Goal: Transaction & Acquisition: Purchase product/service

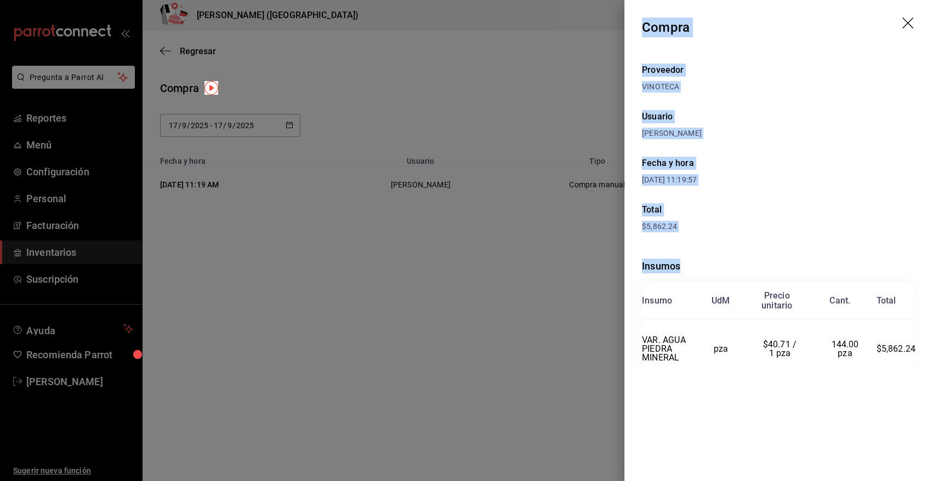
click at [904, 24] on icon "drag" at bounding box center [908, 24] width 13 height 13
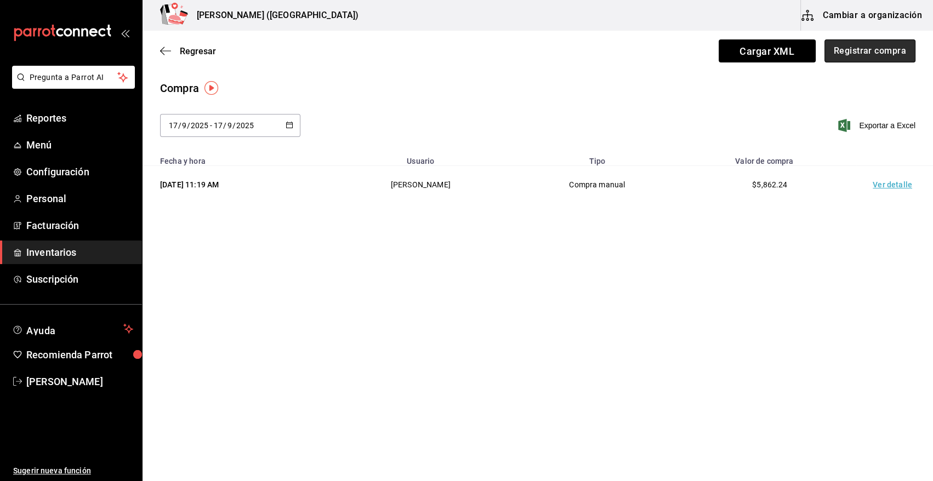
click at [856, 53] on button "Registrar compra" at bounding box center [869, 50] width 91 height 23
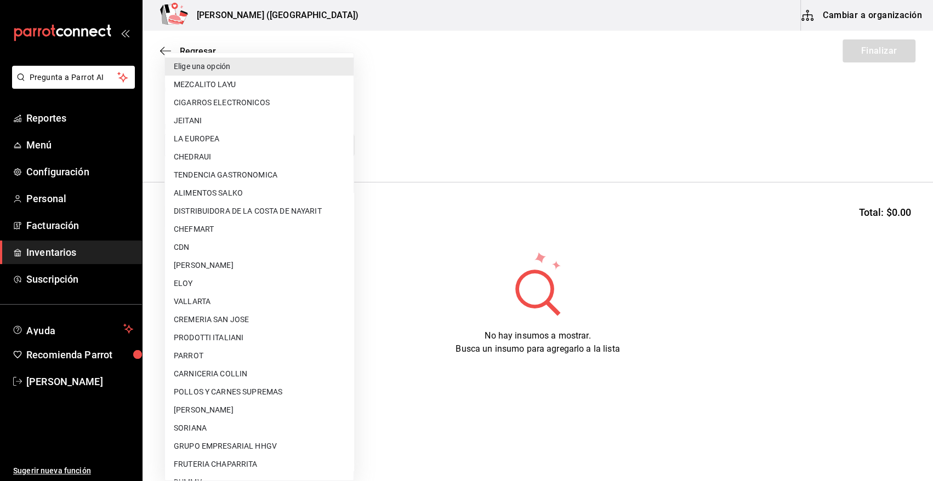
click at [331, 146] on body "Pregunta a Parrot AI Reportes Menú Configuración Personal Facturación Inventari…" at bounding box center [466, 209] width 933 height 419
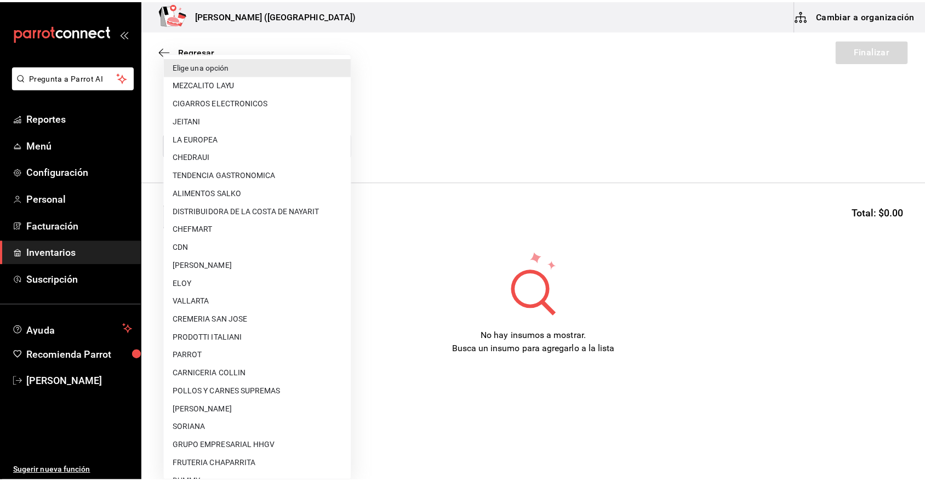
scroll to position [64, 0]
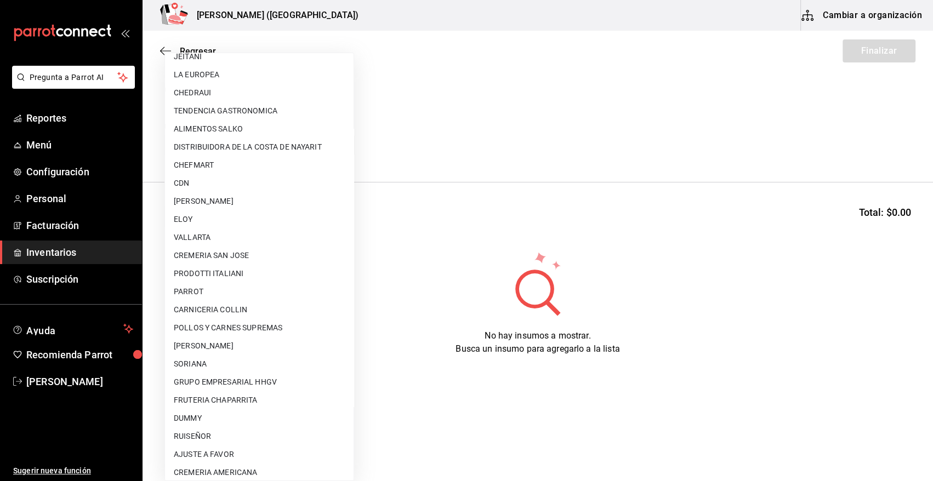
click at [220, 454] on li "AJUSTE A FAVOR" at bounding box center [259, 455] width 189 height 18
type input "dd0fbccd-e034-4acc-8432-7d1d5e23f321"
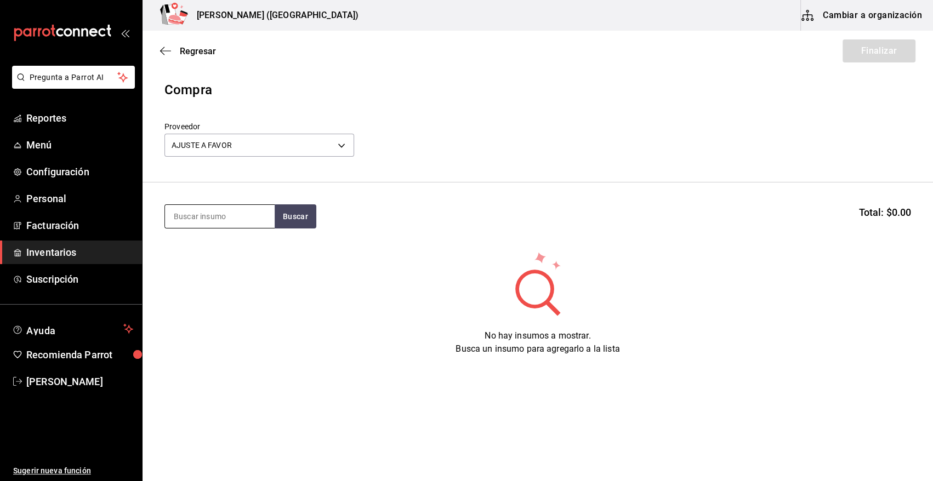
click at [214, 220] on input at bounding box center [220, 216] width 110 height 23
type input "esfera"
click at [286, 225] on button "Buscar" at bounding box center [296, 216] width 42 height 24
click at [221, 255] on div "Piezas - AJUSTE A FAVOR" at bounding box center [218, 261] width 89 height 12
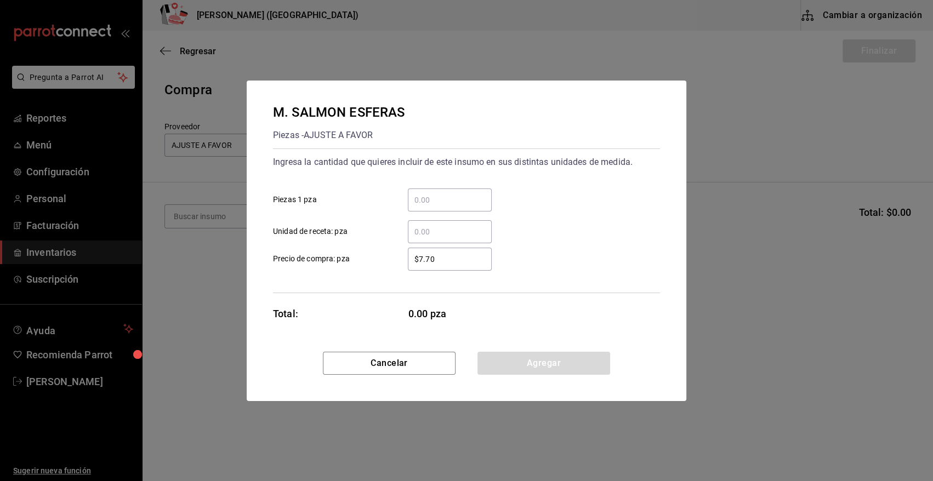
click at [437, 203] on input "​ Piezas 1 pza" at bounding box center [450, 199] width 84 height 13
type input "45"
drag, startPoint x: 471, startPoint y: 264, endPoint x: 356, endPoint y: 261, distance: 114.6
click at [356, 261] on label "$7.70 ​ Precio de compra: pza" at bounding box center [382, 259] width 219 height 23
type input "$0.01"
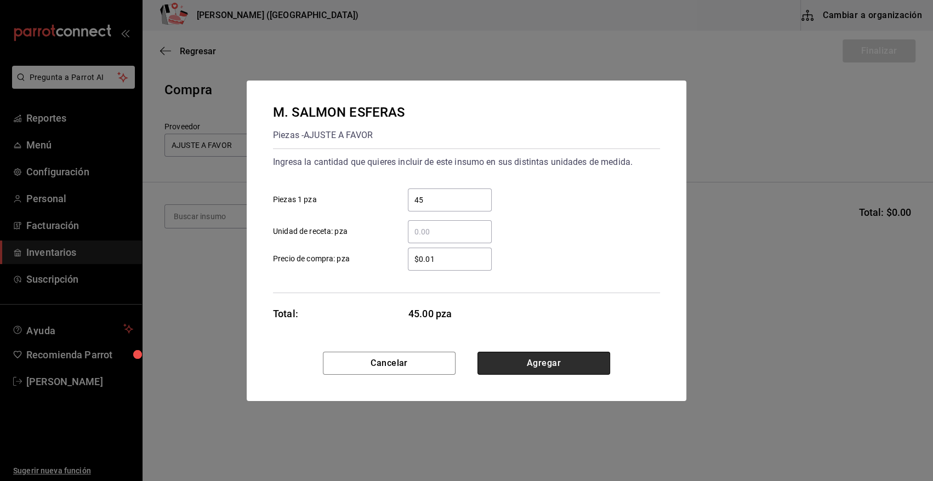
click at [545, 360] on button "Agregar" at bounding box center [543, 363] width 133 height 23
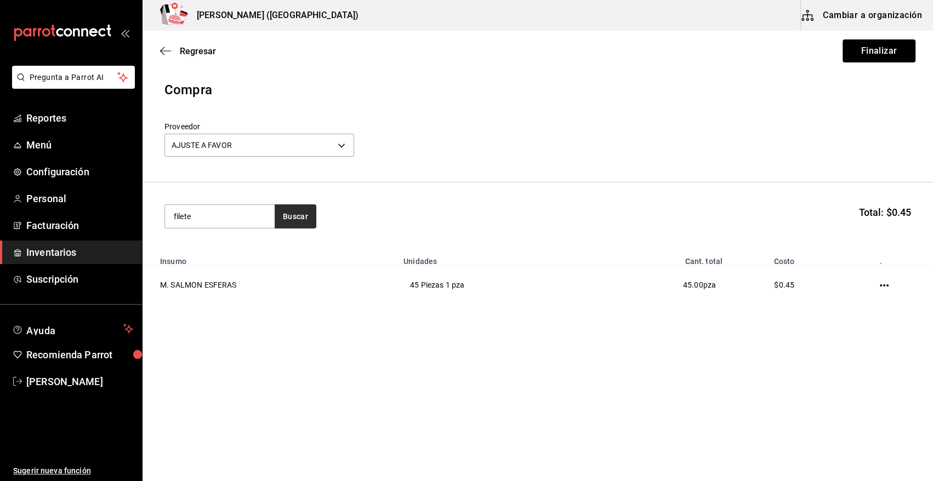
type input "filete"
click at [293, 215] on button "Buscar" at bounding box center [296, 216] width 42 height 24
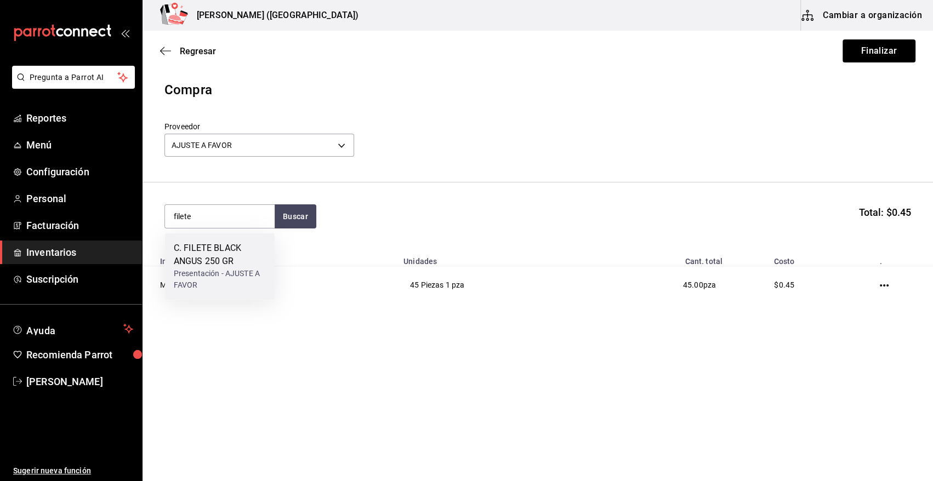
click at [237, 251] on div "C. FILETE BLACK ANGUS 250 GR" at bounding box center [220, 255] width 92 height 26
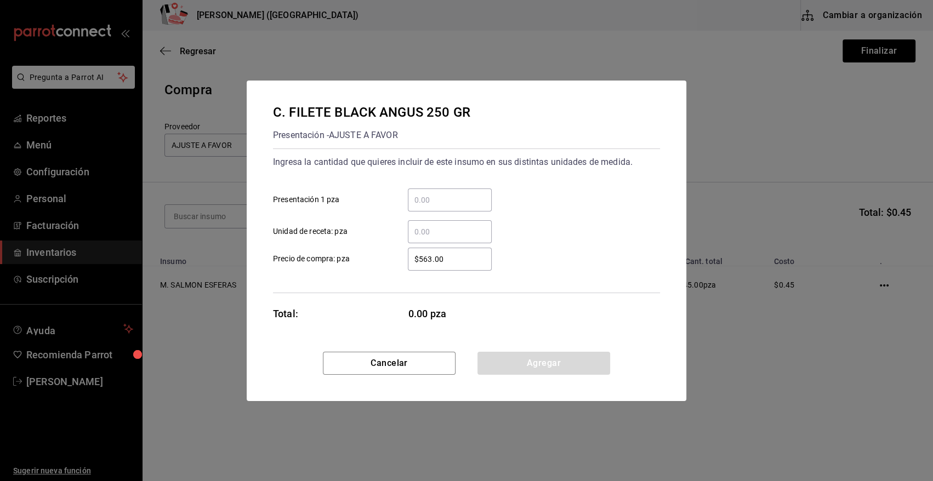
click at [472, 198] on input "​ Presentación 1 pza" at bounding box center [450, 199] width 84 height 13
type input "6"
drag, startPoint x: 429, startPoint y: 269, endPoint x: 376, endPoint y: 276, distance: 53.6
click at [376, 276] on div "Ingresa la cantidad que quieres incluir de este insumo en sus distintas unidade…" at bounding box center [466, 221] width 387 height 145
type input "$0.01"
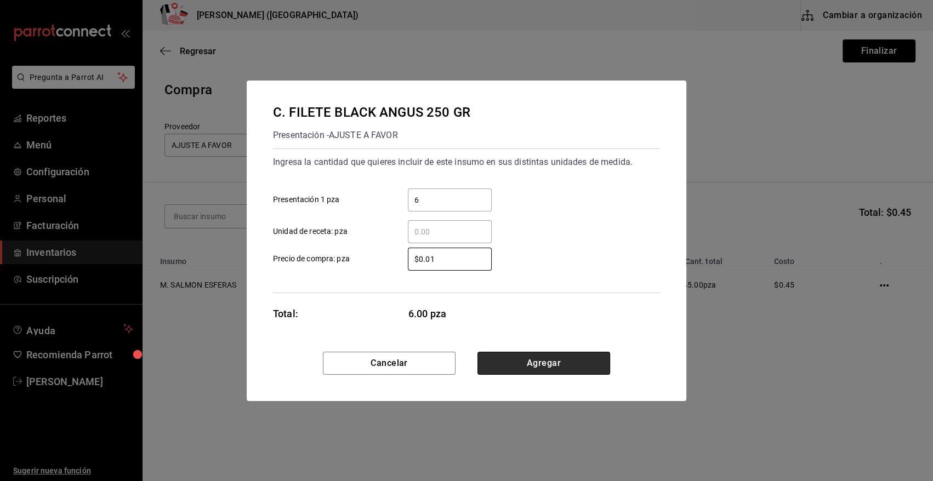
click at [563, 356] on button "Agregar" at bounding box center [543, 363] width 133 height 23
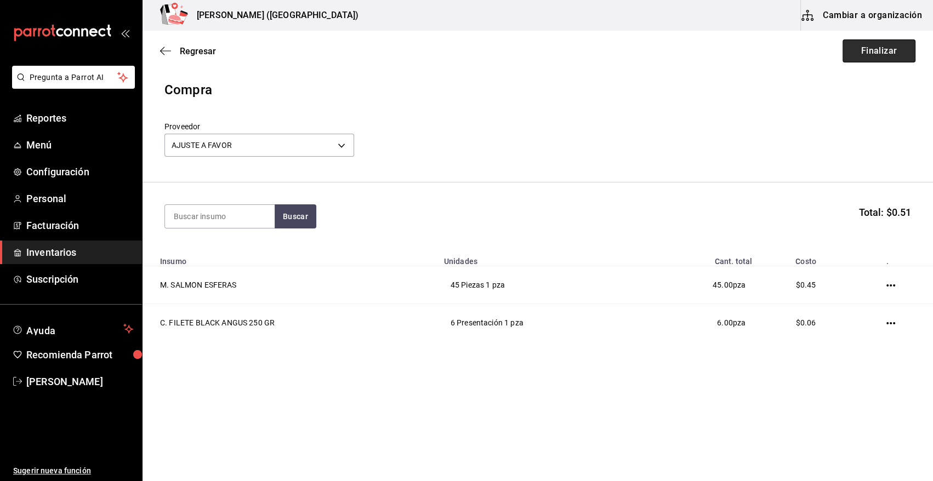
click at [869, 48] on button "Finalizar" at bounding box center [878, 50] width 73 height 23
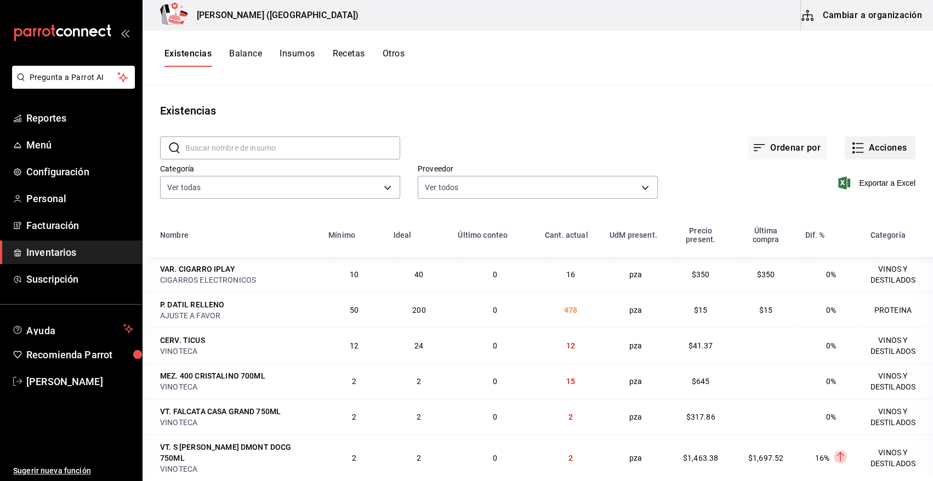
click at [879, 147] on button "Acciones" at bounding box center [879, 147] width 71 height 23
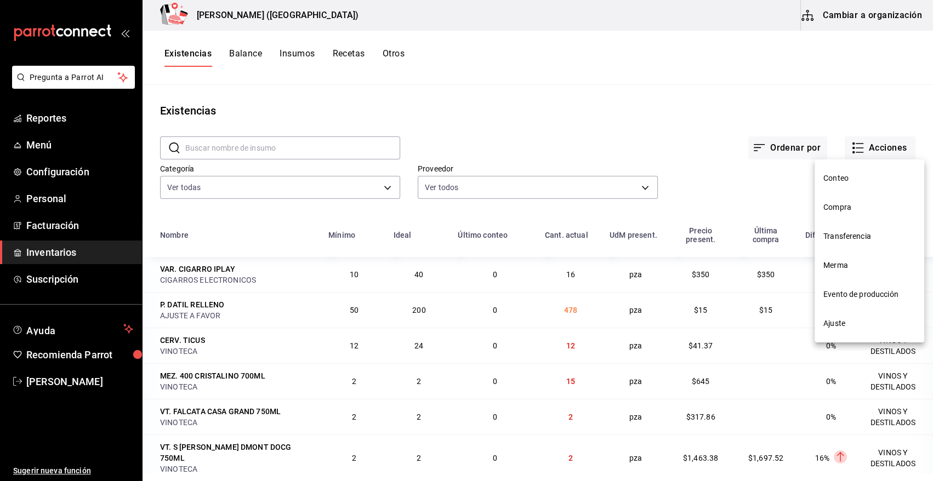
click at [848, 214] on li "Compra" at bounding box center [869, 207] width 110 height 29
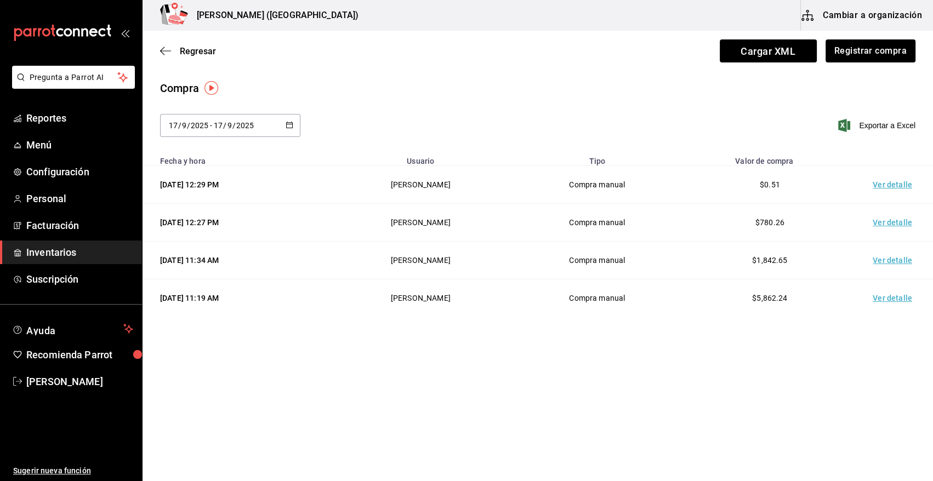
click at [881, 180] on td "Ver detalle" at bounding box center [894, 185] width 77 height 38
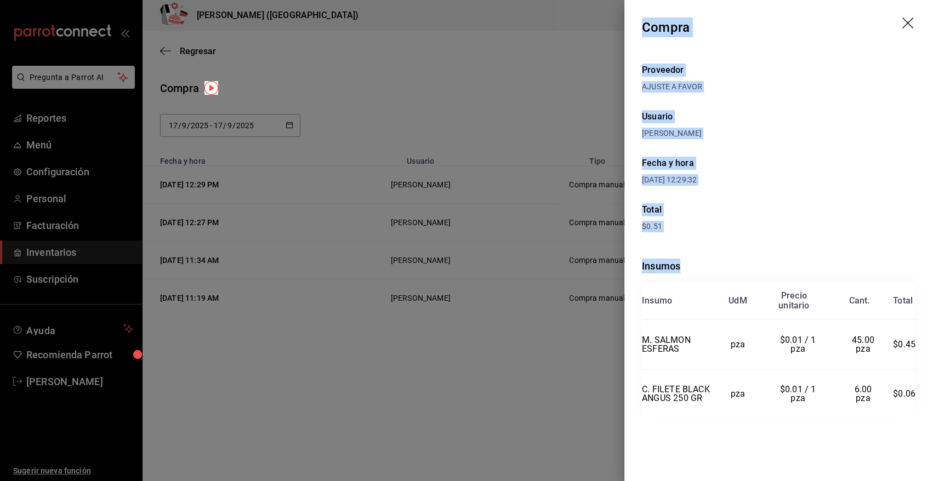
drag, startPoint x: 642, startPoint y: 21, endPoint x: 923, endPoint y: 389, distance: 463.3
click at [923, 389] on div "Compra Proveedor AJUSTE A FAVOR Usuario Angy Madalena Fecha y hora 17/09/2025 1…" at bounding box center [778, 240] width 309 height 481
copy div "Compra Proveedor AJUSTE A FAVOR Usuario Angy Madalena Fecha y hora 17/09/2025 1…"
click at [910, 16] on header "Compra" at bounding box center [778, 27] width 309 height 55
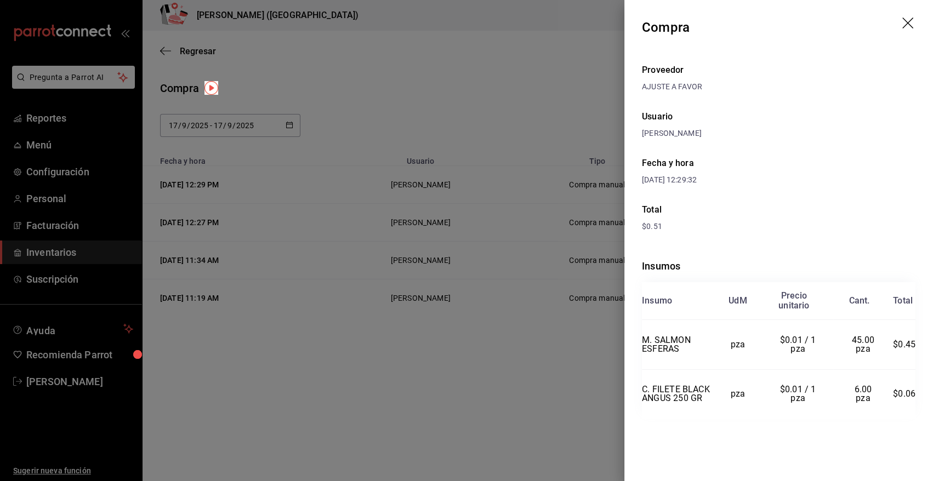
click at [905, 24] on icon "drag" at bounding box center [908, 24] width 13 height 13
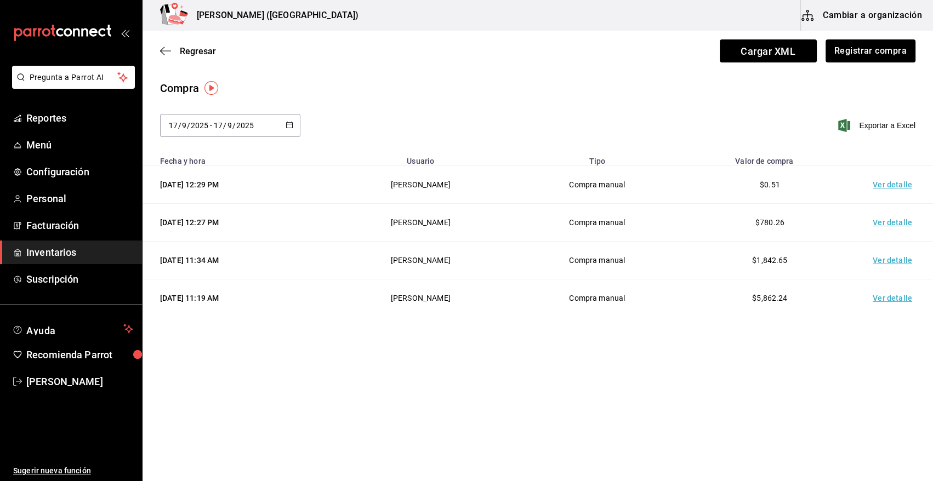
click at [63, 252] on span "Inventarios" at bounding box center [79, 252] width 107 height 15
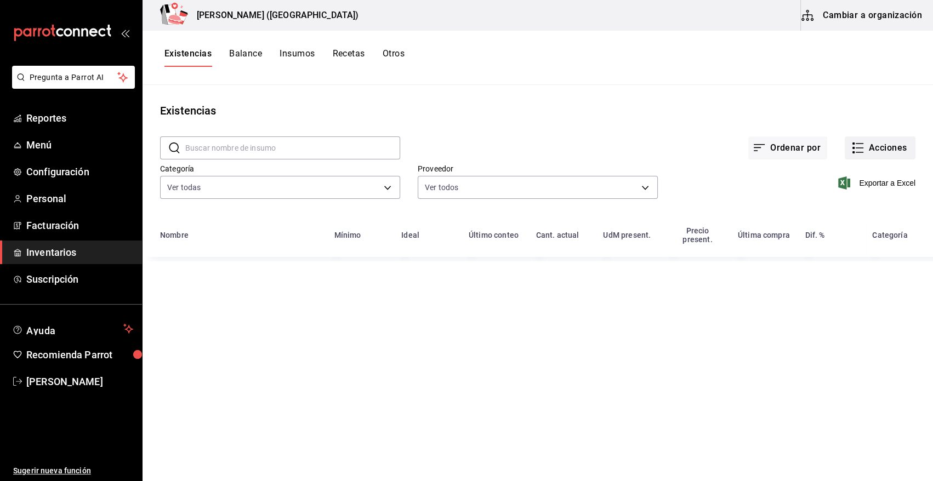
click at [878, 154] on button "Acciones" at bounding box center [879, 147] width 71 height 23
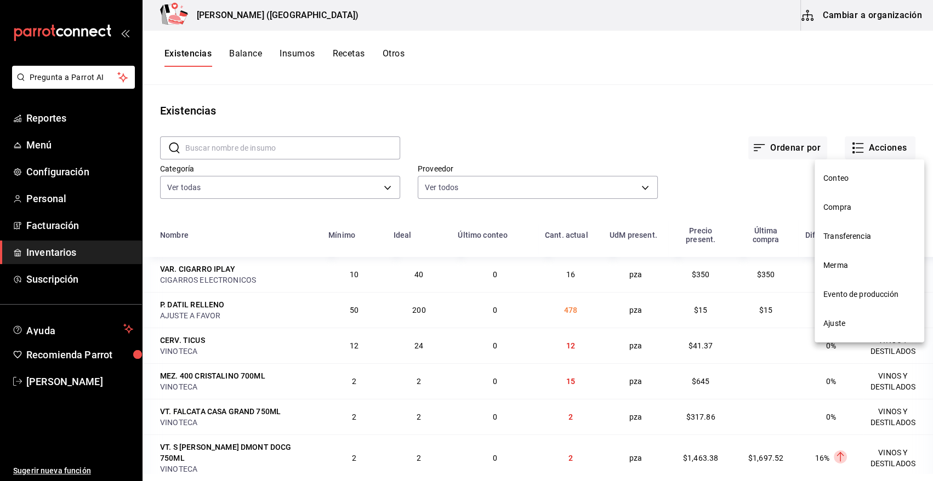
drag, startPoint x: 837, startPoint y: 268, endPoint x: 837, endPoint y: 253, distance: 15.3
click at [837, 268] on span "Merma" at bounding box center [869, 266] width 92 height 12
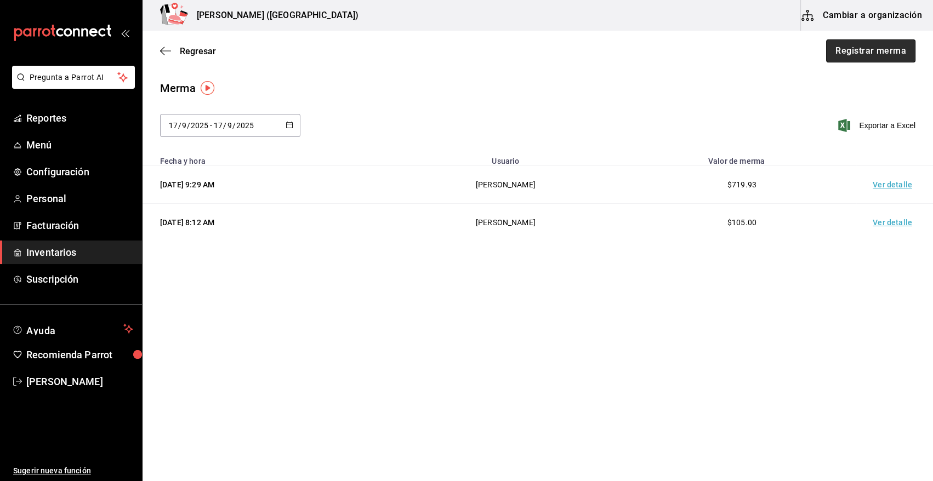
click at [879, 52] on button "Registrar merma" at bounding box center [870, 50] width 89 height 23
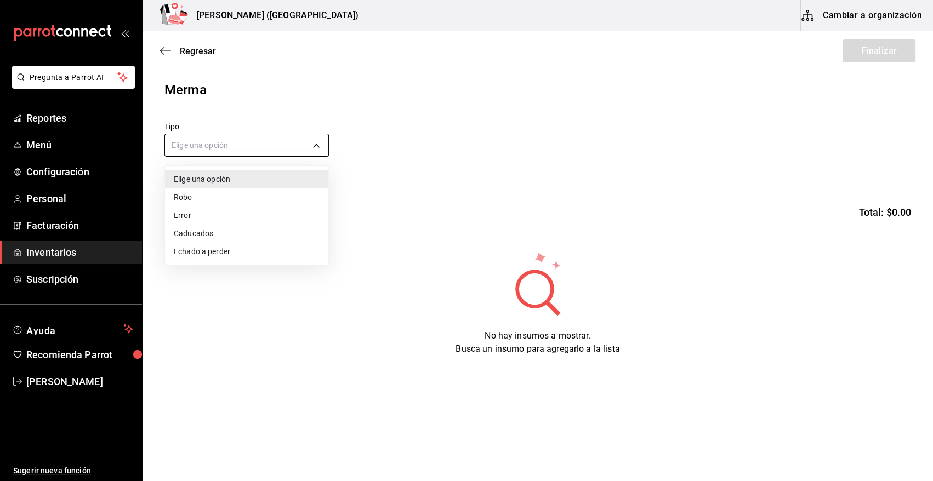
click at [277, 151] on body "Pregunta a Parrot AI Reportes Menú Configuración Personal Facturación Inventari…" at bounding box center [466, 209] width 933 height 419
click at [238, 212] on li "Error" at bounding box center [246, 216] width 163 height 18
type input "ERROR"
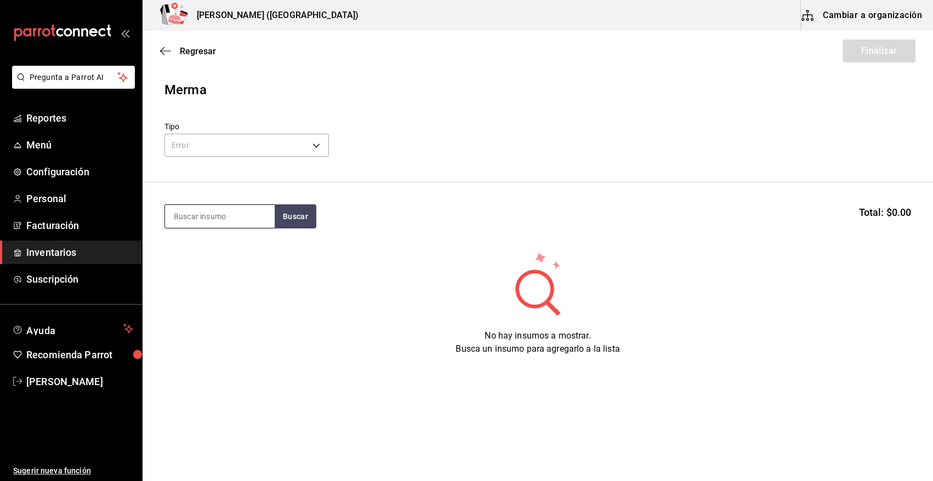
click at [253, 218] on input at bounding box center [220, 216] width 110 height 23
type input "salmon"
click at [297, 220] on button "Buscar" at bounding box center [296, 216] width 42 height 24
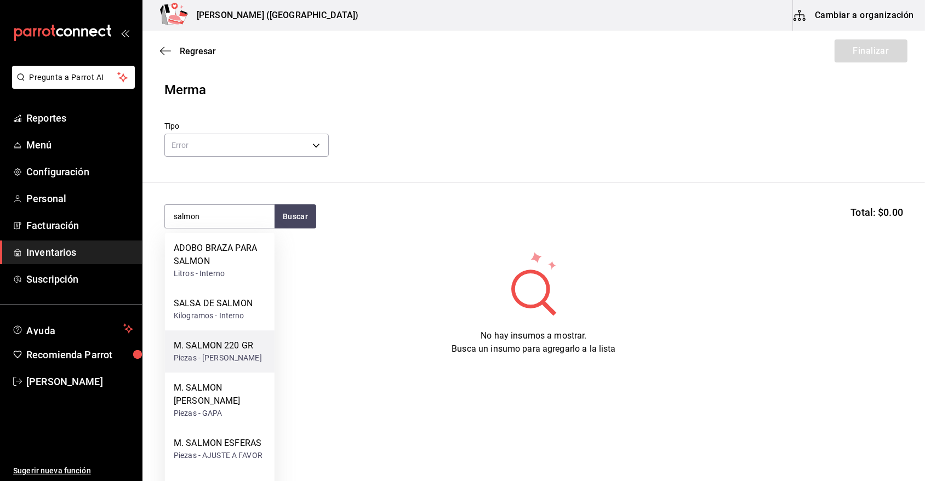
click at [219, 351] on div "M. SALMON 220 GR" at bounding box center [218, 345] width 88 height 13
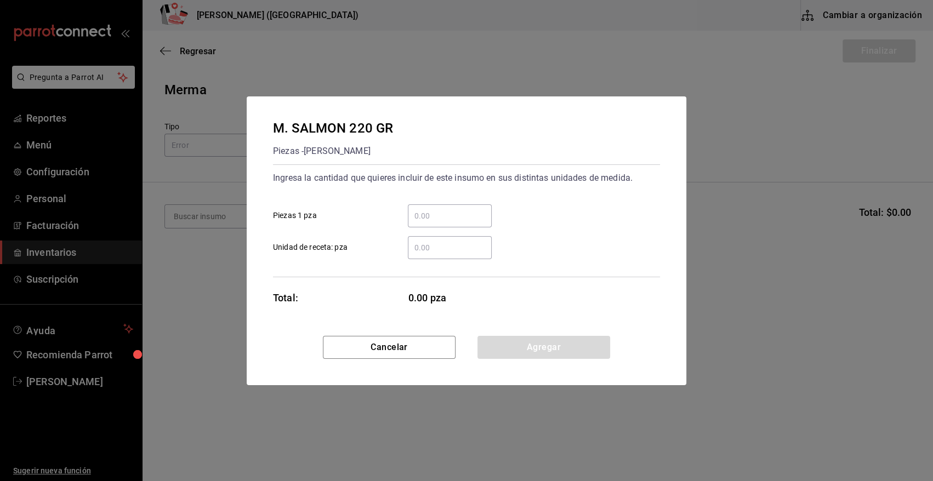
click at [424, 220] on input "​ Piezas 1 pza" at bounding box center [450, 215] width 84 height 13
type input "3"
click at [441, 249] on input "​ Unidad de receta: pza" at bounding box center [450, 247] width 84 height 13
click at [532, 355] on button "Agregar" at bounding box center [543, 347] width 133 height 23
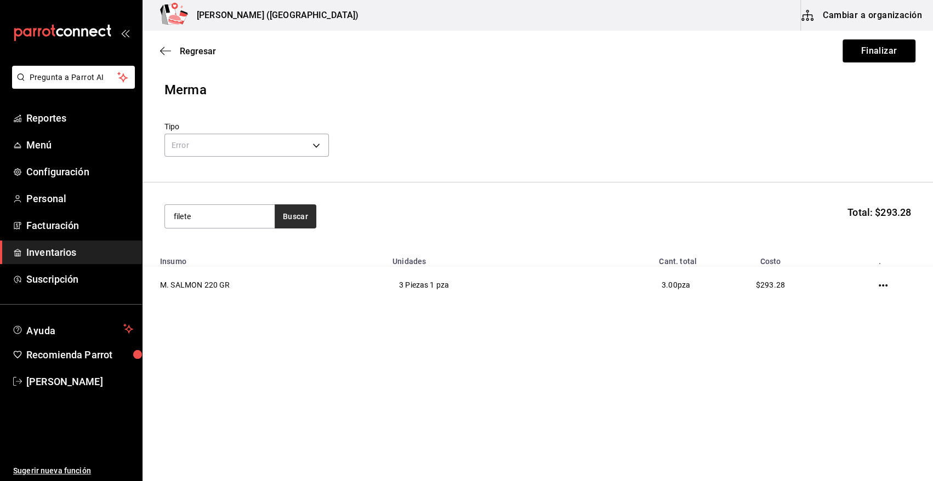
type input "filete"
click at [294, 208] on button "Buscar" at bounding box center [296, 216] width 42 height 24
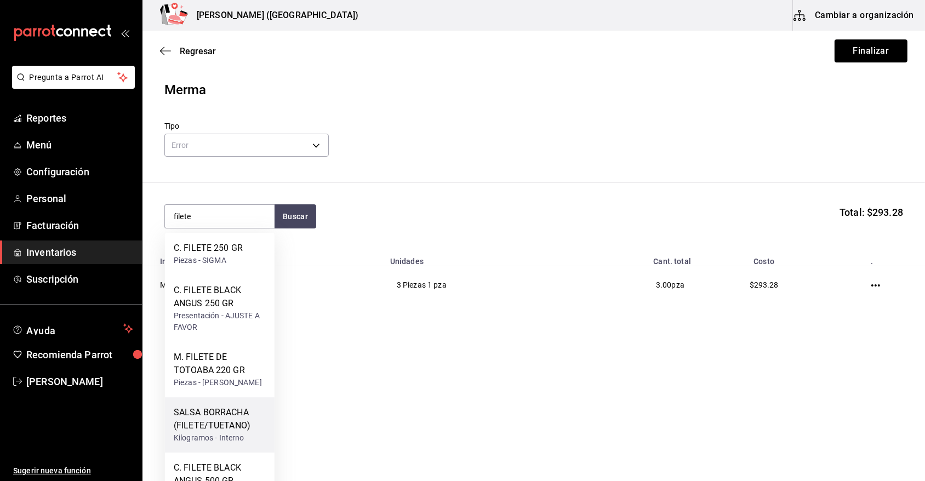
scroll to position [110, 0]
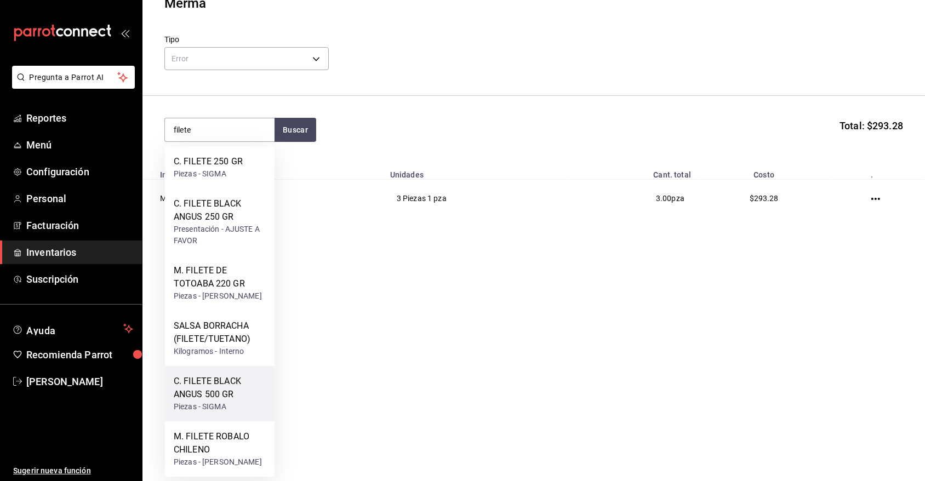
click at [220, 375] on div "C. FILETE BLACK ANGUS 500 GR" at bounding box center [220, 388] width 92 height 26
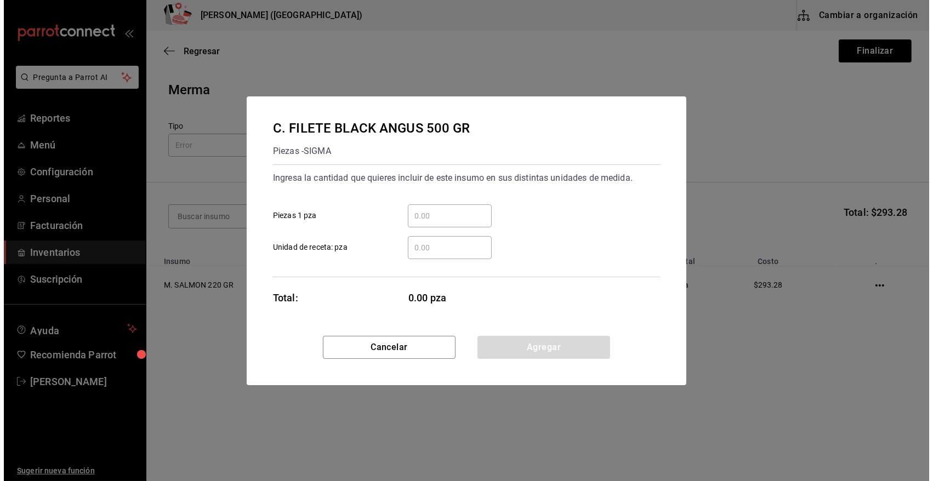
scroll to position [0, 0]
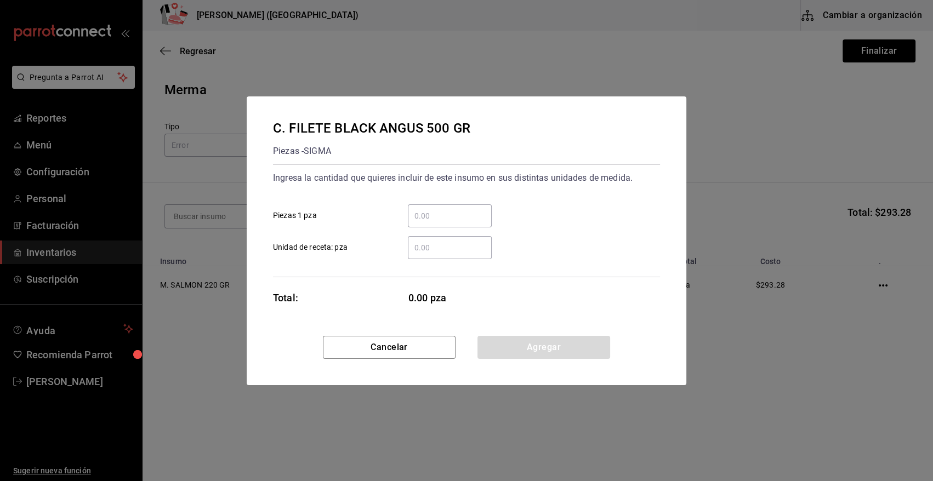
click at [433, 214] on input "​ Piezas 1 pza" at bounding box center [450, 215] width 84 height 13
type input "3"
click at [532, 351] on button "Agregar" at bounding box center [543, 347] width 133 height 23
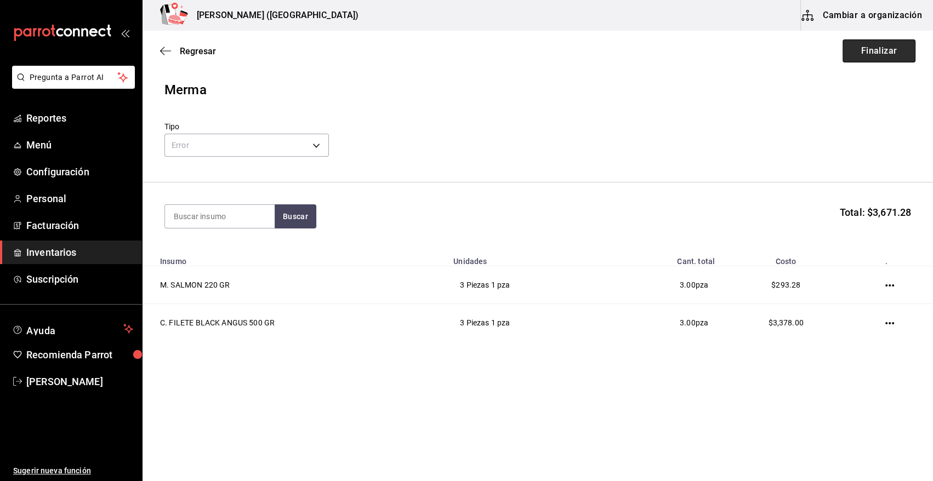
click at [882, 50] on button "Finalizar" at bounding box center [878, 50] width 73 height 23
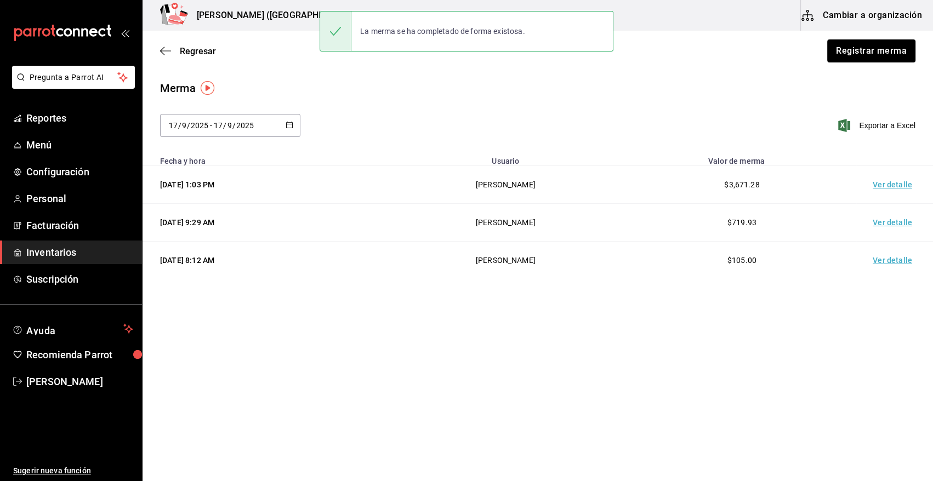
click at [895, 182] on td "Ver detalle" at bounding box center [894, 185] width 77 height 38
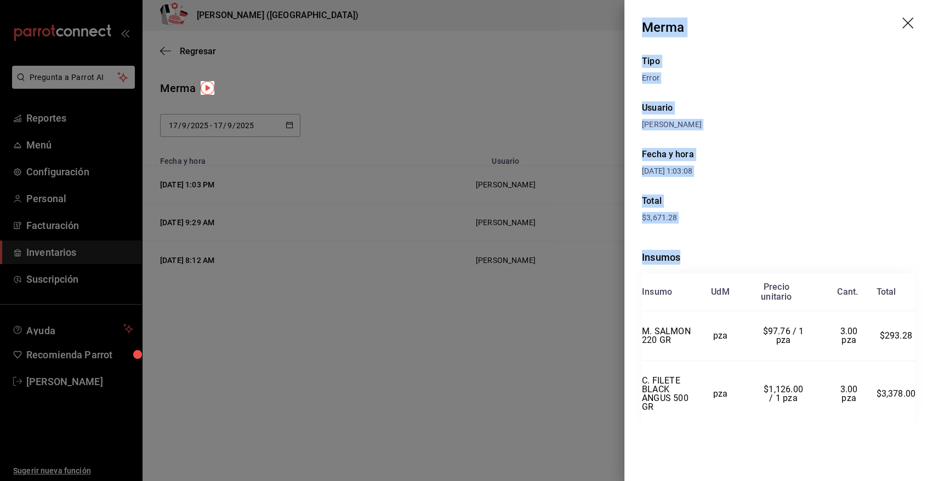
drag, startPoint x: 644, startPoint y: 25, endPoint x: 922, endPoint y: 385, distance: 455.2
click at [922, 385] on div "Merma Tipo Error Usuario Angy Madalena Fecha y hora 17/09/2025 1:03:08 Total $3…" at bounding box center [778, 240] width 309 height 481
copy div "Merma Tipo Error Usuario Angy Madalena Fecha y hora 17/09/2025 1:03:08 Total $3…"
click at [905, 27] on icon "drag" at bounding box center [908, 24] width 13 height 13
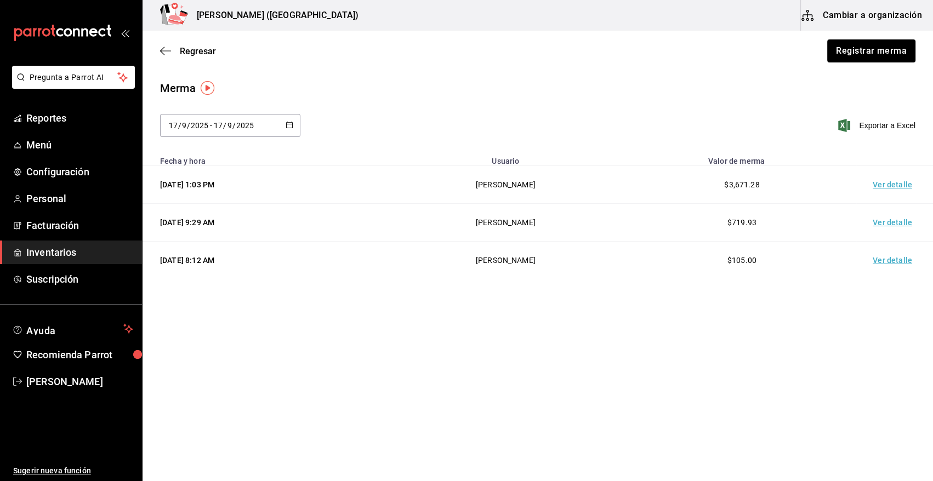
click at [93, 259] on span "Inventarios" at bounding box center [79, 252] width 107 height 15
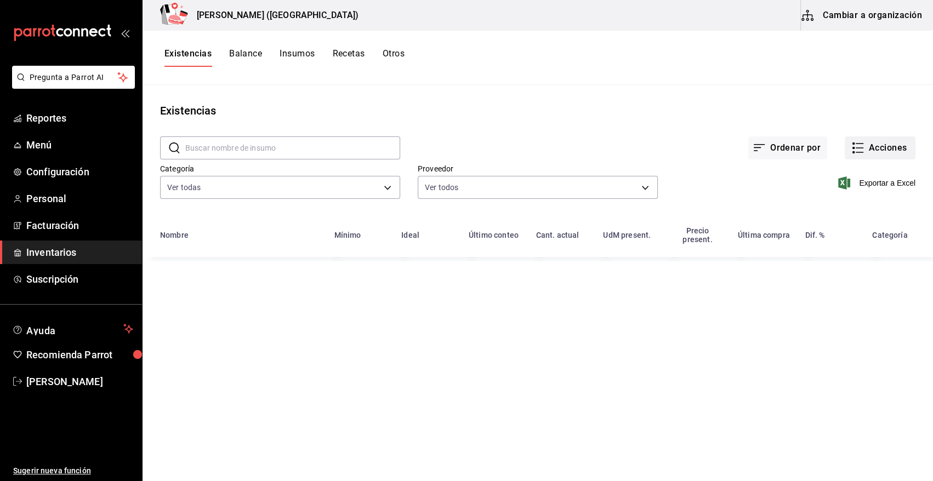
click at [900, 144] on button "Acciones" at bounding box center [879, 147] width 71 height 23
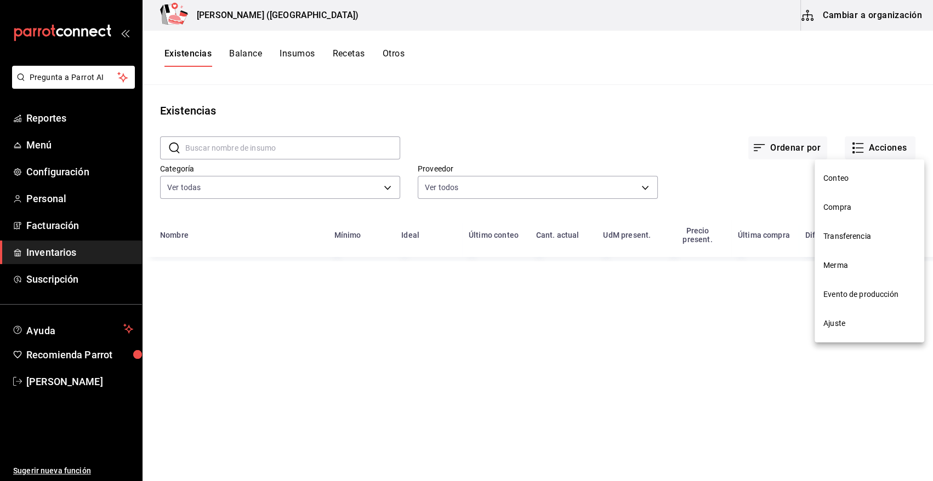
click at [847, 213] on span "Compra" at bounding box center [869, 208] width 92 height 12
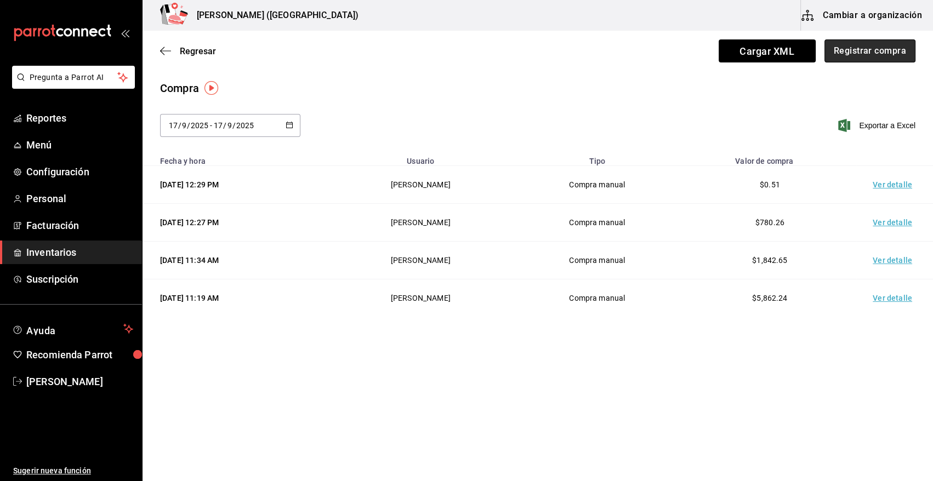
click at [879, 53] on button "Registrar compra" at bounding box center [869, 50] width 91 height 23
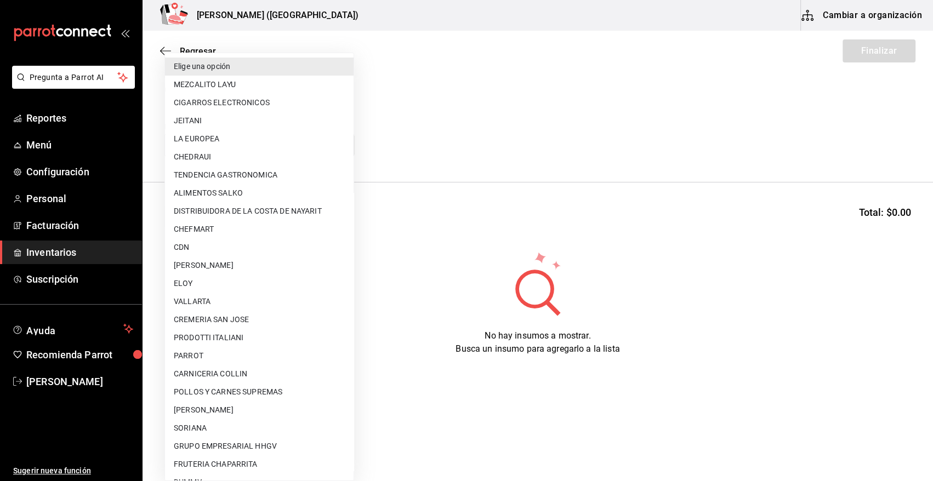
click at [301, 144] on body "Pregunta a Parrot AI Reportes Menú Configuración Personal Facturación Inventari…" at bounding box center [466, 209] width 933 height 419
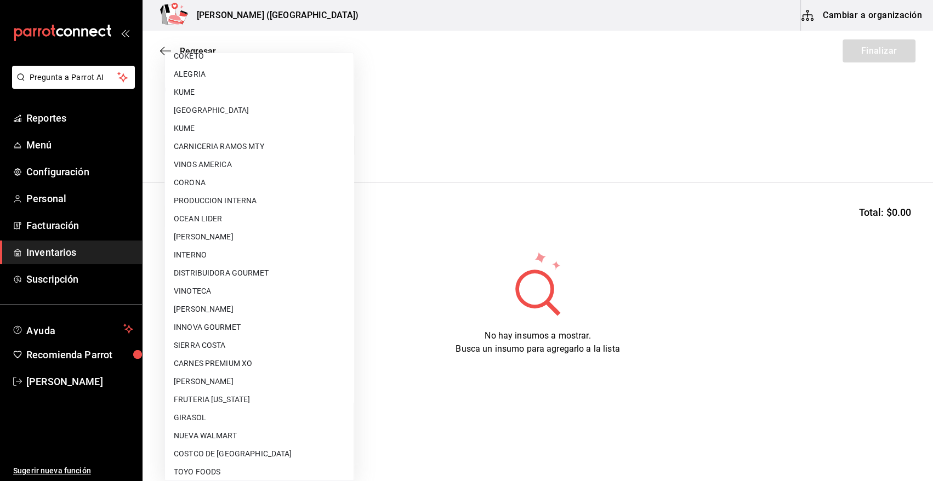
scroll to position [641, 0]
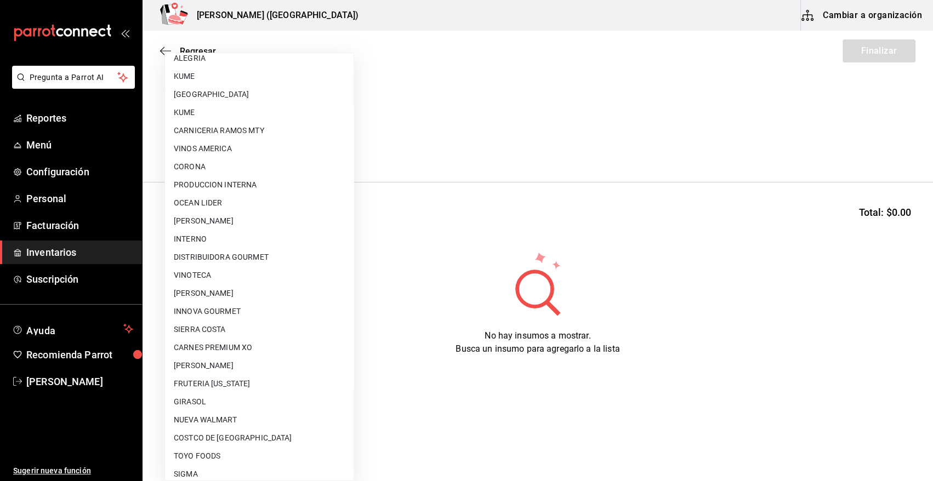
click at [297, 296] on li "[PERSON_NAME]" at bounding box center [259, 293] width 189 height 18
type input "a65ec234-4b48-46db-bf2d-9f7bf0302d91"
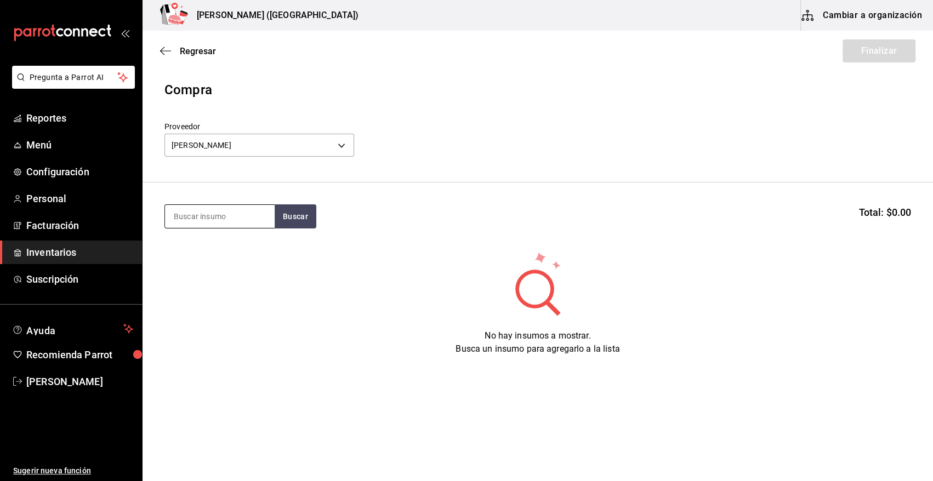
click at [213, 212] on input at bounding box center [220, 216] width 110 height 23
type input "TORO"
click at [294, 218] on button "Buscar" at bounding box center [296, 216] width 42 height 24
click at [226, 243] on div "M. ATUN TORO" at bounding box center [218, 248] width 88 height 13
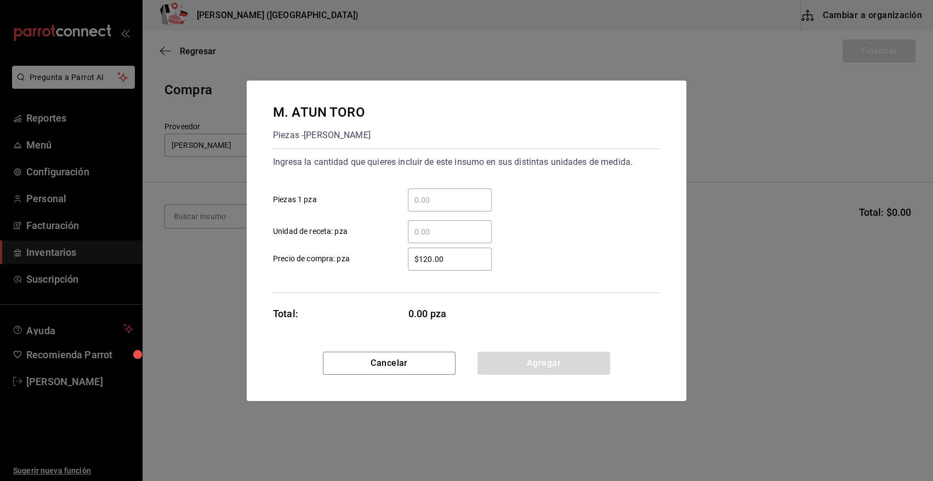
click at [467, 202] on input "​ Piezas 1 pza" at bounding box center [450, 199] width 84 height 13
type input "49"
drag, startPoint x: 460, startPoint y: 256, endPoint x: 376, endPoint y: 266, distance: 84.4
click at [376, 266] on label "$120.00 ​ Precio de compra: pza" at bounding box center [382, 259] width 219 height 23
type input "$1"
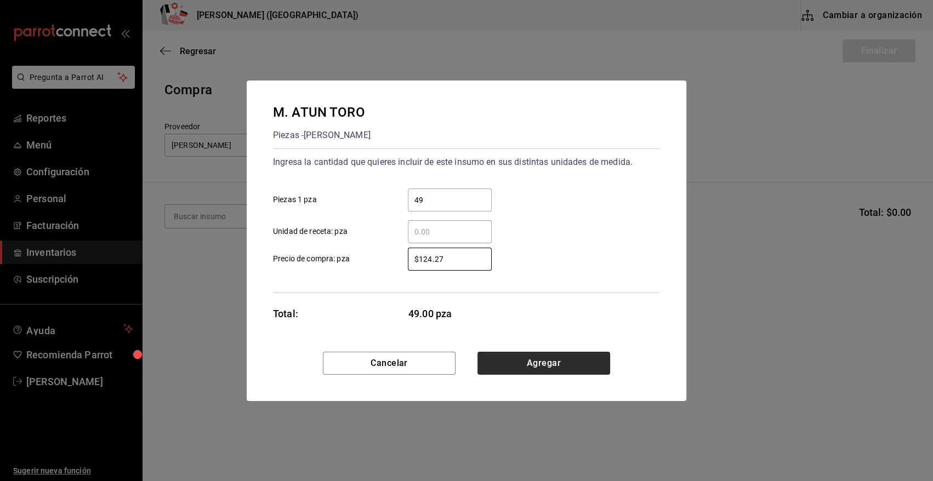
type input "$124.27"
click at [543, 368] on button "Agregar" at bounding box center [543, 363] width 133 height 23
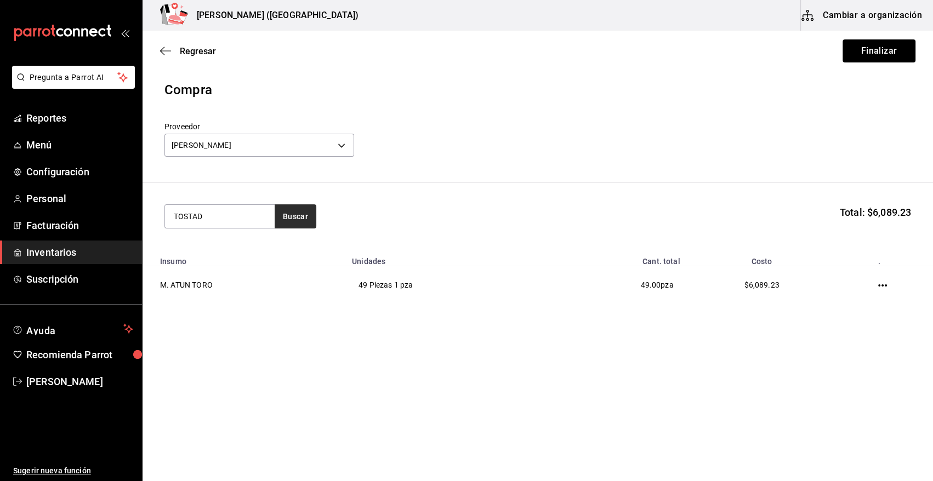
type input "TOSTAD"
click at [296, 218] on button "Buscar" at bounding box center [296, 216] width 42 height 24
drag, startPoint x: 316, startPoint y: 213, endPoint x: 310, endPoint y: 214, distance: 5.5
click at [312, 214] on button "Buscar" at bounding box center [296, 216] width 42 height 24
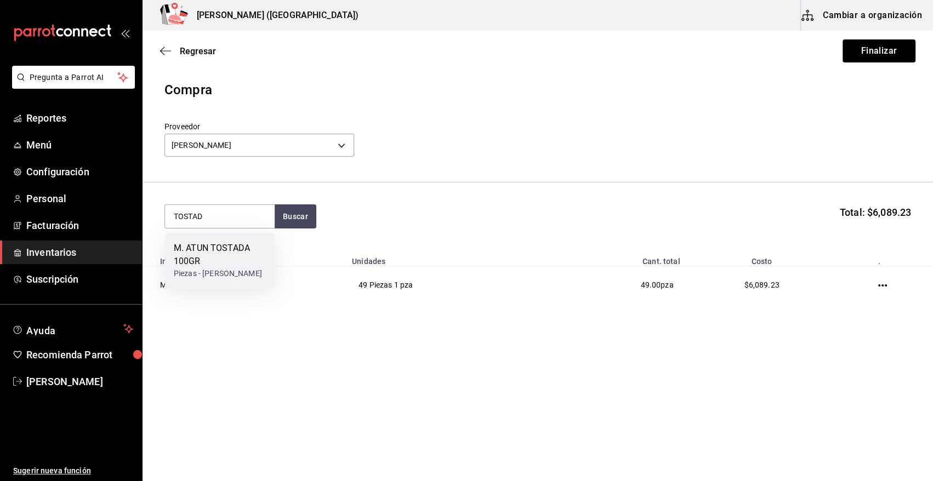
click at [224, 256] on div "M. ATUN TOSTADA 100GR" at bounding box center [220, 255] width 92 height 26
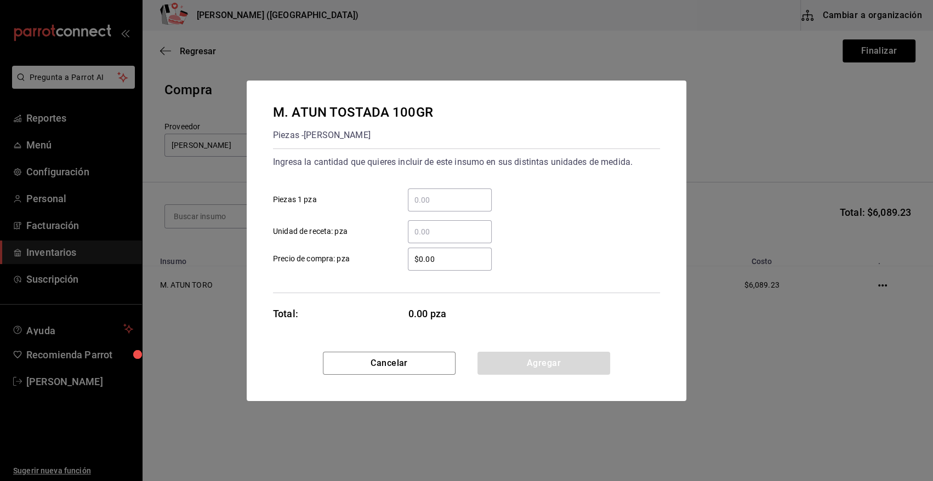
click at [461, 196] on input "​ Piezas 1 pza" at bounding box center [450, 199] width 84 height 13
type input "3"
type input "64"
drag, startPoint x: 442, startPoint y: 257, endPoint x: 333, endPoint y: 258, distance: 108.5
click at [333, 258] on label "$0.00 ​ Precio de compra: pza" at bounding box center [382, 259] width 219 height 23
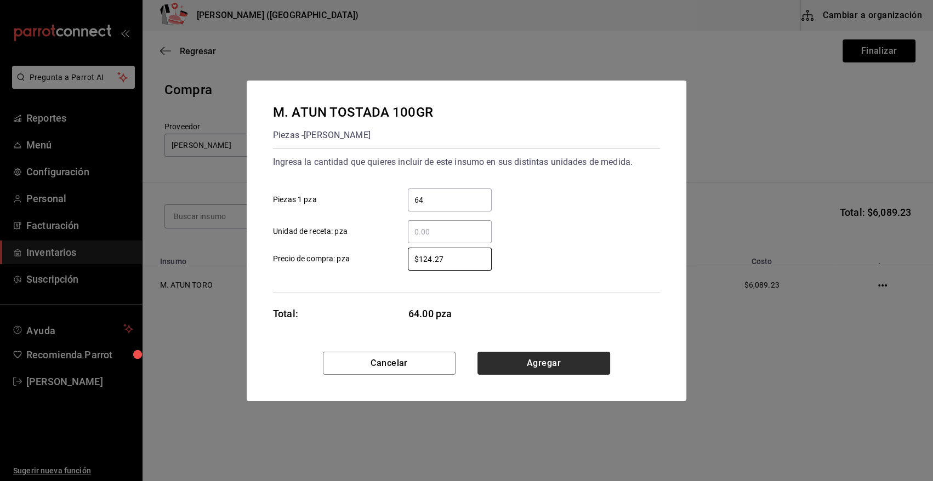
type input "$124.27"
click at [570, 365] on button "Agregar" at bounding box center [543, 363] width 133 height 23
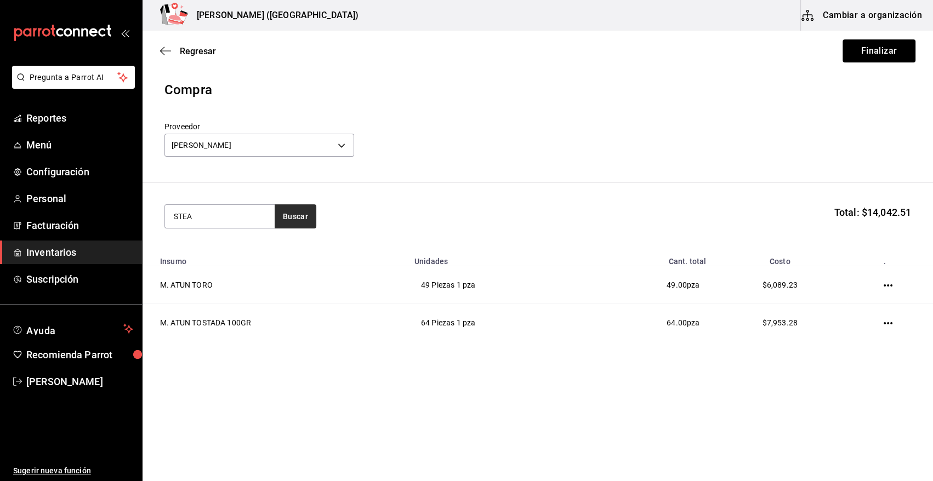
type input "STEA"
click at [288, 215] on button "Buscar" at bounding box center [296, 216] width 42 height 24
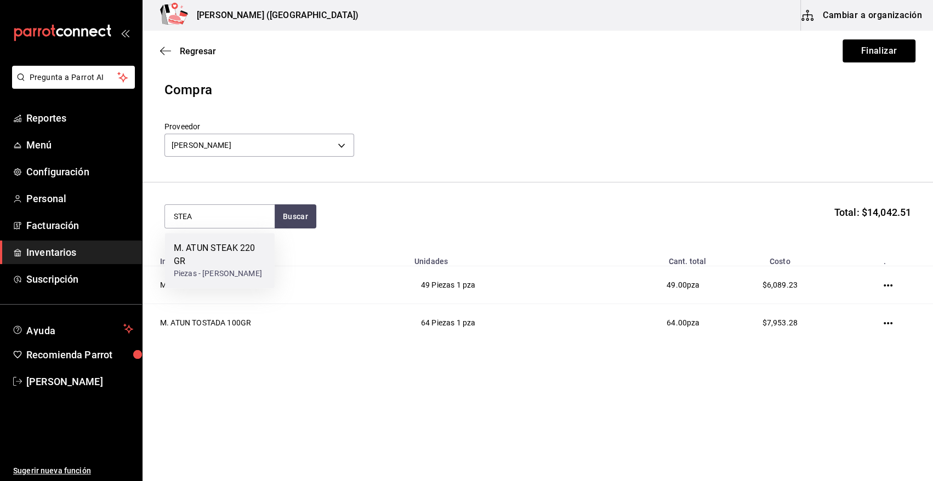
click at [231, 250] on div "M. ATUN STEAK 220 GR" at bounding box center [220, 255] width 92 height 26
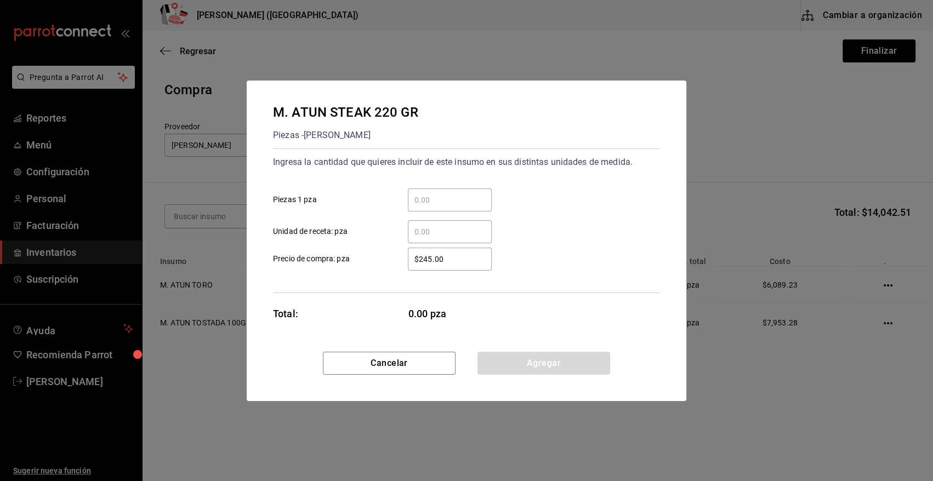
click at [480, 204] on input "​ Piezas 1 pza" at bounding box center [450, 199] width 84 height 13
drag, startPoint x: 460, startPoint y: 201, endPoint x: 383, endPoint y: 201, distance: 76.7
click at [383, 201] on label "248.54 ​ Piezas 1 pza" at bounding box center [382, 200] width 219 height 23
type input "36"
drag, startPoint x: 459, startPoint y: 257, endPoint x: 345, endPoint y: 259, distance: 114.0
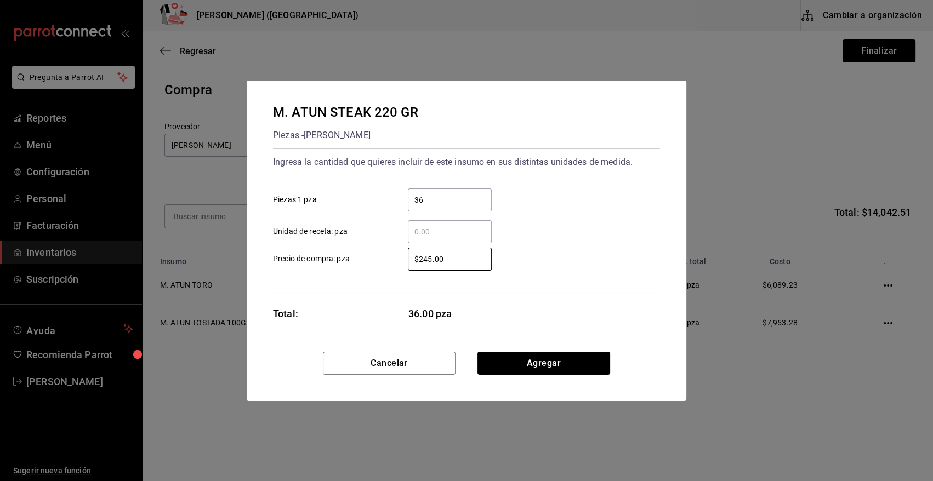
click at [345, 259] on label "$245.00 ​ Precio de compra: pza" at bounding box center [382, 259] width 219 height 23
type input "$248.54"
click at [523, 361] on button "Agregar" at bounding box center [543, 363] width 133 height 23
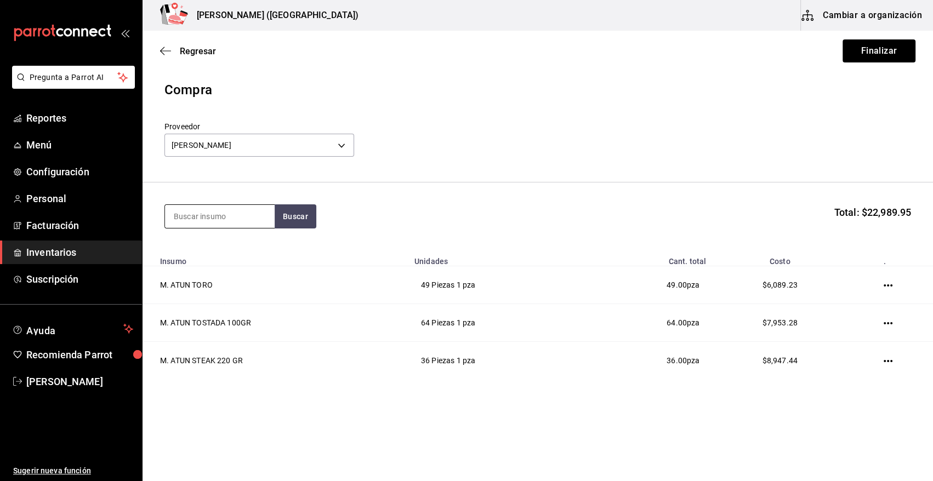
click at [230, 219] on input at bounding box center [220, 216] width 110 height 23
type input "TARTAR"
click at [304, 222] on button "Buscar" at bounding box center [296, 216] width 42 height 24
click at [234, 256] on div "Piezas - CARLOS ALFONSO TAPIA VARGAS" at bounding box center [218, 261] width 88 height 12
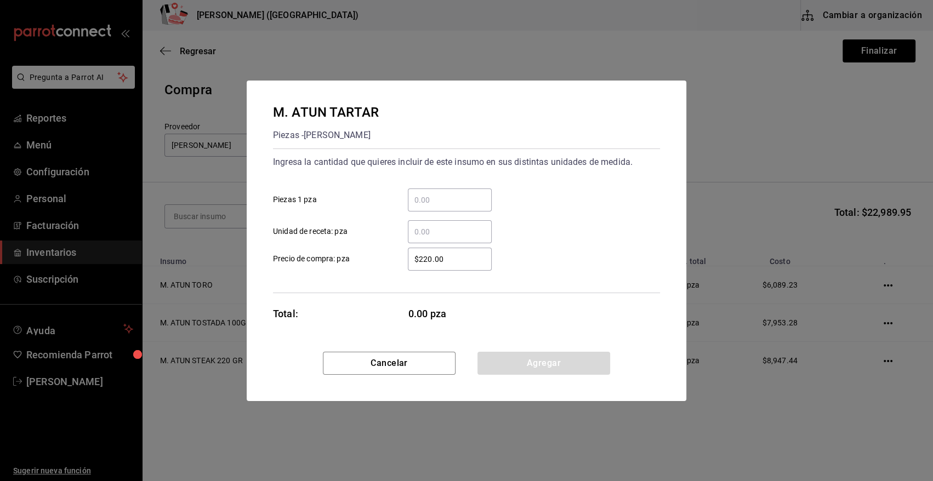
click at [438, 201] on input "​ Piezas 1 pza" at bounding box center [450, 199] width 84 height 13
type input "39"
drag, startPoint x: 458, startPoint y: 256, endPoint x: 367, endPoint y: 268, distance: 91.1
click at [367, 268] on label "$220.00 ​ Precio de compra: pza" at bounding box center [382, 259] width 219 height 23
type input "$186.41"
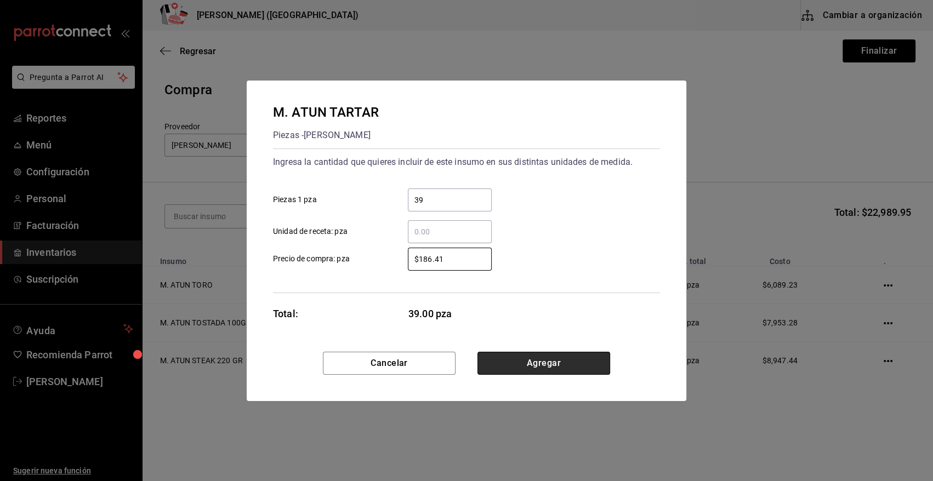
click at [510, 365] on button "Agregar" at bounding box center [543, 363] width 133 height 23
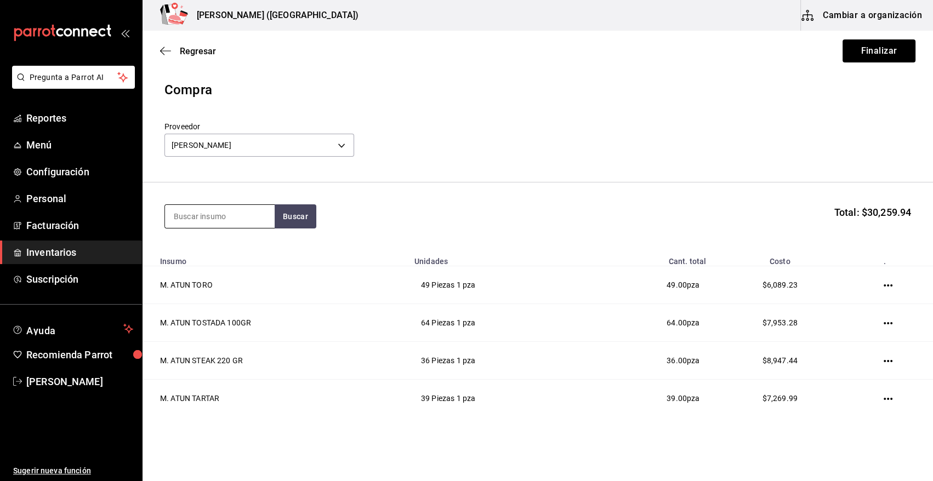
click at [241, 219] on input at bounding box center [220, 216] width 110 height 23
type input "PASTA"
click at [292, 216] on button "Buscar" at bounding box center [296, 216] width 42 height 24
click at [215, 264] on div "Piezas - CARLOS ALFONSO TAPIA VARGAS" at bounding box center [219, 261] width 90 height 12
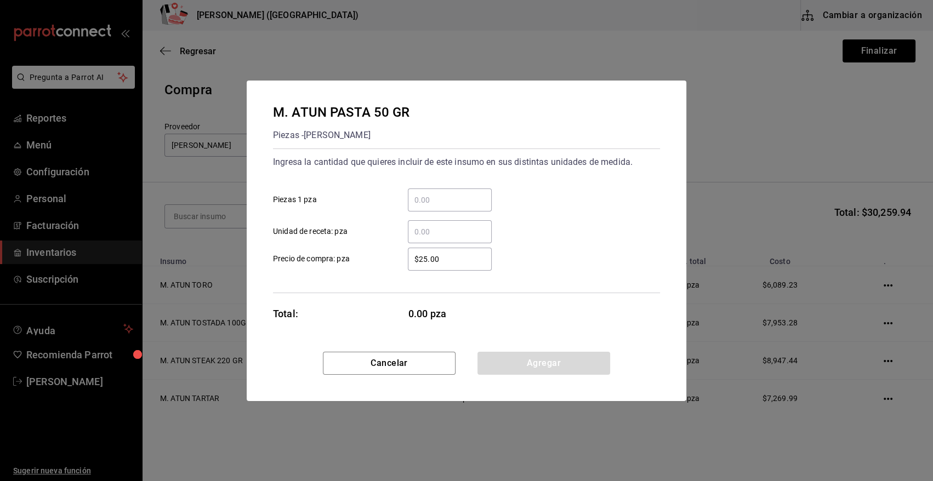
click at [433, 197] on input "​ Piezas 1 pza" at bounding box center [450, 199] width 84 height 13
type input "42"
drag, startPoint x: 449, startPoint y: 261, endPoint x: 295, endPoint y: 245, distance: 155.3
click at [295, 245] on div "$25.00 ​ Precio de compra: pza" at bounding box center [462, 255] width 396 height 32
type input "$31.07"
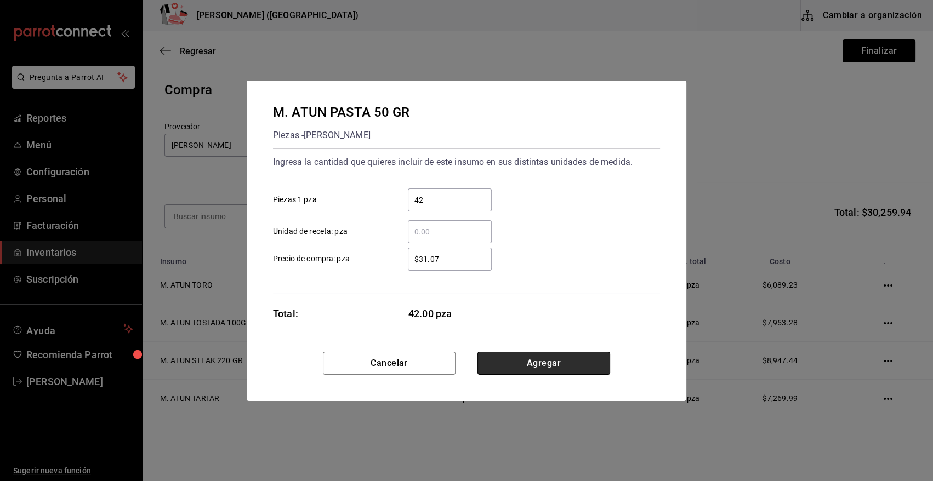
click at [511, 352] on button "Agregar" at bounding box center [543, 363] width 133 height 23
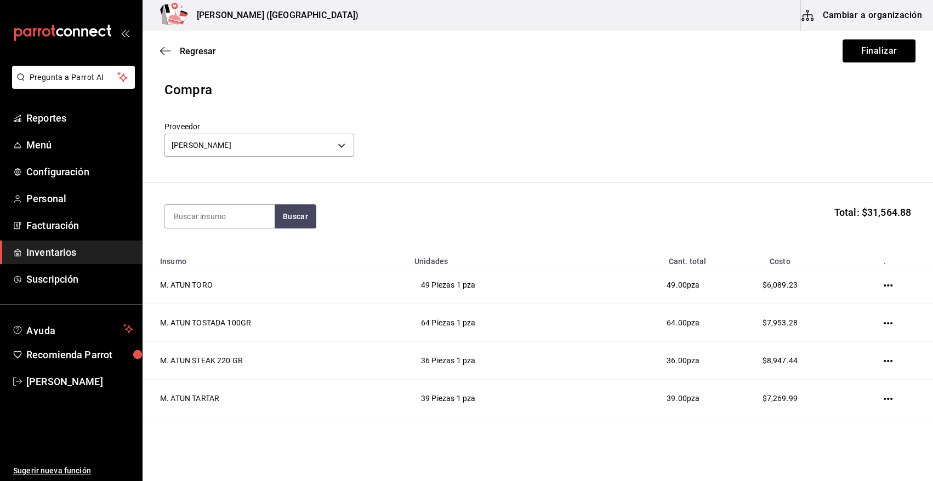
scroll to position [71, 0]
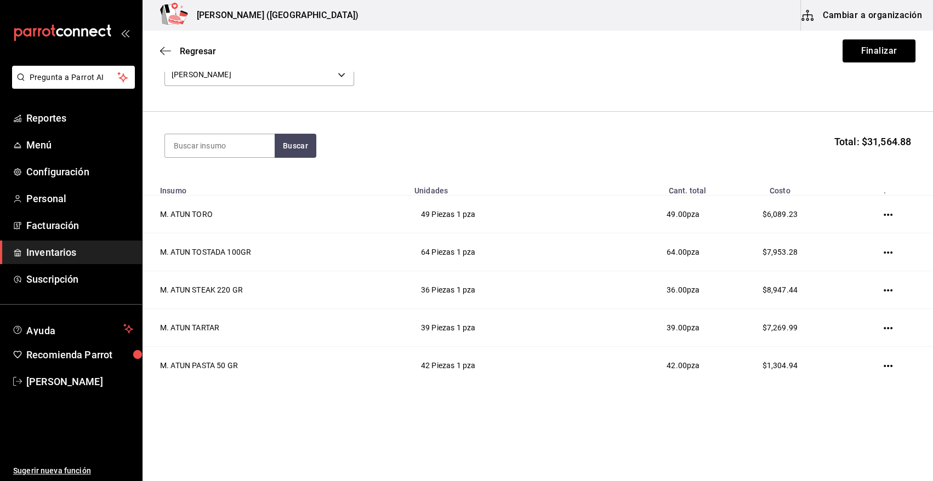
click at [870, 49] on button "Finalizar" at bounding box center [878, 50] width 73 height 23
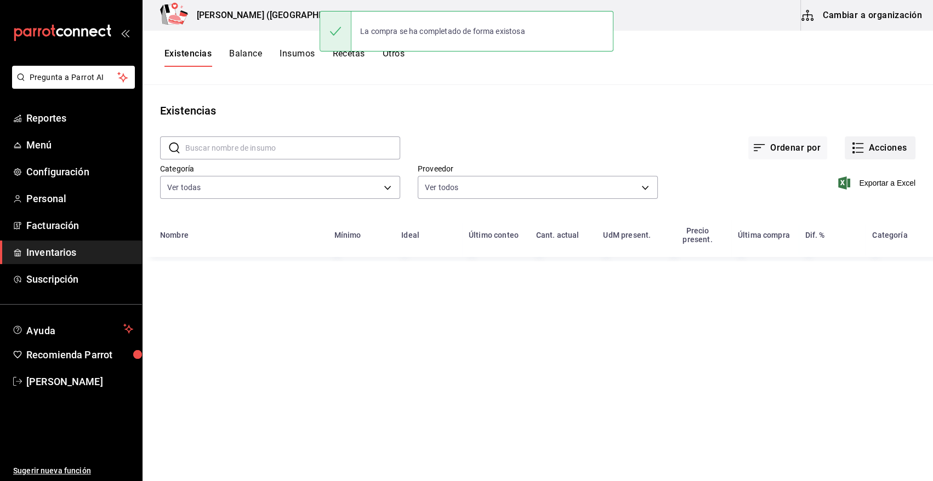
click at [888, 144] on button "Acciones" at bounding box center [879, 147] width 71 height 23
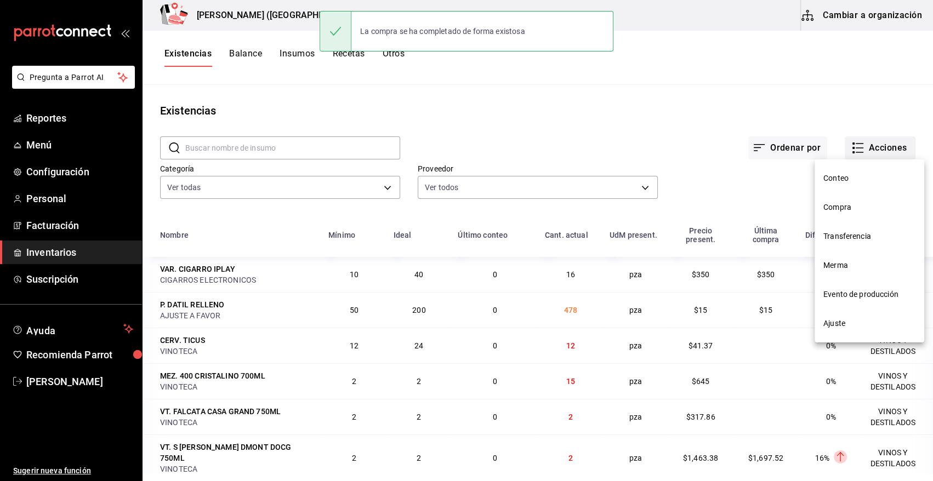
click at [837, 210] on nav "Conteo Compra Transferencia Merma Evento de producción Ajuste" at bounding box center [869, 250] width 110 height 183
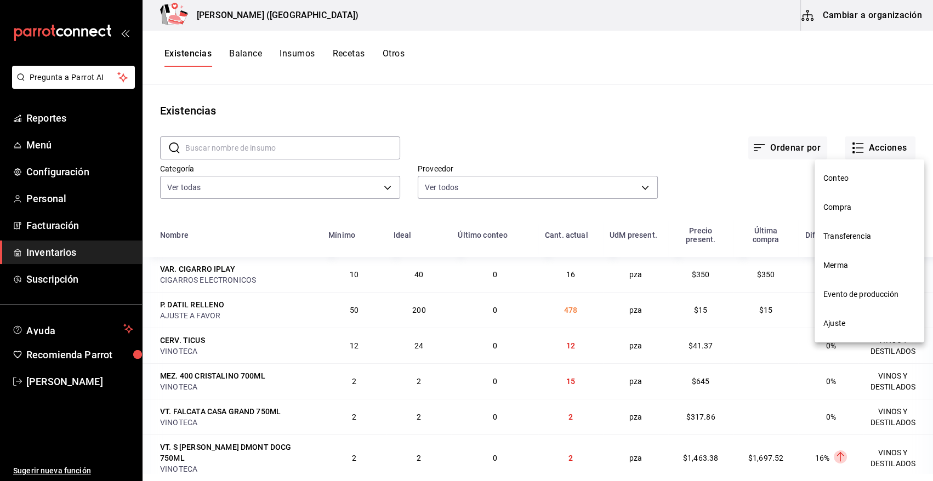
click at [849, 207] on span "Compra" at bounding box center [869, 208] width 92 height 12
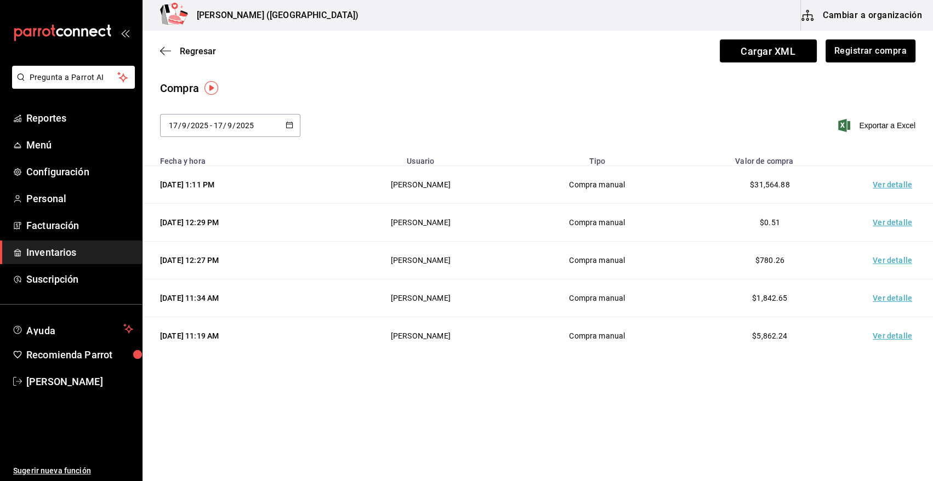
click at [881, 188] on td "Ver detalle" at bounding box center [894, 185] width 77 height 38
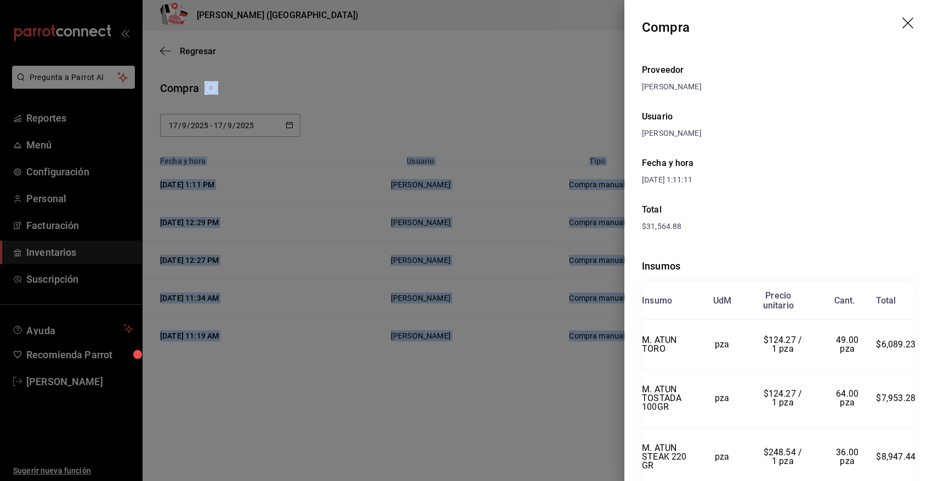
scroll to position [147, 0]
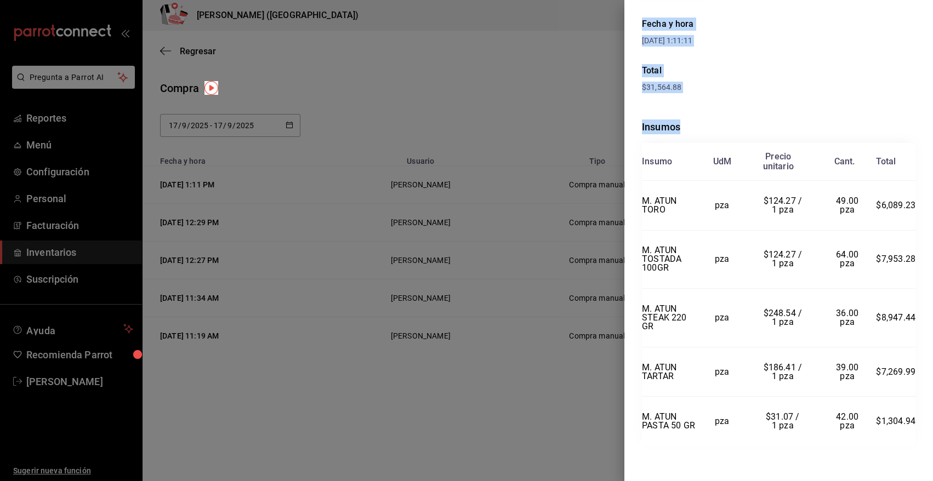
drag, startPoint x: 642, startPoint y: 22, endPoint x: 930, endPoint y: 426, distance: 496.2
click at [930, 426] on div "Compra Proveedor CARLOS ALFONSO TAPIA VARGAS Usuario Angy Madalena Fecha y hora…" at bounding box center [778, 240] width 309 height 481
copy div "Compra Proveedor CARLOS ALFONSO TAPIA VARGAS Usuario Angy Madalena Fecha y hora…"
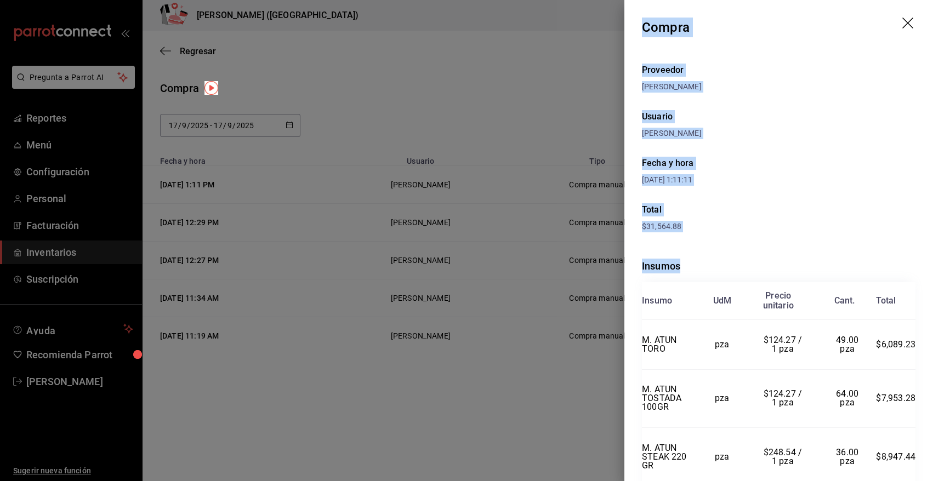
click at [902, 24] on icon "drag" at bounding box center [907, 23] width 11 height 11
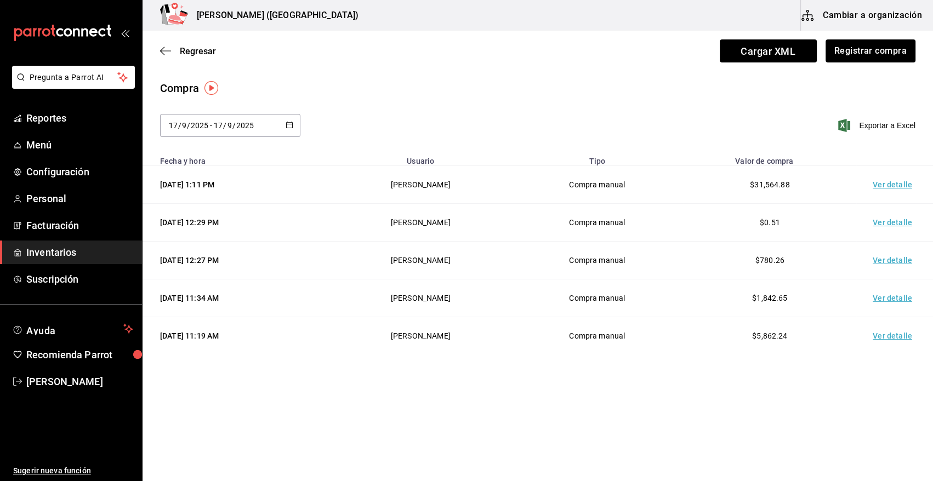
click at [80, 254] on span "Inventarios" at bounding box center [79, 252] width 107 height 15
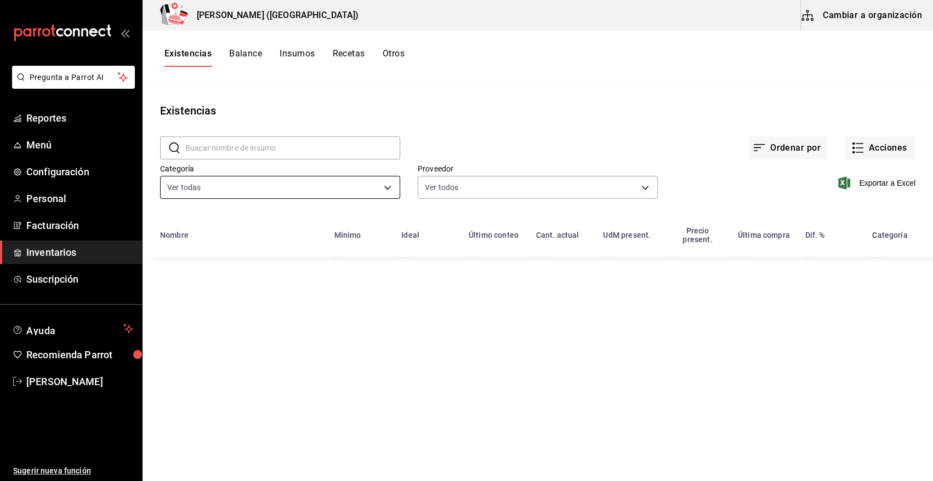
click at [273, 186] on body "Pregunta a Parrot AI Reportes Menú Configuración Personal Facturación Inventari…" at bounding box center [466, 236] width 933 height 473
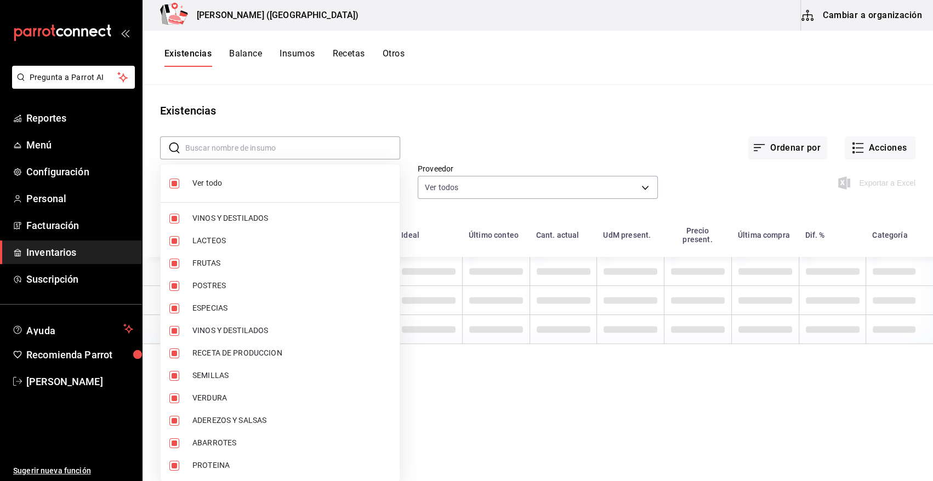
click at [207, 185] on span "Ver todo" at bounding box center [291, 184] width 198 height 12
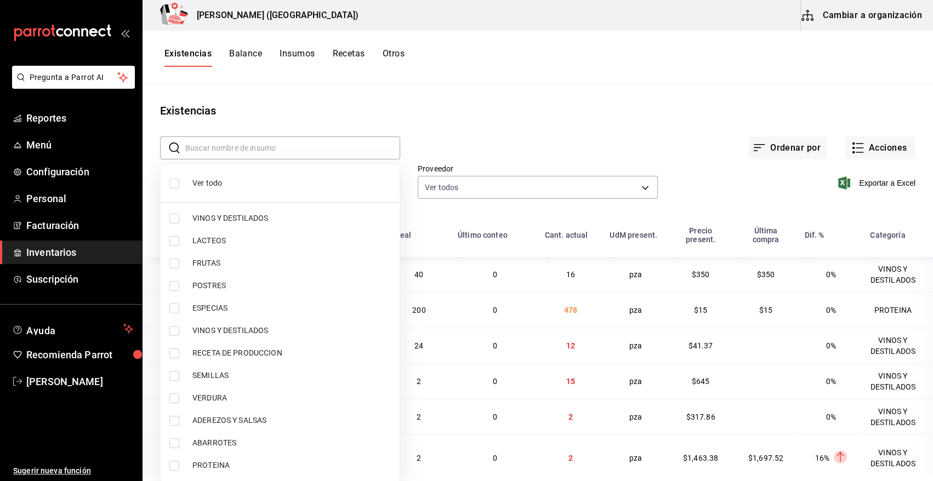
checkbox input "false"
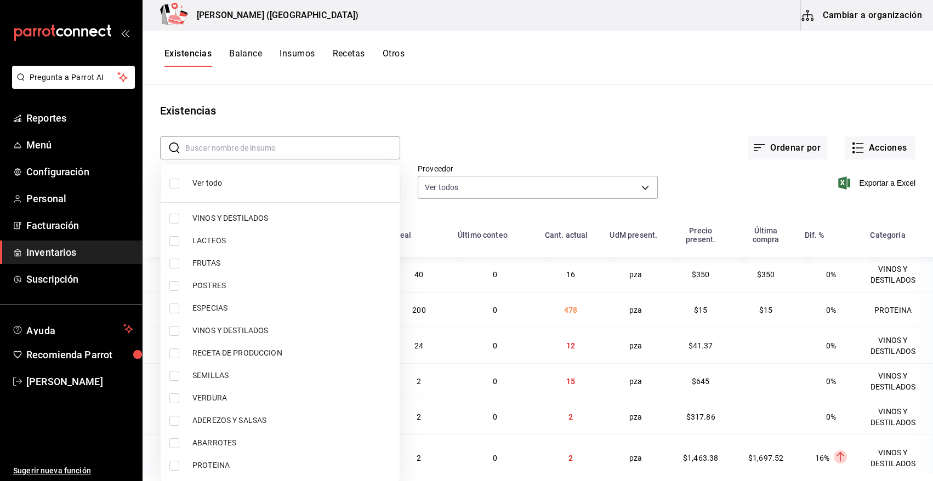
checkbox input "false"
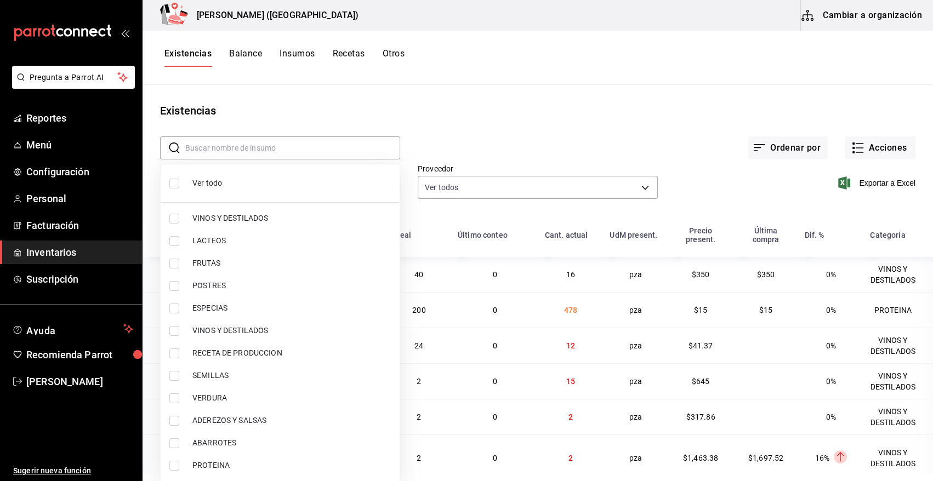
checkbox input "false"
click at [169, 465] on input "checkbox" at bounding box center [174, 466] width 10 height 10
checkbox input "true"
type input "3e90cef9-1dc9-474d-8316-d124f624c148"
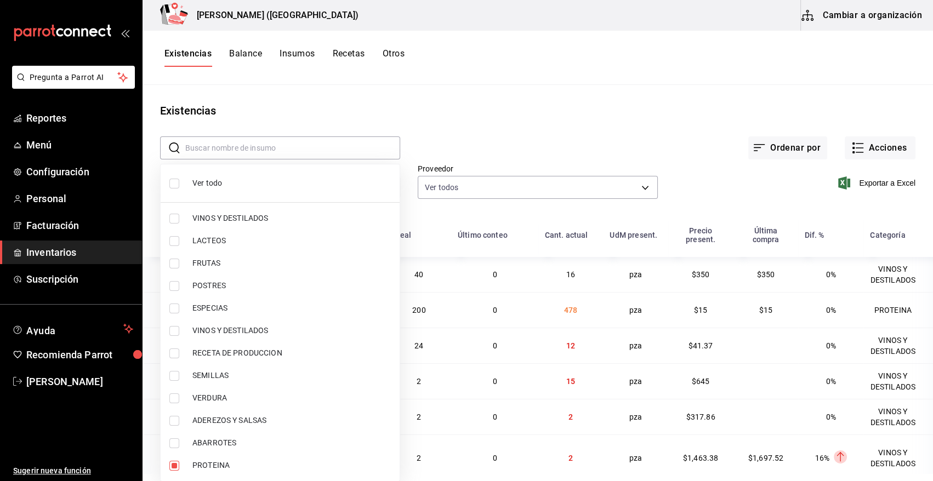
click at [689, 119] on div at bounding box center [466, 240] width 933 height 481
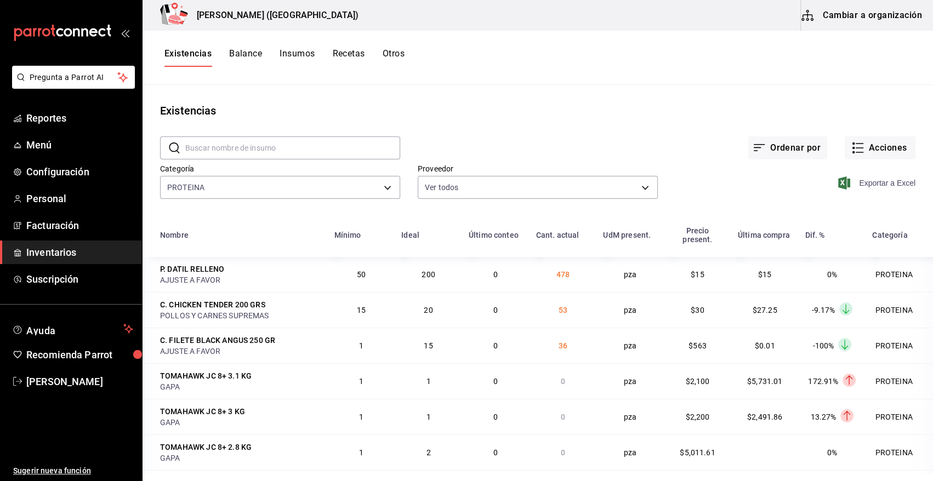
click at [838, 183] on icon "button" at bounding box center [844, 182] width 12 height 13
click at [889, 153] on button "Acciones" at bounding box center [879, 147] width 71 height 23
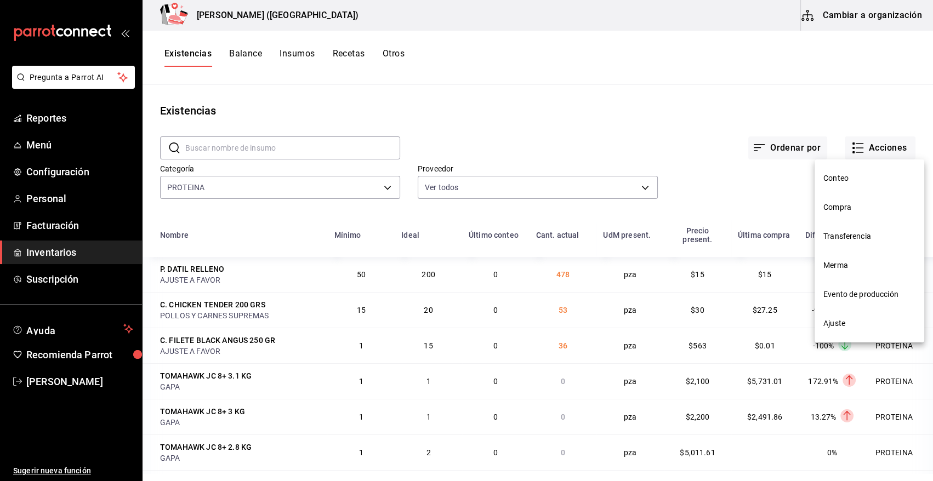
click at [849, 219] on li "Compra" at bounding box center [869, 207] width 110 height 29
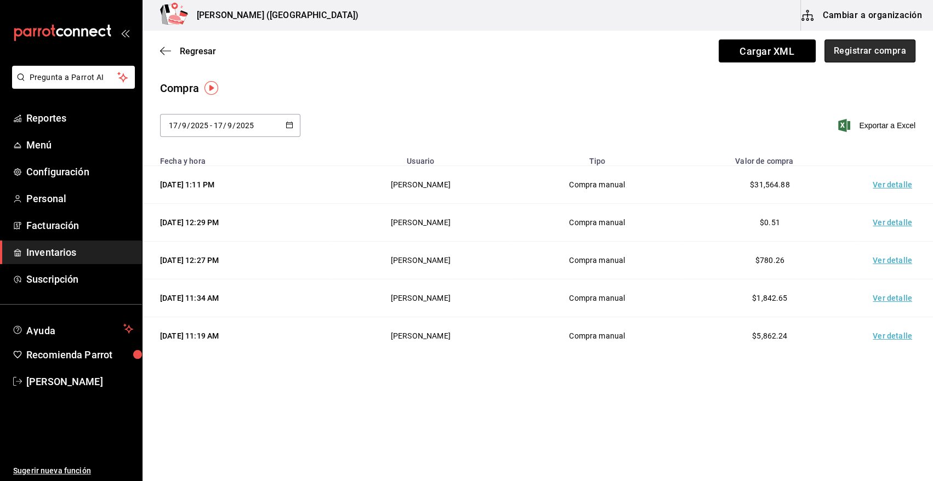
click at [866, 47] on button "Registrar compra" at bounding box center [869, 50] width 91 height 23
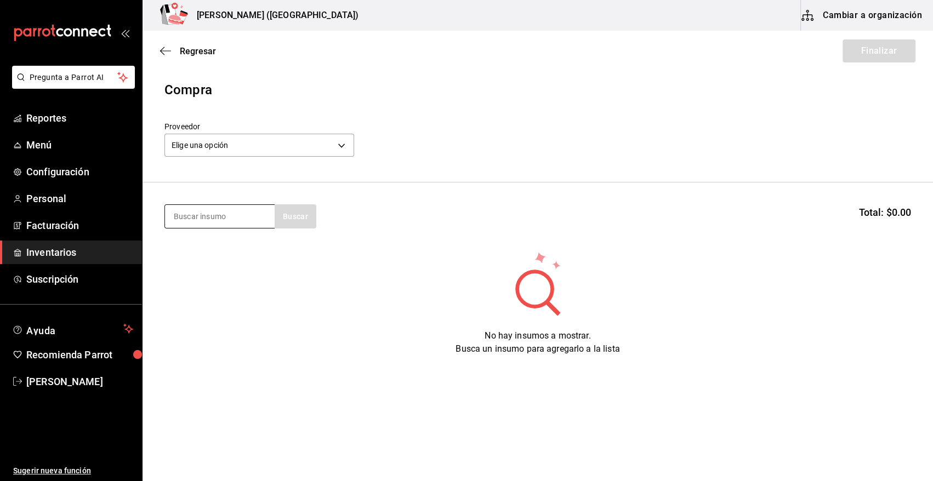
click at [215, 212] on input at bounding box center [220, 216] width 110 height 23
type input "CIGARR"
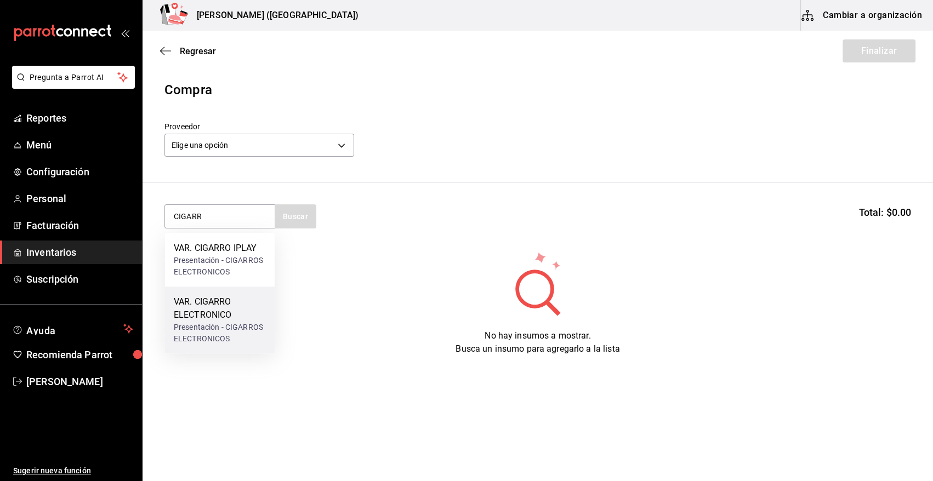
click at [229, 330] on div "Presentación - CIGARROS ELECTRONICOS" at bounding box center [220, 333] width 92 height 23
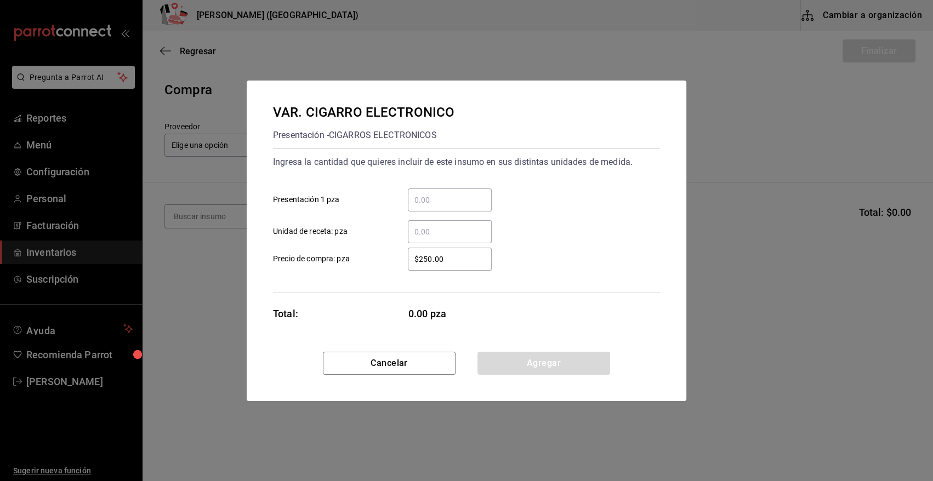
click at [429, 204] on input "​ Presentación 1 pza" at bounding box center [450, 199] width 84 height 13
type input "2"
click at [377, 263] on label "$250.00 ​ Precio de compra: pza" at bounding box center [382, 259] width 219 height 23
click at [408, 263] on input "$250.00" at bounding box center [450, 259] width 84 height 13
drag, startPoint x: 449, startPoint y: 262, endPoint x: 185, endPoint y: 271, distance: 264.3
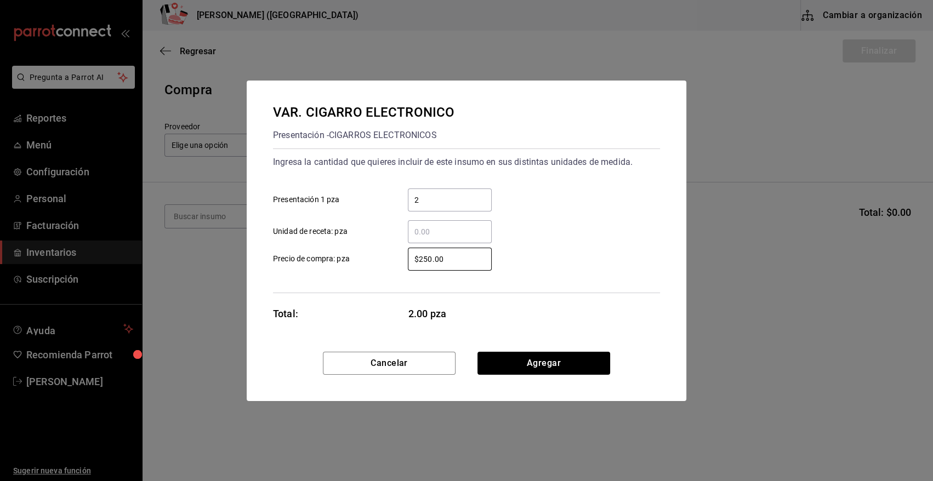
click at [185, 271] on div "VAR. CIGARRO ELECTRONICO Presentación - CIGARROS ELECTRONICOS Ingresa la cantid…" at bounding box center [466, 240] width 933 height 481
type input "$0.01"
click at [515, 361] on button "Agregar" at bounding box center [543, 363] width 133 height 23
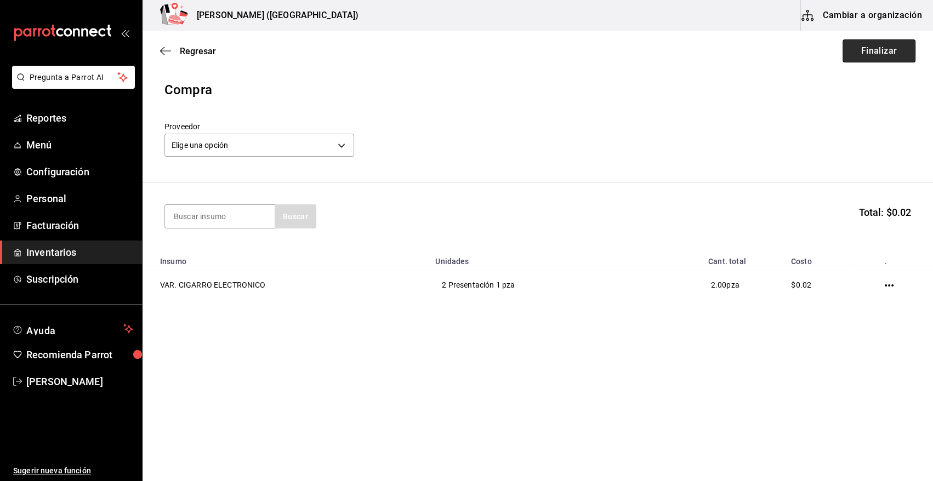
click at [882, 53] on button "Finalizar" at bounding box center [878, 50] width 73 height 23
click at [878, 57] on button "Finalizar" at bounding box center [878, 50] width 73 height 23
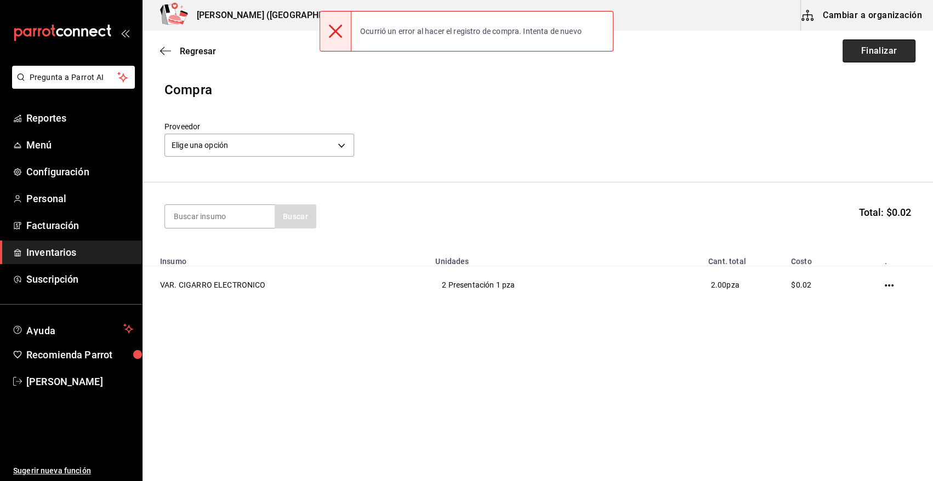
click at [891, 53] on button "Finalizar" at bounding box center [878, 50] width 73 height 23
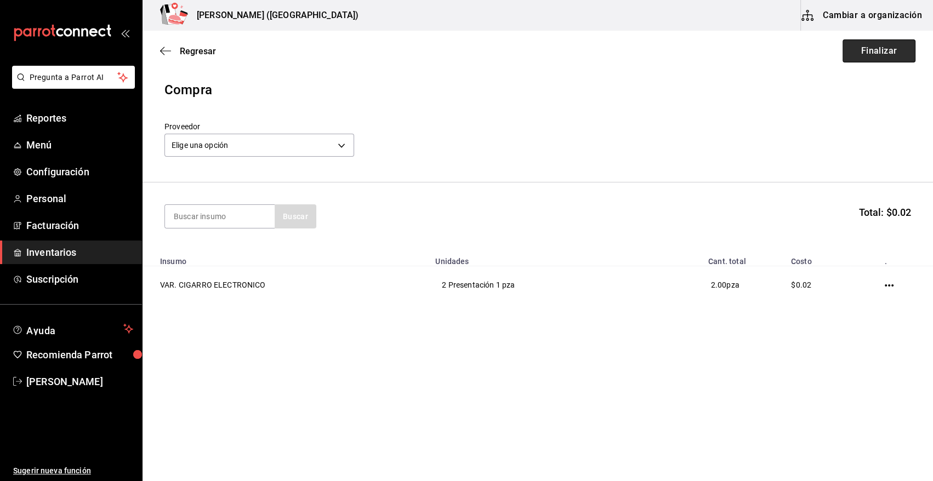
click at [890, 56] on button "Finalizar" at bounding box center [878, 50] width 73 height 23
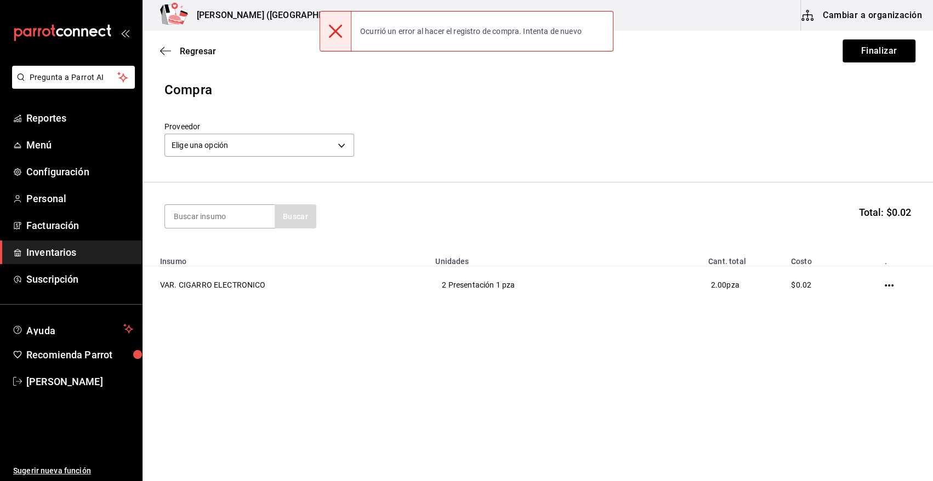
click at [614, 98] on div "Compra" at bounding box center [537, 90] width 746 height 20
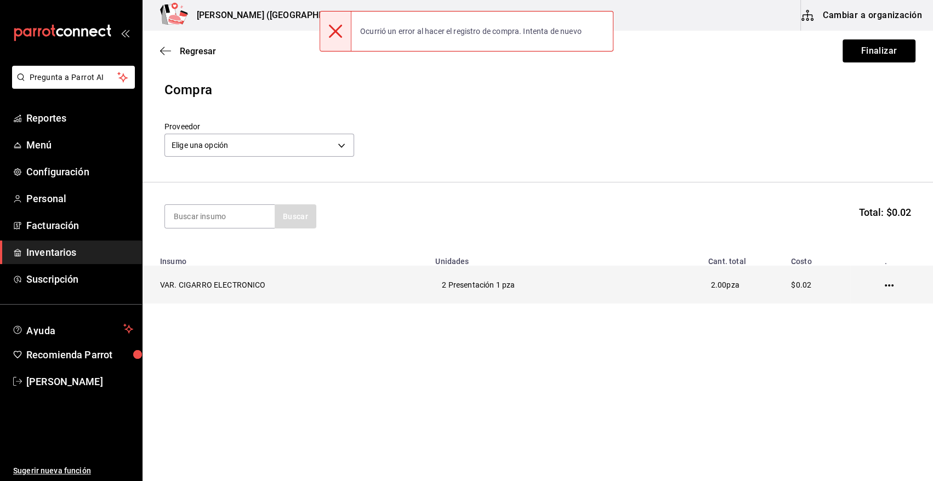
click at [233, 292] on td "VAR. CIGARRO ELECTRONICO" at bounding box center [285, 285] width 286 height 38
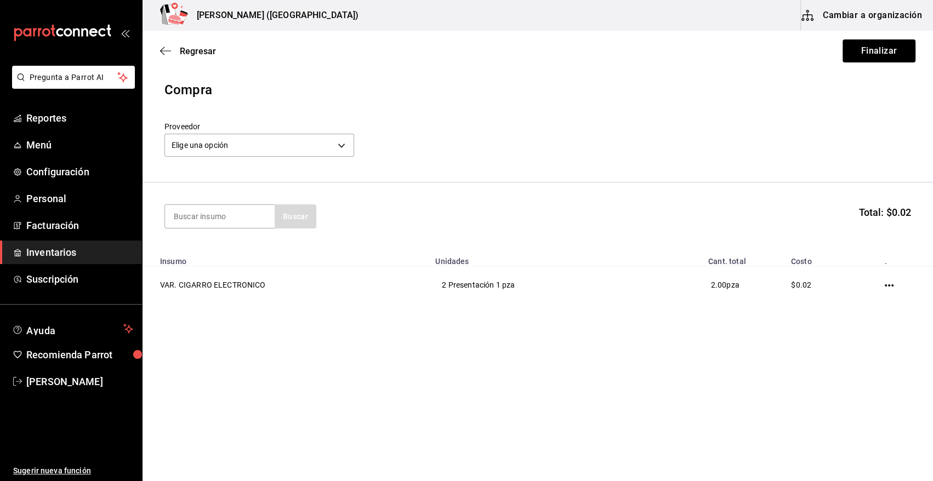
click at [851, 157] on div "Proveedor Elige una opción default" at bounding box center [537, 141] width 746 height 38
click at [883, 41] on button "Finalizar" at bounding box center [878, 50] width 73 height 23
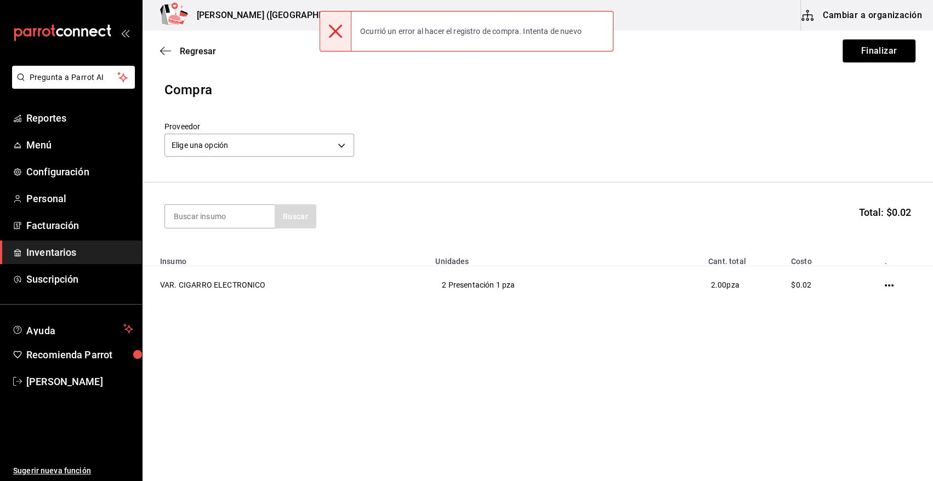
click at [821, 82] on div "Compra" at bounding box center [537, 90] width 746 height 20
click at [724, 155] on div "Proveedor Elige una opción default" at bounding box center [537, 141] width 746 height 38
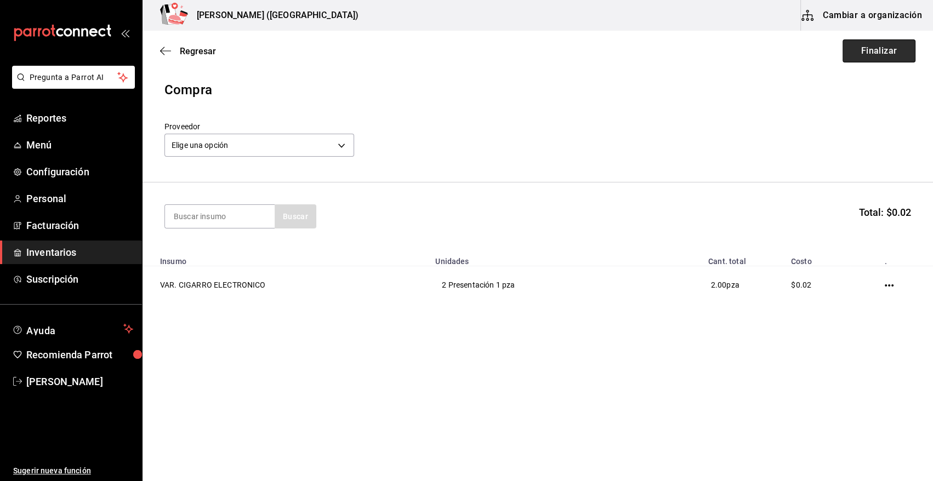
click at [862, 44] on button "Finalizar" at bounding box center [878, 50] width 73 height 23
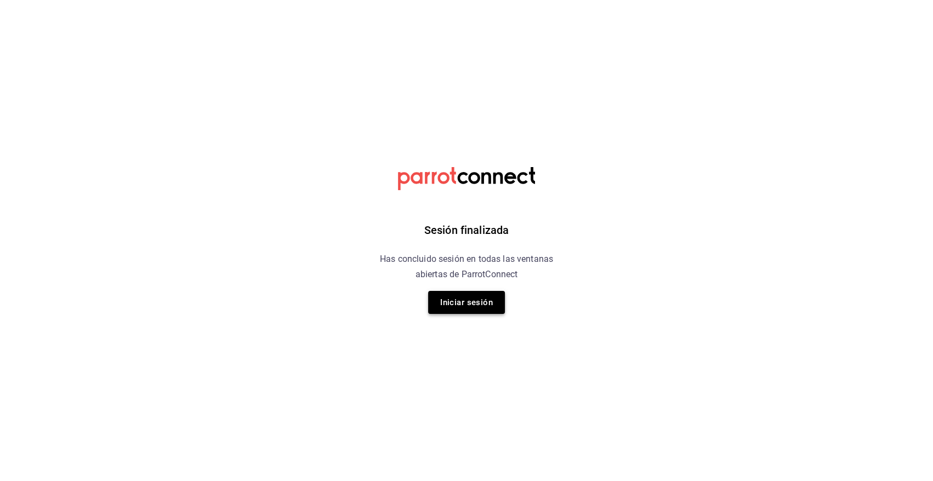
click at [498, 302] on button "Iniciar sesión" at bounding box center [466, 302] width 77 height 23
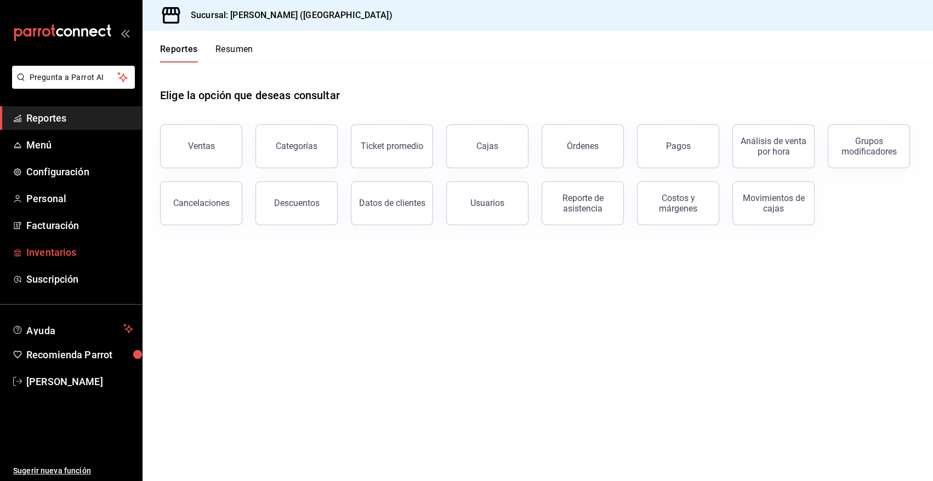
click at [49, 258] on span "Inventarios" at bounding box center [79, 252] width 107 height 15
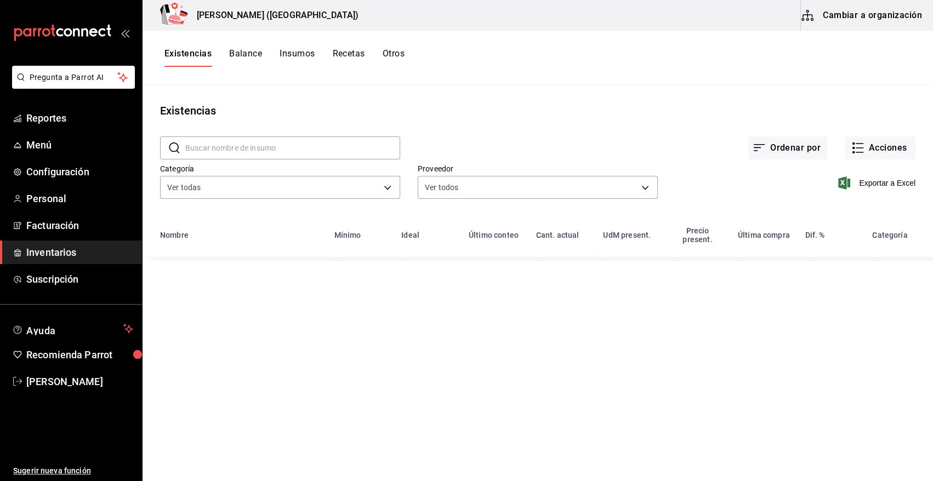
click at [886, 21] on button "Cambiar a organización" at bounding box center [862, 15] width 123 height 31
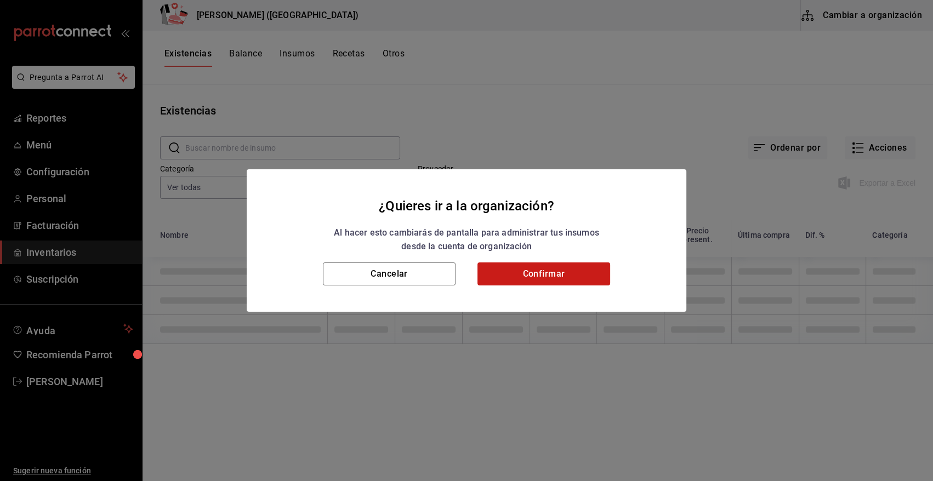
click at [536, 271] on button "Confirmar" at bounding box center [543, 273] width 133 height 23
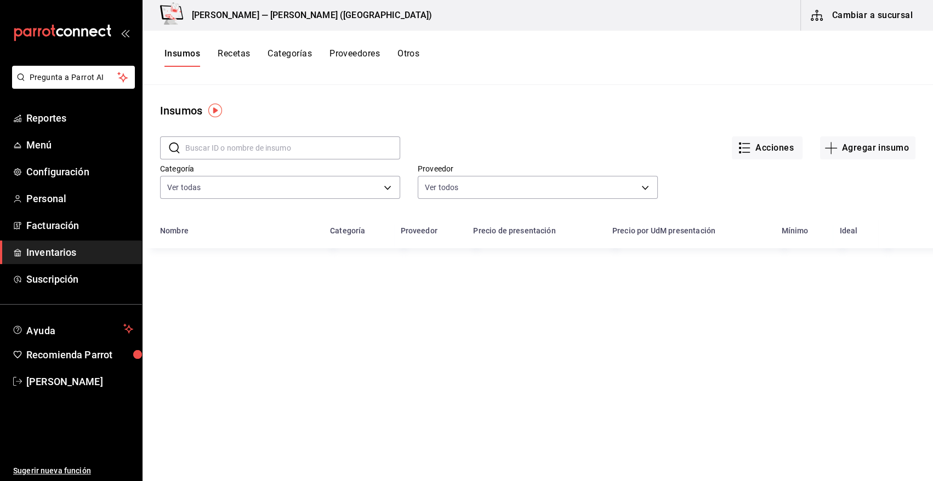
click at [312, 142] on input "text" at bounding box center [292, 148] width 215 height 22
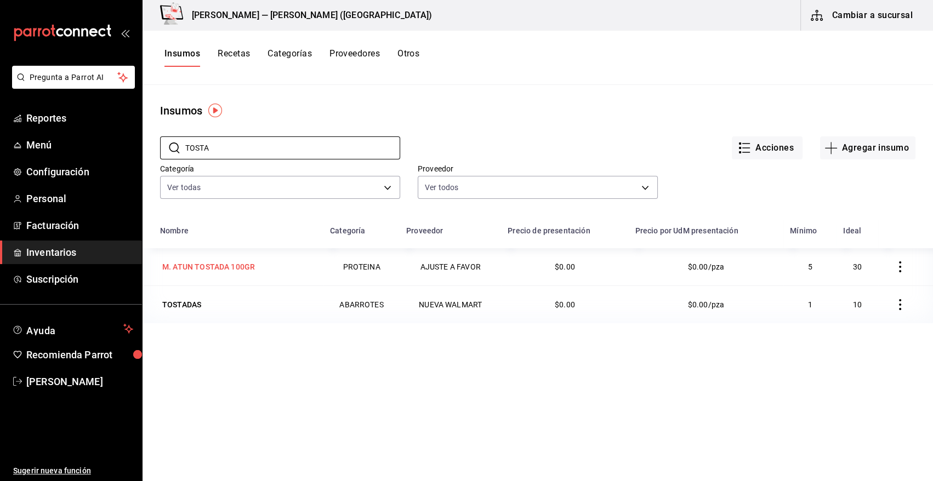
type input "TOSTA"
drag, startPoint x: 208, startPoint y: 265, endPoint x: 201, endPoint y: 269, distance: 7.6
click at [201, 269] on div "M. ATUN TOSTADA 100GR" at bounding box center [208, 266] width 93 height 11
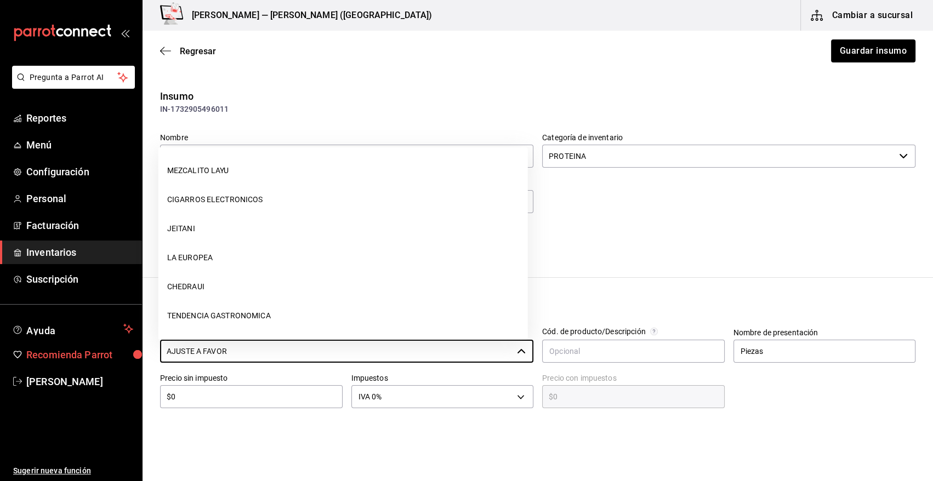
scroll to position [551, 0]
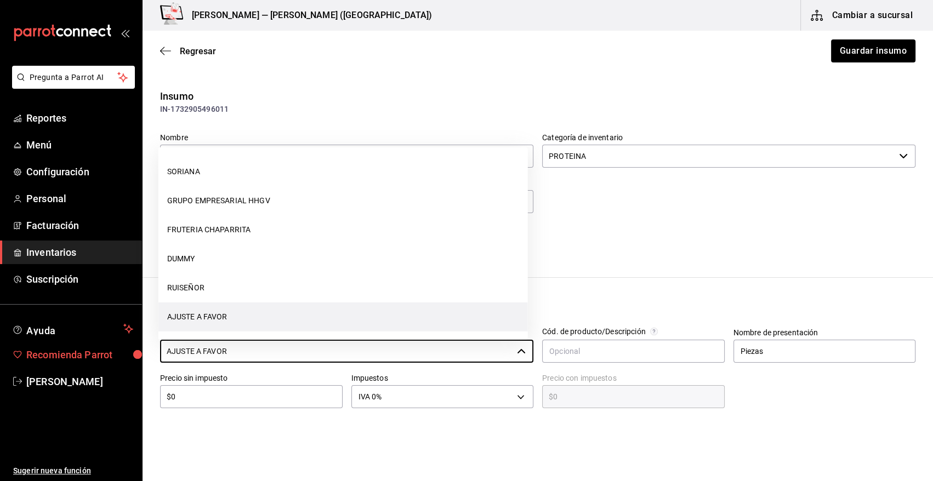
drag, startPoint x: 238, startPoint y: 354, endPoint x: 99, endPoint y: 356, distance: 139.8
click at [99, 356] on div "Pregunta a Parrot AI Reportes Menú Configuración Personal Facturación Inventari…" at bounding box center [466, 209] width 933 height 419
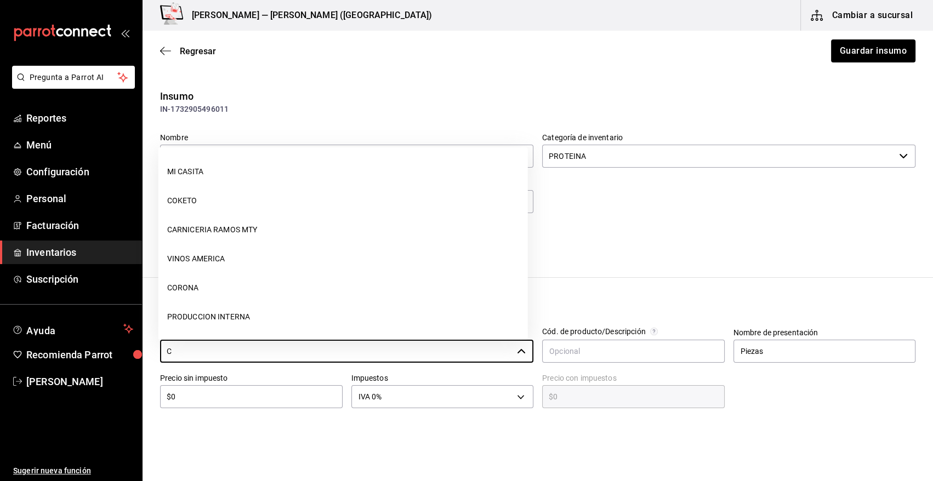
scroll to position [0, 0]
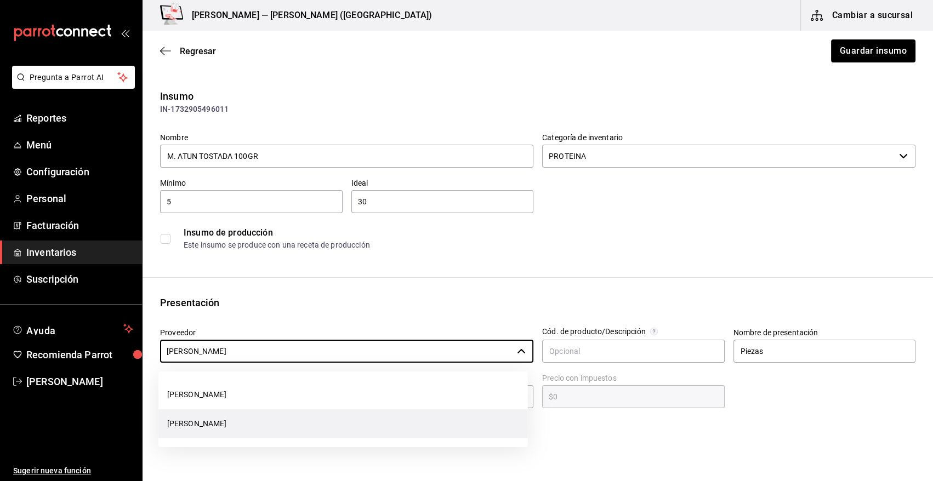
click at [282, 427] on li "[PERSON_NAME]" at bounding box center [342, 423] width 369 height 29
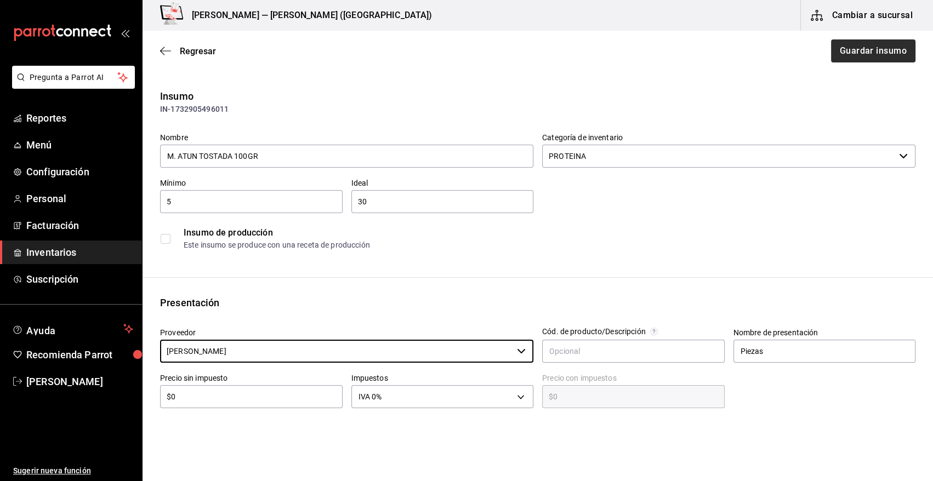
type input "[PERSON_NAME]"
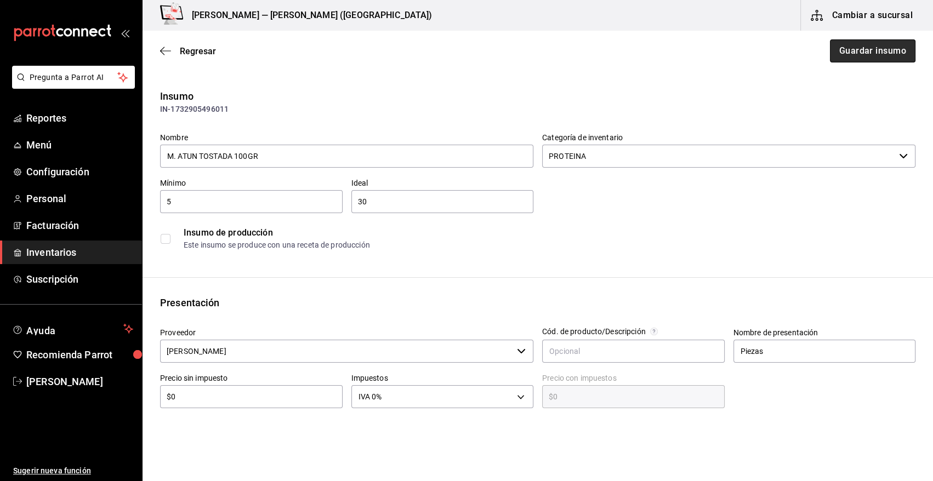
click at [864, 50] on button "Guardar insumo" at bounding box center [872, 50] width 85 height 23
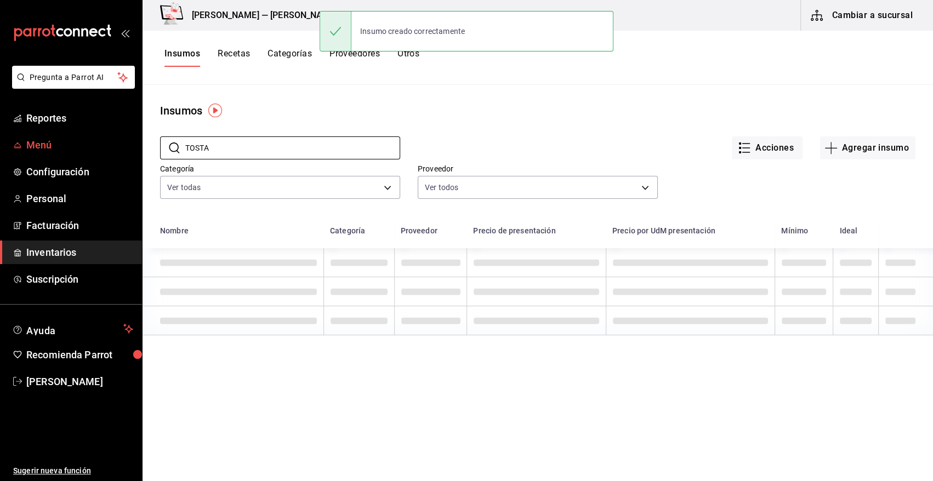
drag, startPoint x: 240, startPoint y: 146, endPoint x: 124, endPoint y: 148, distance: 115.6
click at [124, 148] on div "Pregunta a Parrot AI Reportes Menú Configuración Personal Facturación Inventari…" at bounding box center [466, 236] width 933 height 473
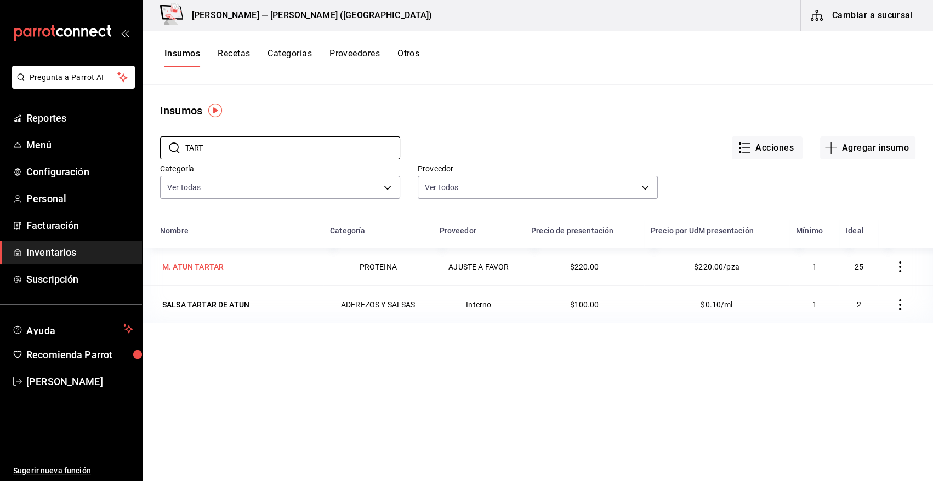
type input "TART"
click at [208, 272] on div "M. ATUN TARTAR" at bounding box center [192, 266] width 61 height 11
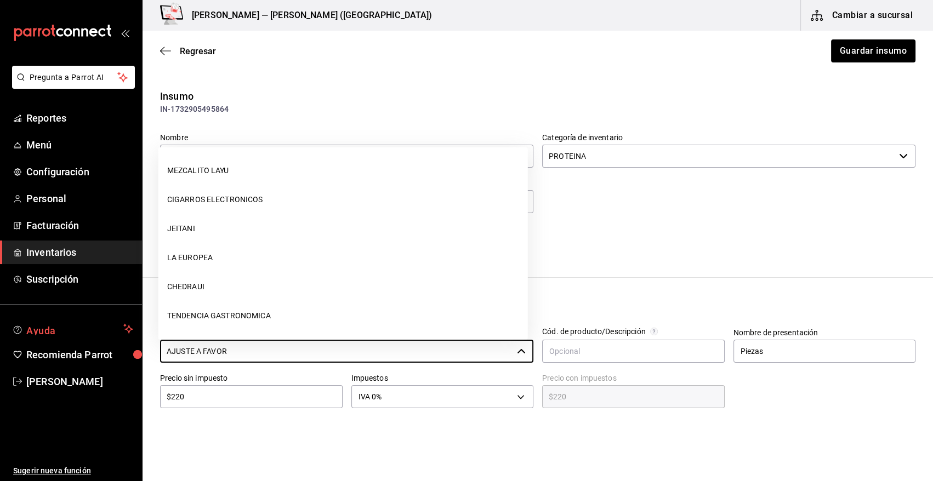
drag, startPoint x: 260, startPoint y: 350, endPoint x: 78, endPoint y: 336, distance: 183.0
click at [78, 336] on div "Pregunta a Parrot AI Reportes Menú Configuración Personal Facturación Inventari…" at bounding box center [466, 209] width 933 height 419
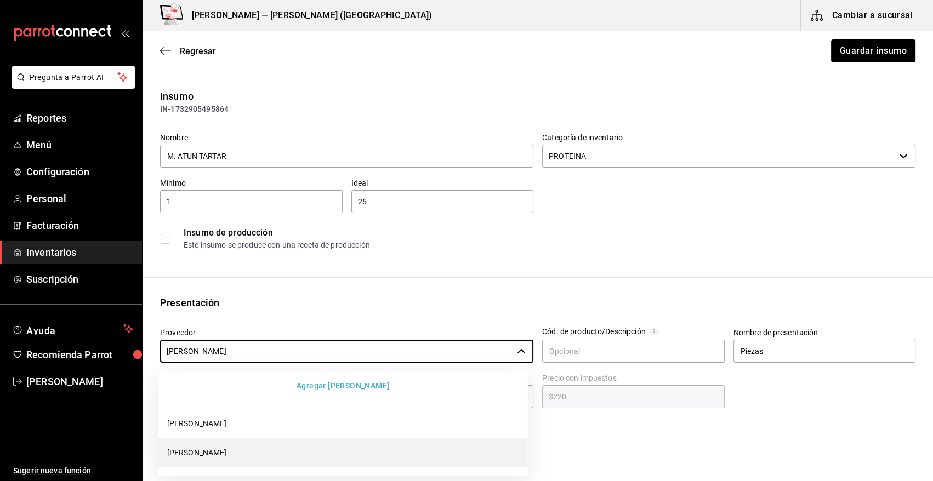
click at [301, 455] on li "[PERSON_NAME]" at bounding box center [342, 452] width 369 height 29
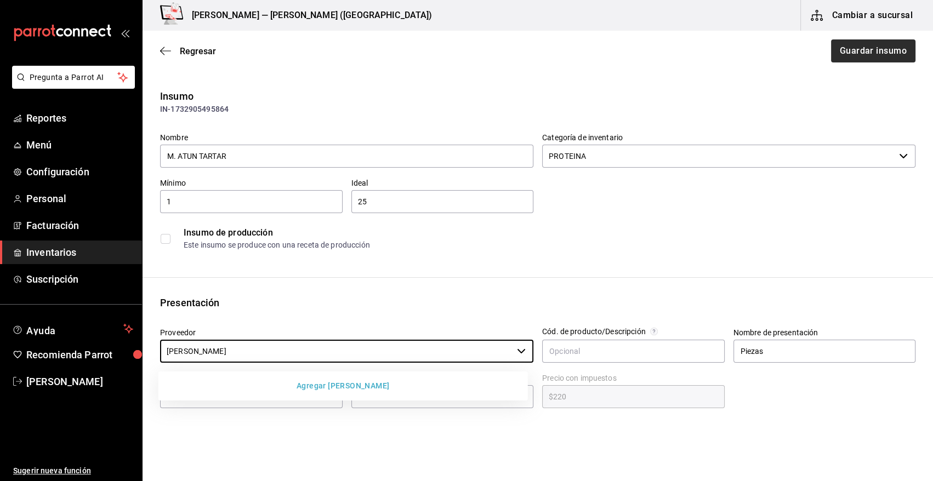
type input "[PERSON_NAME]"
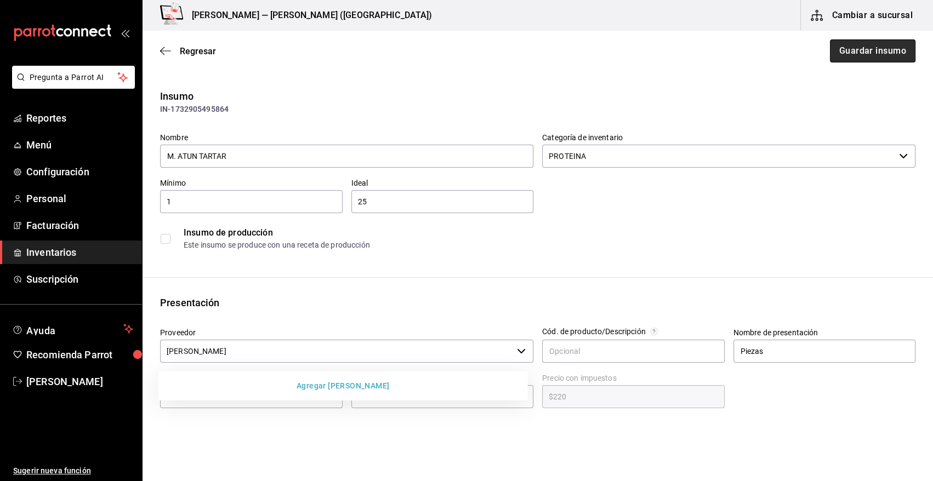
click at [880, 44] on button "Guardar insumo" at bounding box center [872, 50] width 85 height 23
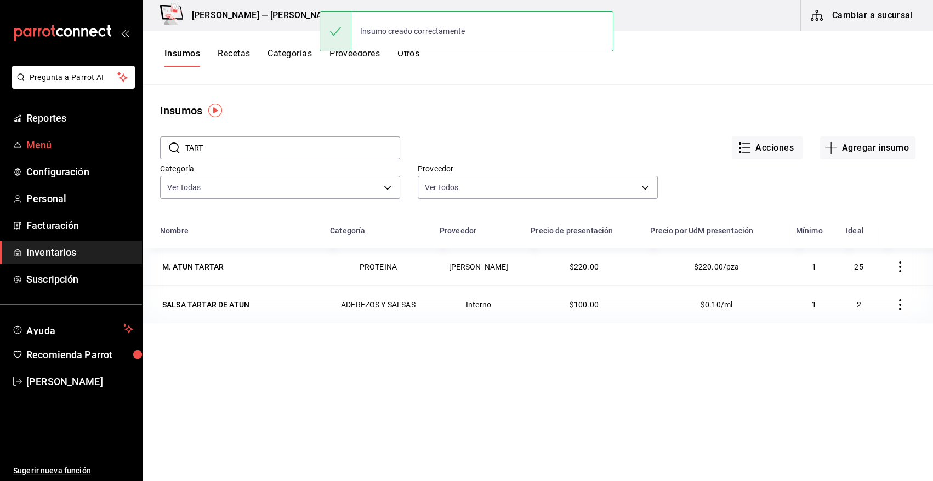
drag, startPoint x: 231, startPoint y: 147, endPoint x: 83, endPoint y: 136, distance: 148.4
click at [83, 136] on div "Pregunta a Parrot AI Reportes Menú Configuración Personal Facturación Inventari…" at bounding box center [466, 236] width 933 height 473
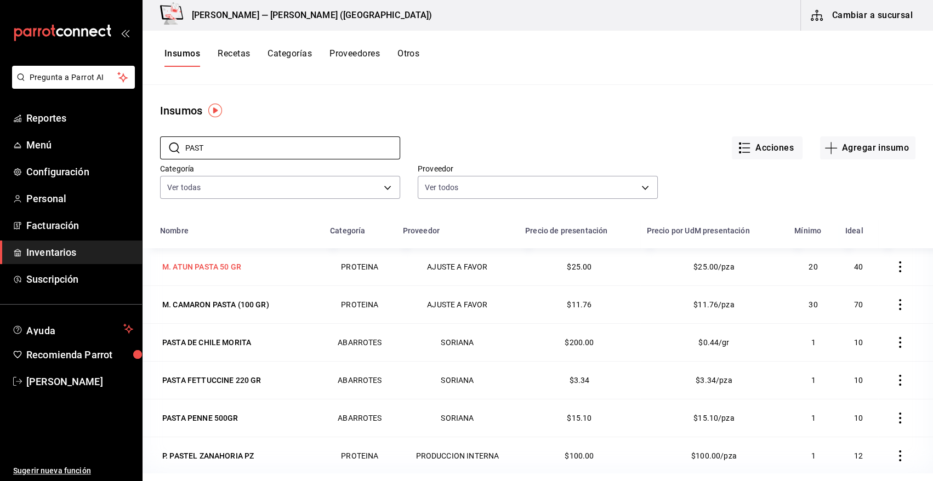
type input "PAST"
click at [214, 266] on div "M. ATUN PASTA 50 GR" at bounding box center [201, 266] width 79 height 11
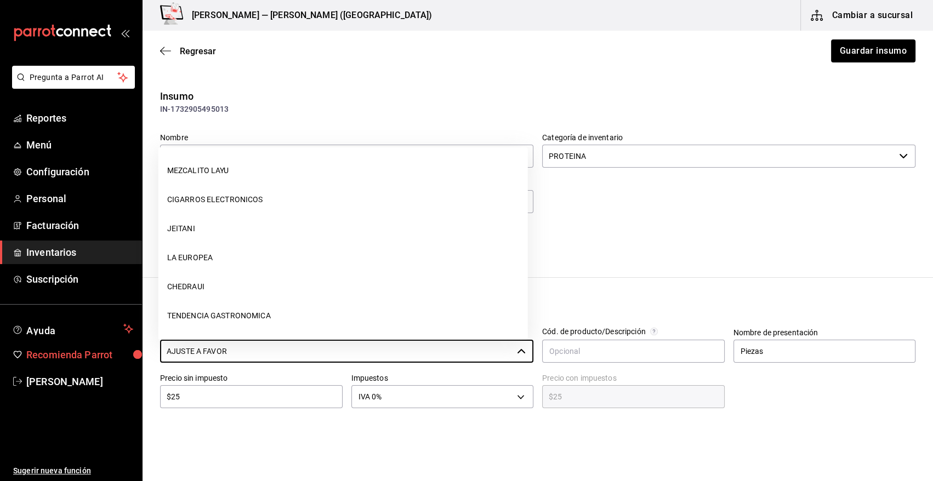
scroll to position [551, 0]
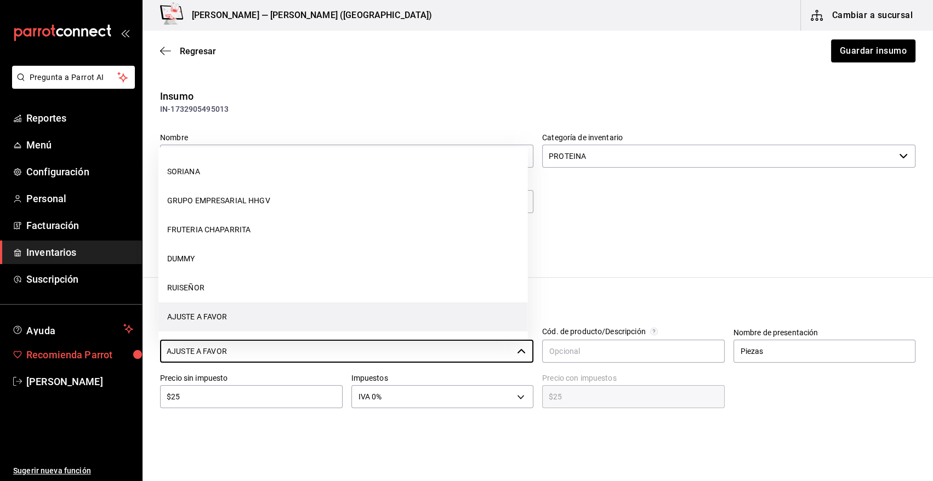
drag, startPoint x: 249, startPoint y: 353, endPoint x: 77, endPoint y: 343, distance: 171.8
click at [77, 343] on div "Pregunta a Parrot AI Reportes Menú Configuración Personal Facturación Inventari…" at bounding box center [466, 209] width 933 height 419
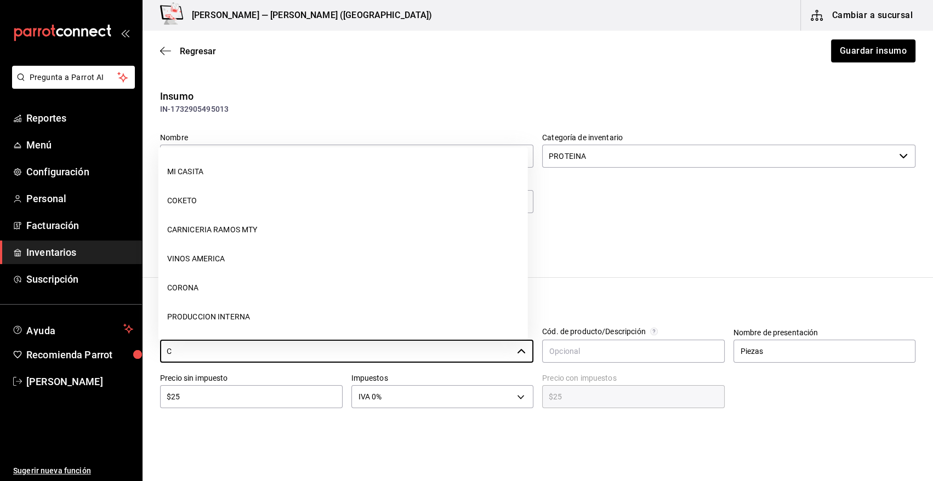
scroll to position [0, 0]
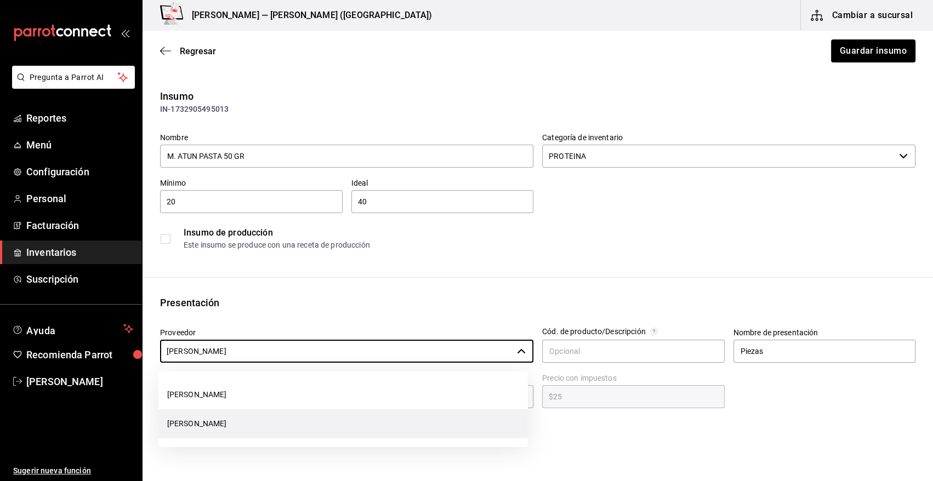
click at [300, 425] on li "[PERSON_NAME]" at bounding box center [342, 423] width 369 height 29
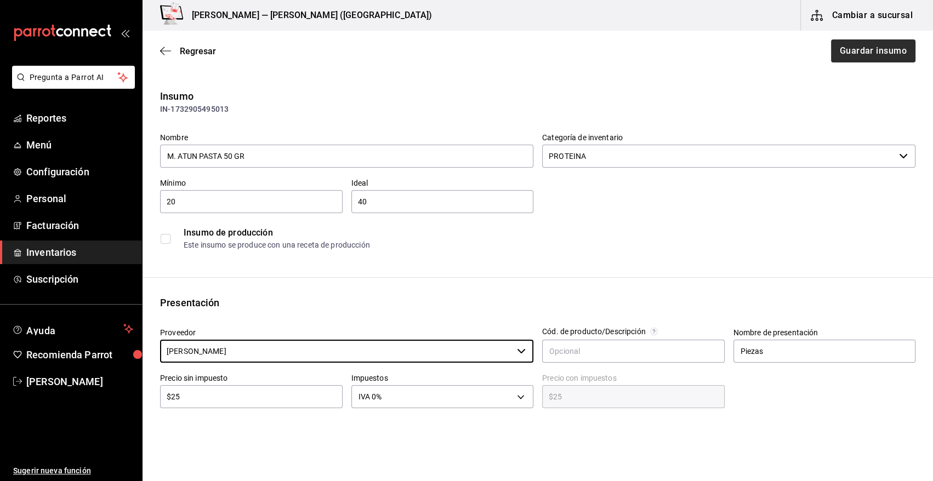
type input "[PERSON_NAME]"
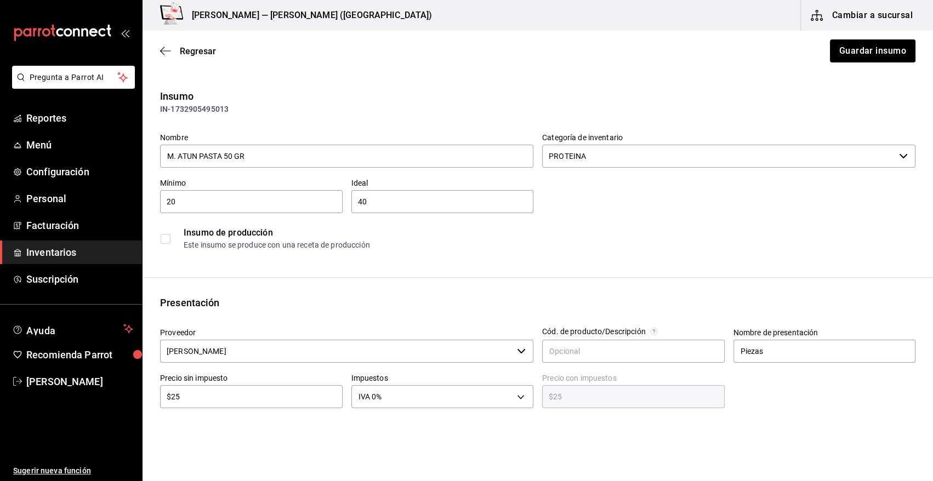
drag, startPoint x: 842, startPoint y: 54, endPoint x: 334, endPoint y: 48, distance: 508.0
click at [836, 53] on button "Guardar insumo" at bounding box center [872, 50] width 85 height 23
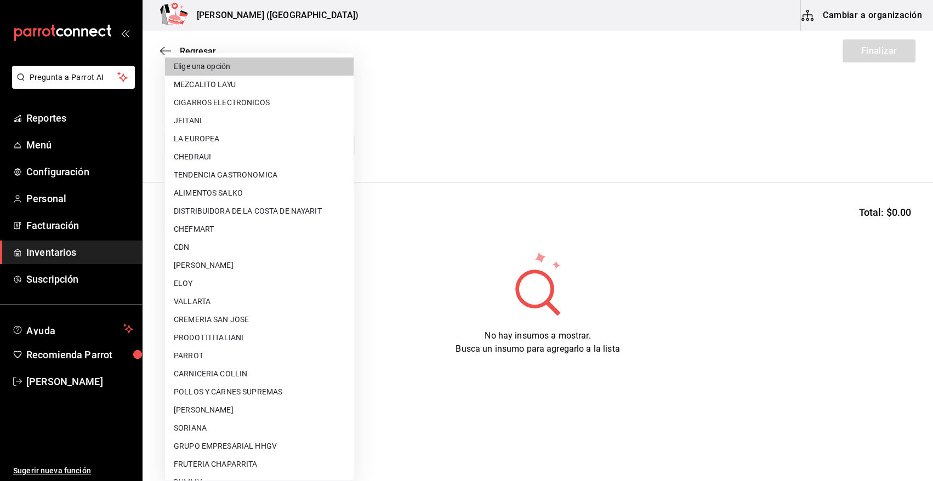
click at [256, 153] on body "Pregunta a Parrot AI Reportes Menú Configuración Personal Facturación Inventari…" at bounding box center [466, 209] width 933 height 419
click at [515, 153] on div at bounding box center [466, 240] width 933 height 481
click at [248, 144] on body "Pregunta a Parrot AI Reportes Menú Configuración Personal Facturación Inventari…" at bounding box center [466, 209] width 933 height 419
click at [490, 112] on div at bounding box center [466, 240] width 933 height 481
click at [281, 143] on body "Pregunta a Parrot AI Reportes Menú Configuración Personal Facturación Inventari…" at bounding box center [466, 209] width 933 height 419
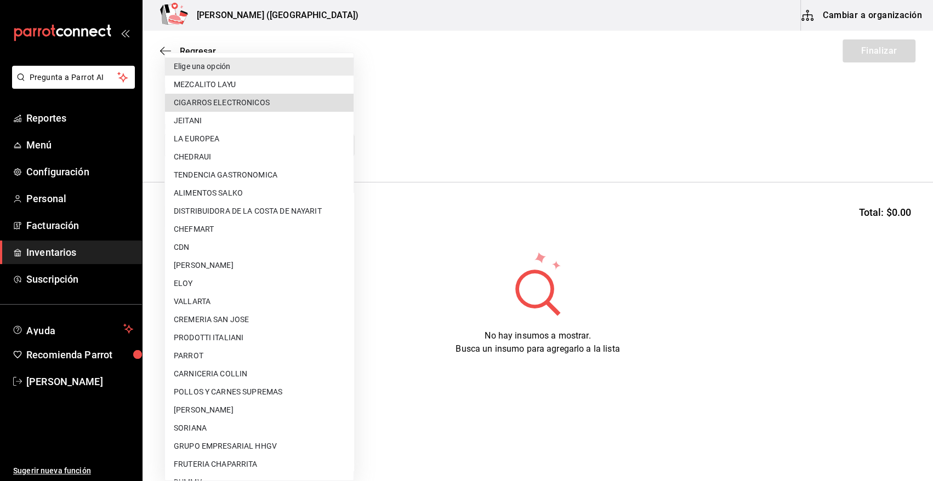
type input "11f0659f-4ab3-4460-ae3e-50806b7d976a"
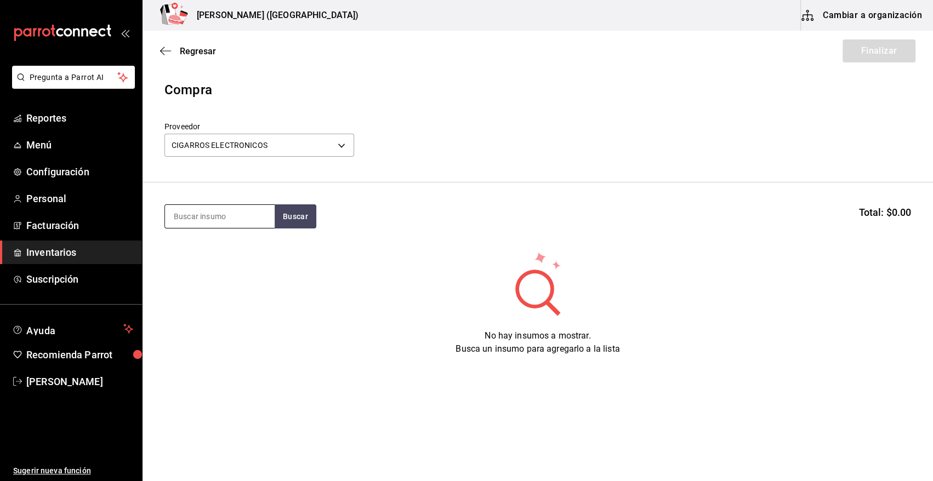
click at [215, 219] on input at bounding box center [220, 216] width 110 height 23
type input "CIGA"
click at [281, 215] on button "Buscar" at bounding box center [296, 216] width 42 height 24
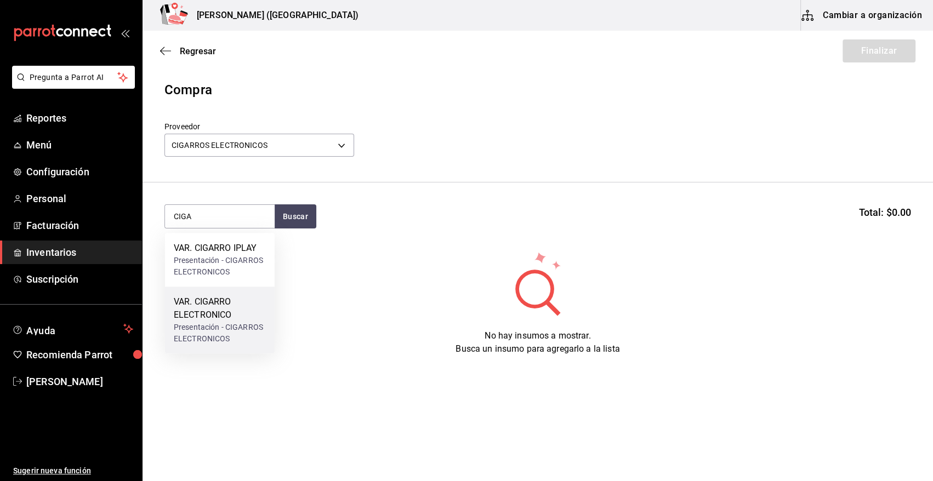
click at [235, 336] on div "Presentación - CIGARROS ELECTRONICOS" at bounding box center [220, 333] width 92 height 23
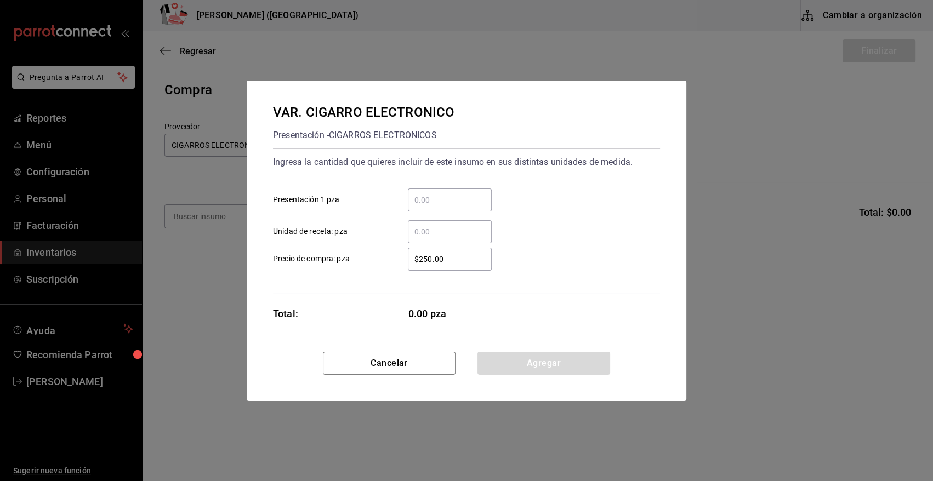
click at [442, 196] on input "​ Presentación 1 pza" at bounding box center [450, 199] width 84 height 13
type input "2"
type input "$0.01"
click at [545, 354] on button "Agregar" at bounding box center [543, 363] width 133 height 23
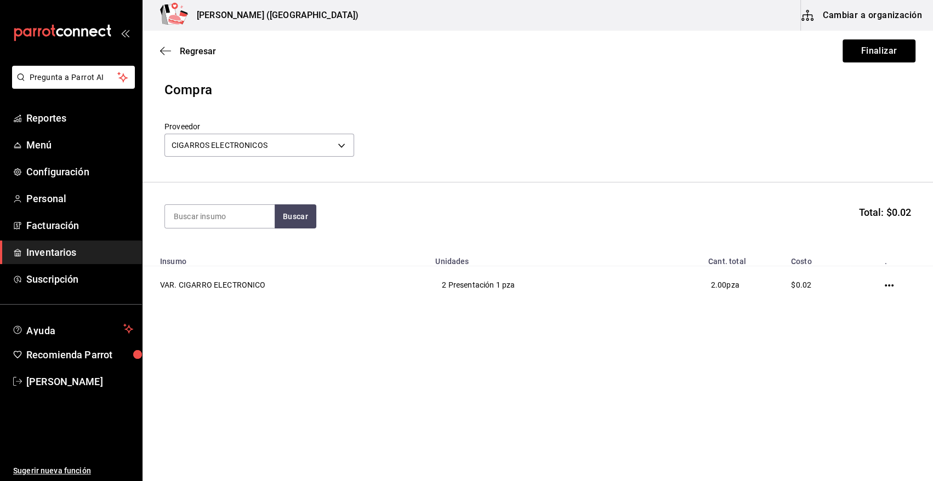
click at [904, 38] on div "Regresar Finalizar" at bounding box center [537, 51] width 790 height 41
click at [889, 60] on button "Finalizar" at bounding box center [878, 50] width 73 height 23
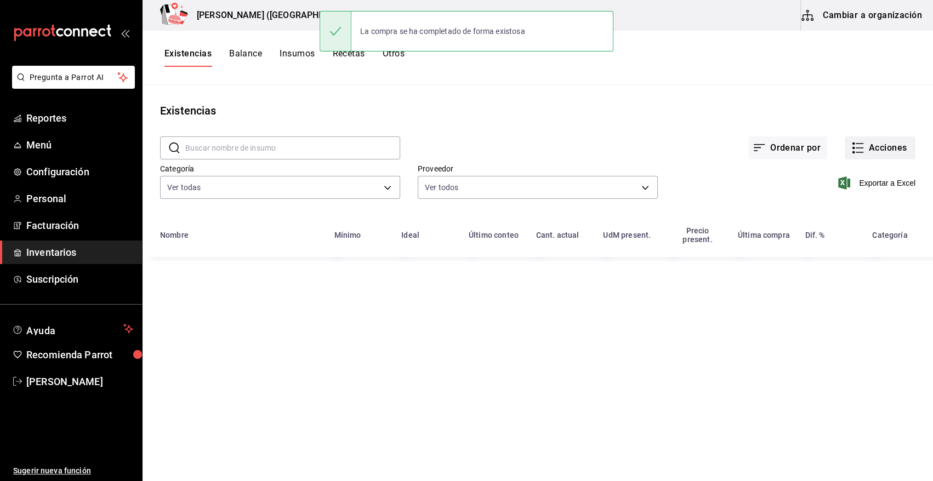
click at [882, 149] on button "Acciones" at bounding box center [879, 147] width 71 height 23
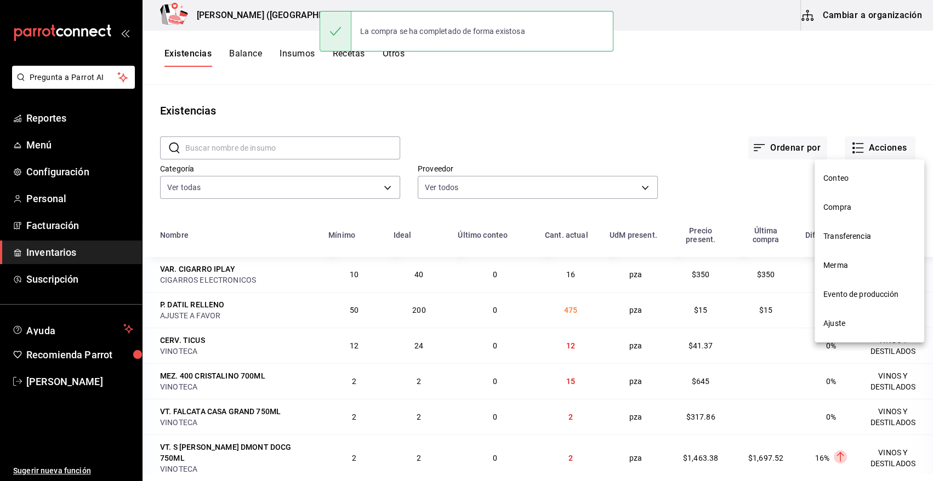
click at [846, 204] on span "Compra" at bounding box center [869, 208] width 92 height 12
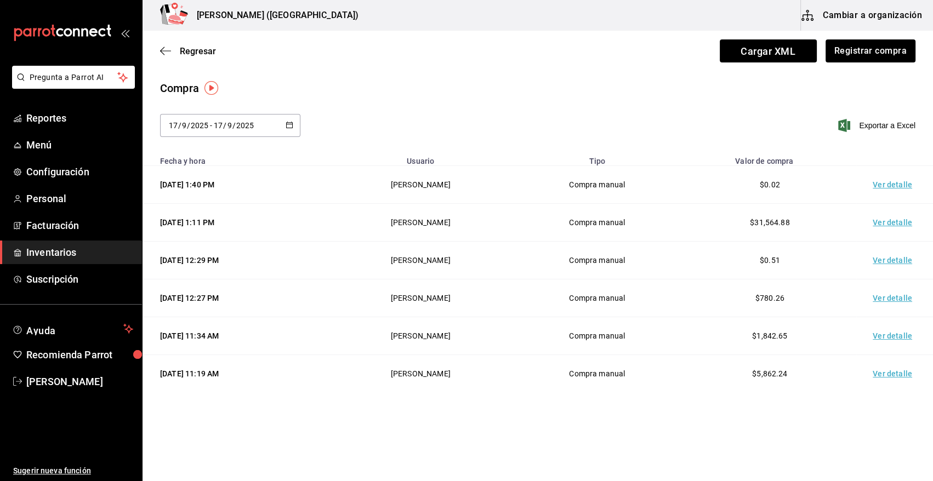
click at [889, 184] on td "Ver detalle" at bounding box center [894, 185] width 77 height 38
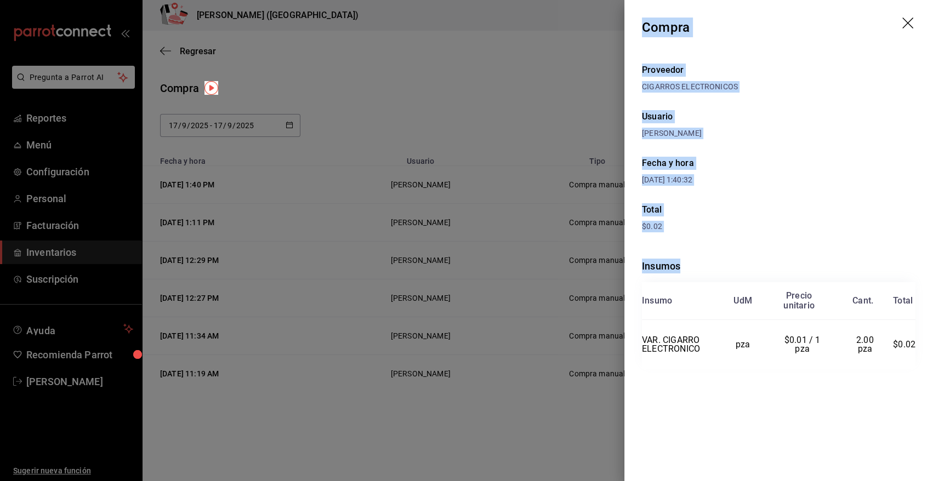
drag, startPoint x: 642, startPoint y: 22, endPoint x: 928, endPoint y: 380, distance: 458.5
click at [928, 380] on div "Compra Proveedor CIGARROS ELECTRONICOS Usuario Angy Madalena Fecha y hora 17/09…" at bounding box center [778, 240] width 309 height 481
copy div "Compra Proveedor CIGARROS ELECTRONICOS Usuario Angy Madalena Fecha y hora 17/09…"
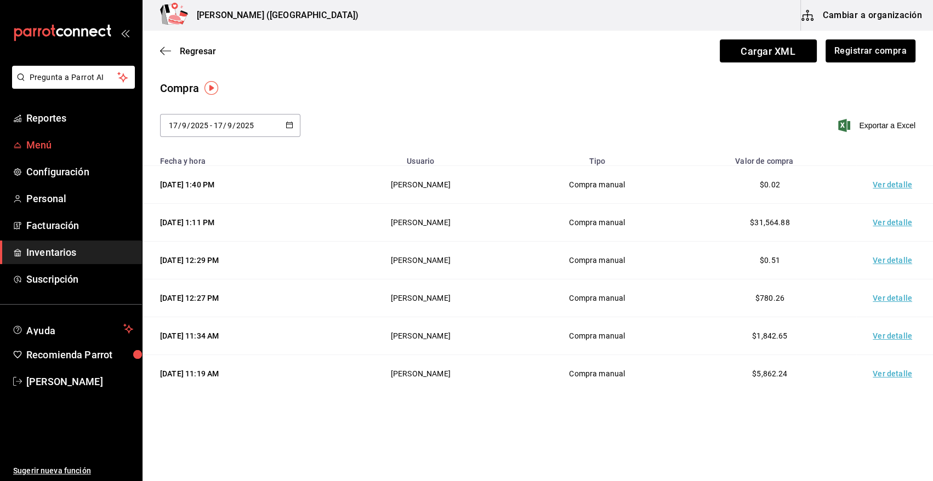
click at [44, 148] on span "Menú" at bounding box center [79, 145] width 107 height 15
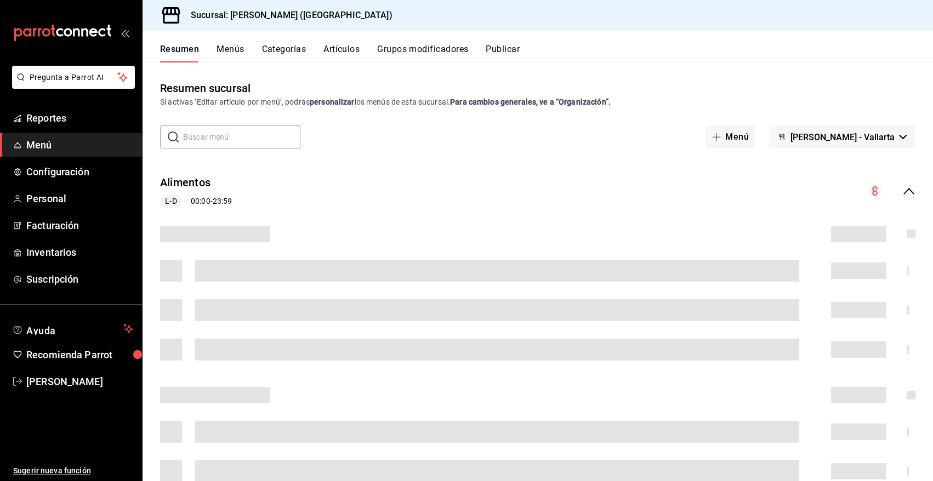
click at [346, 49] on button "Artículos" at bounding box center [341, 53] width 36 height 19
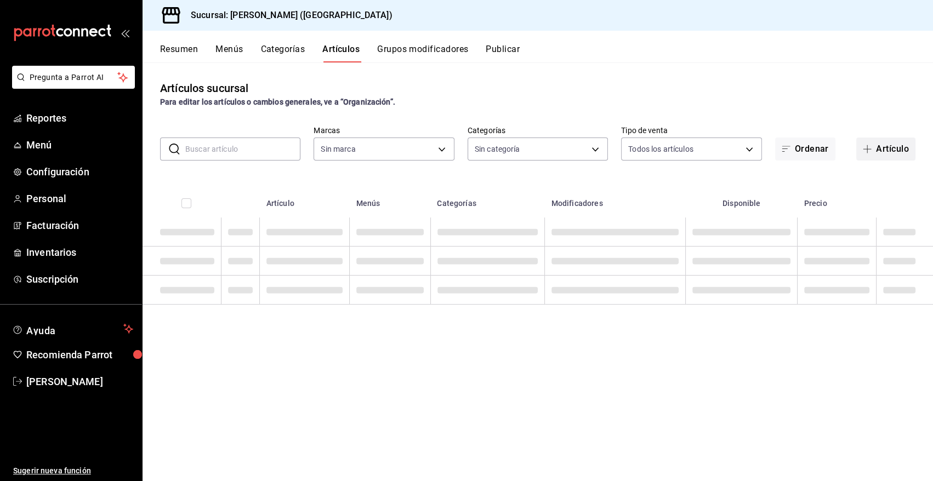
click at [893, 152] on button "Artículo" at bounding box center [885, 149] width 59 height 23
type input "97fc4076-38f4-4943-8ede-a1fde032a47c"
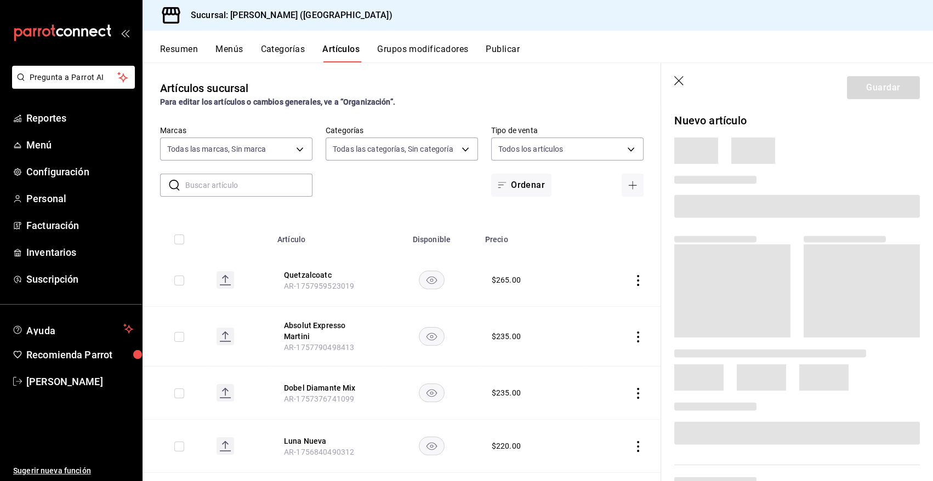
type input "6b20b764-b508-441a-a765-8e38ab7d93aa,0a957a31-3fa4-4b00-9918-3fc3cef2e831,58681…"
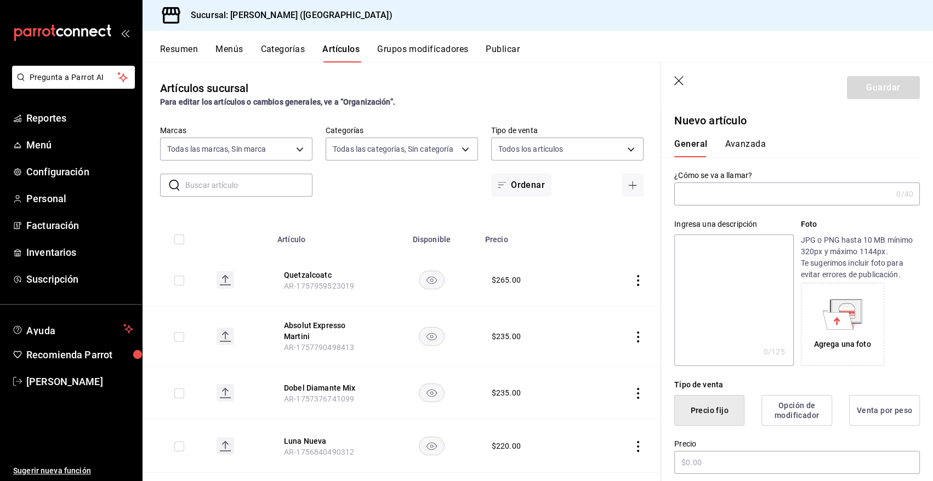
click at [724, 191] on input "text" at bounding box center [783, 194] width 218 height 22
click at [293, 186] on input "text" at bounding box center [248, 185] width 127 height 22
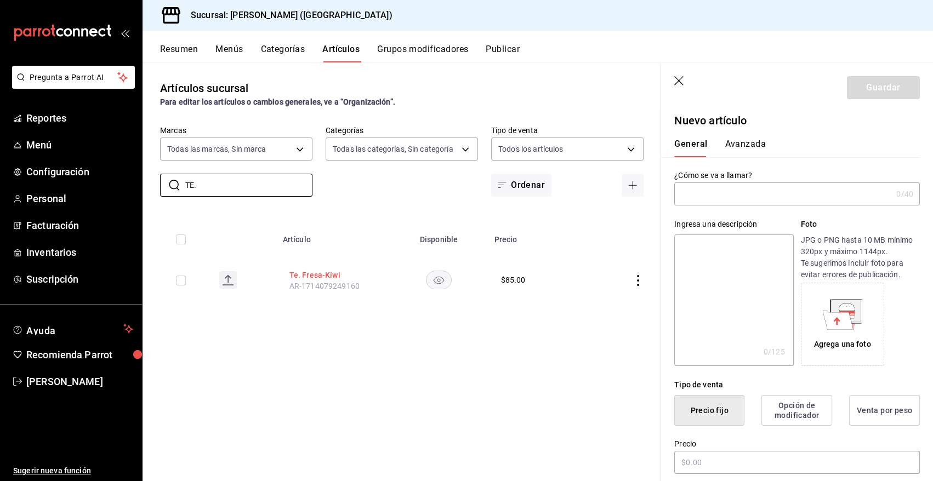
type input "TE."
click at [311, 278] on button "Te. Fresa-Kiwi" at bounding box center [333, 275] width 88 height 11
type textarea "x"
type input "$85.00"
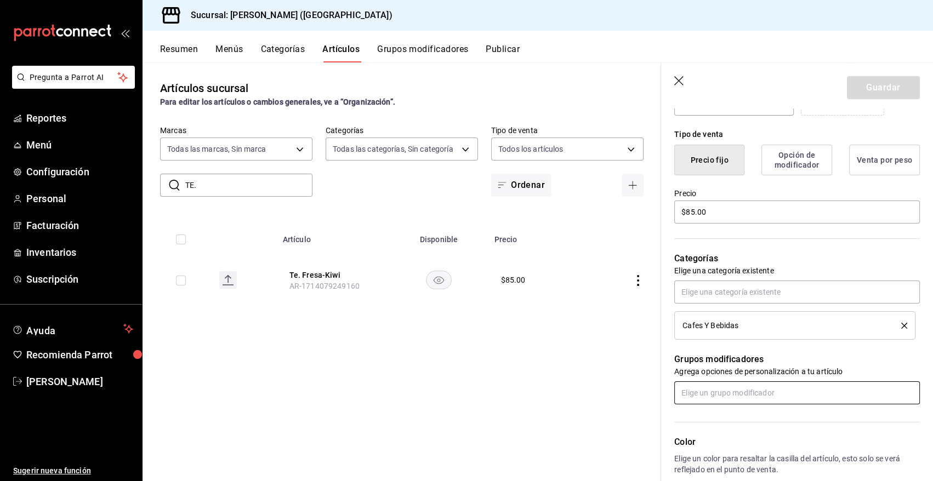
scroll to position [430, 0]
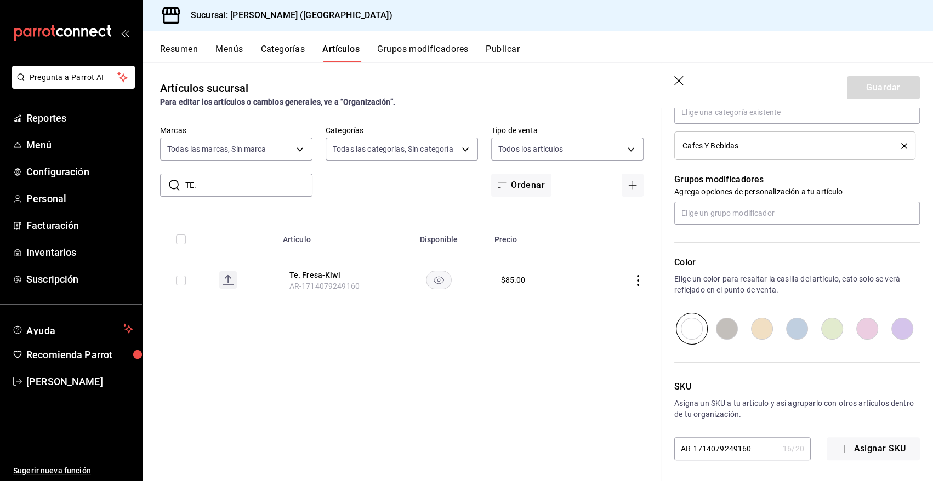
click at [208, 188] on input "TE." at bounding box center [248, 185] width 127 height 22
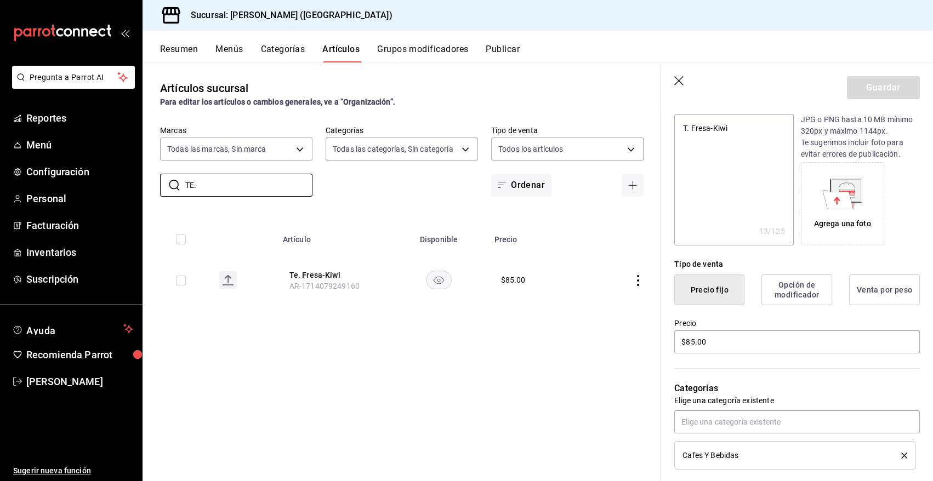
scroll to position [0, 0]
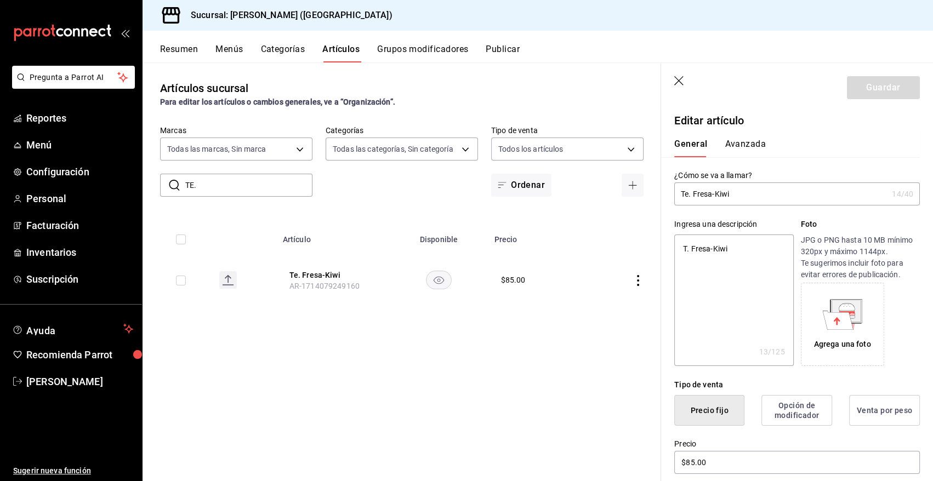
click at [691, 194] on input "Te. Fresa-Kiwi" at bounding box center [780, 194] width 213 height 22
type input "Te Fresa-Kiwi"
type textarea "x"
type input "T Fresa-Kiwi"
type textarea "x"
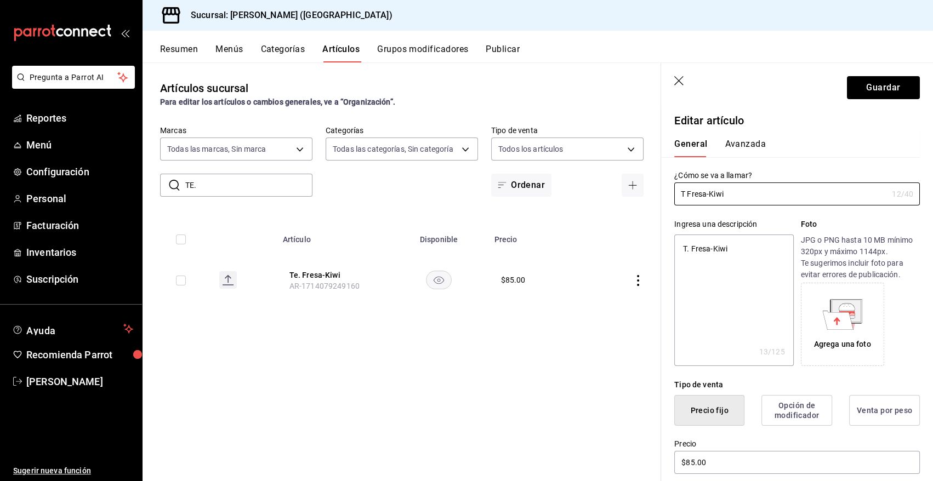
type input "TÉ Fresa-Kiwi"
type textarea "x"
type input "T Fresa-Kiwi"
type textarea "x"
type input "Té Fresa-Kiwi"
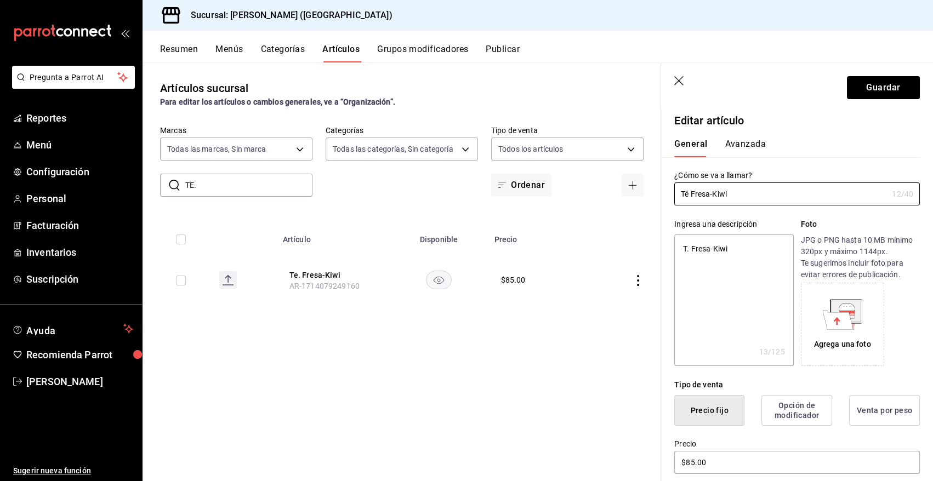
type textarea "x"
type input "Té Fresa-Kiwi"
click at [871, 86] on button "Guardar" at bounding box center [883, 87] width 73 height 23
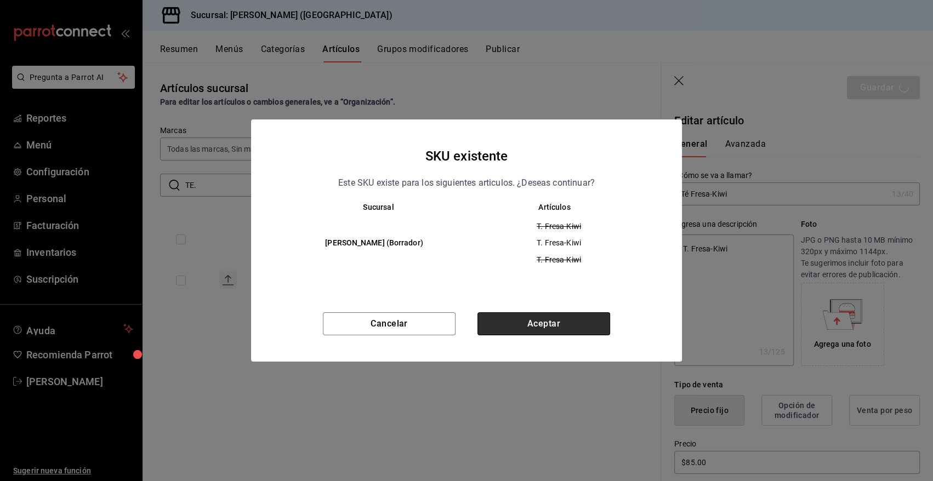
click at [559, 332] on button "Aceptar" at bounding box center [543, 323] width 133 height 23
type textarea "x"
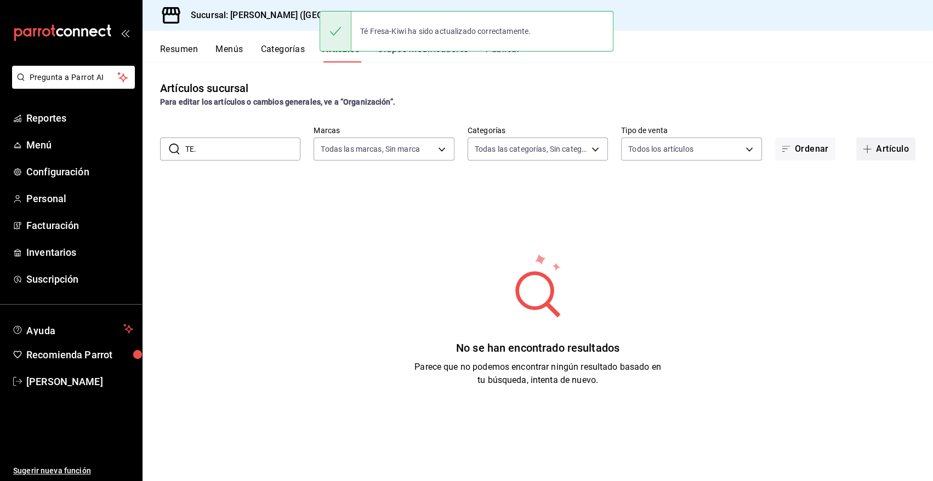
click at [866, 150] on span "button" at bounding box center [869, 149] width 13 height 9
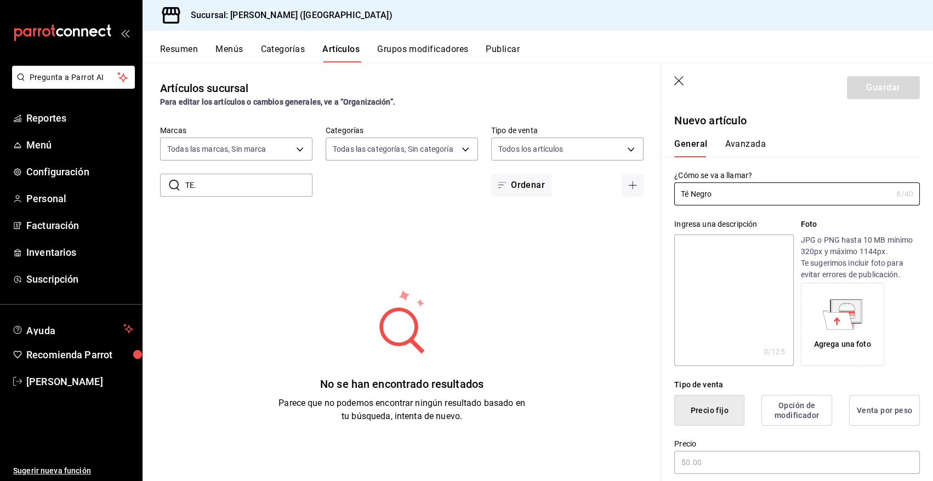
scroll to position [188, 0]
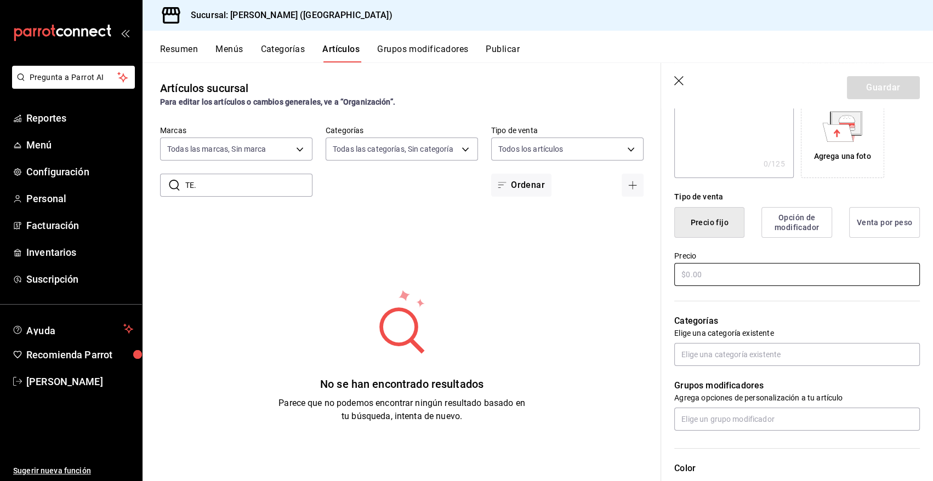
type input "Té Negro"
click at [717, 273] on input "text" at bounding box center [796, 274] width 245 height 23
type input "$85.00"
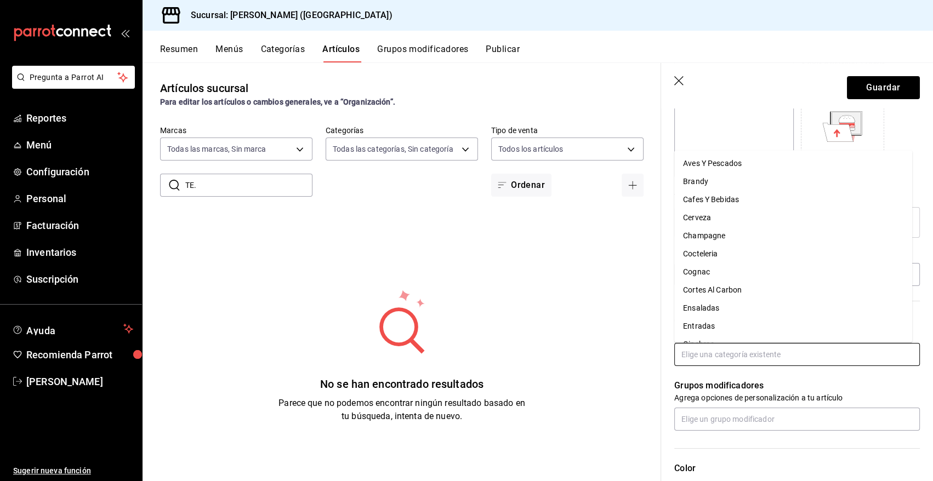
click at [725, 357] on input "text" at bounding box center [796, 354] width 245 height 23
click at [705, 198] on li "Cafes Y Bebidas" at bounding box center [793, 200] width 238 height 18
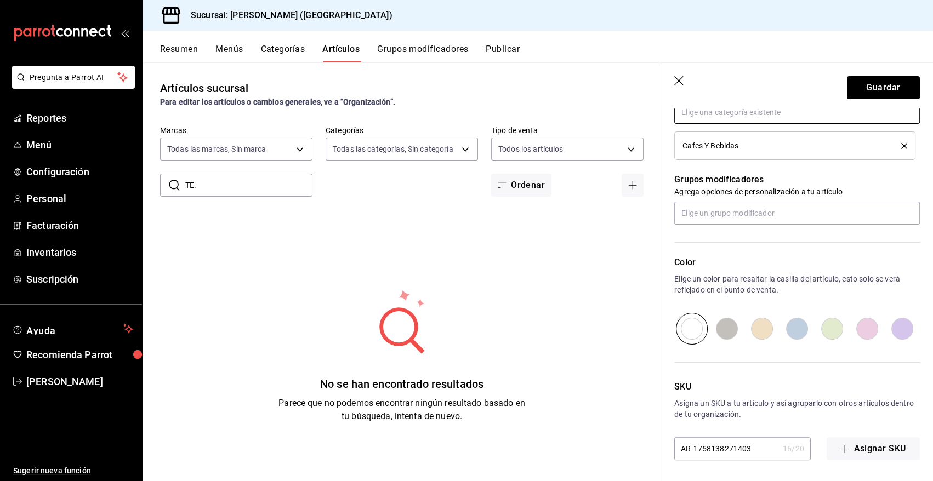
scroll to position [55, 0]
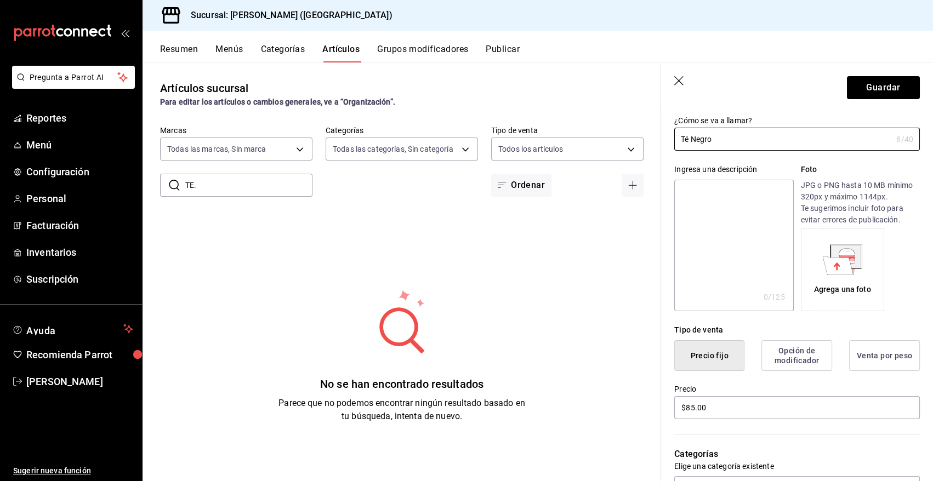
drag, startPoint x: 717, startPoint y: 140, endPoint x: 669, endPoint y: 141, distance: 48.8
click at [669, 141] on div "¿Cómo se va a llamar? Té Negro 8 /40 ¿Cómo se va a llamar?" at bounding box center [790, 126] width 259 height 48
click at [882, 87] on button "Guardar" at bounding box center [883, 87] width 73 height 23
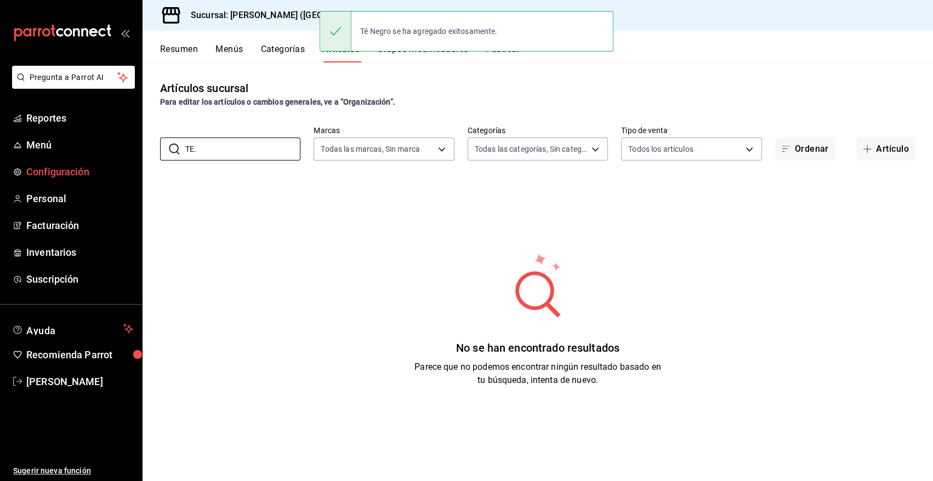
drag, startPoint x: 222, startPoint y: 149, endPoint x: 87, endPoint y: 168, distance: 136.6
click at [87, 168] on div "Pregunta a Parrot AI Reportes Menú Configuración Personal Facturación Inventari…" at bounding box center [466, 240] width 933 height 481
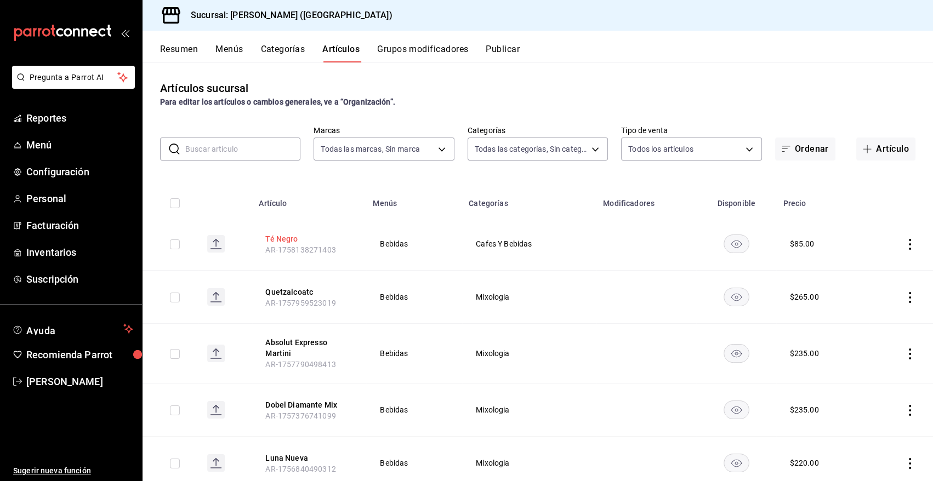
click at [280, 237] on button "Té Negro" at bounding box center [309, 238] width 88 height 11
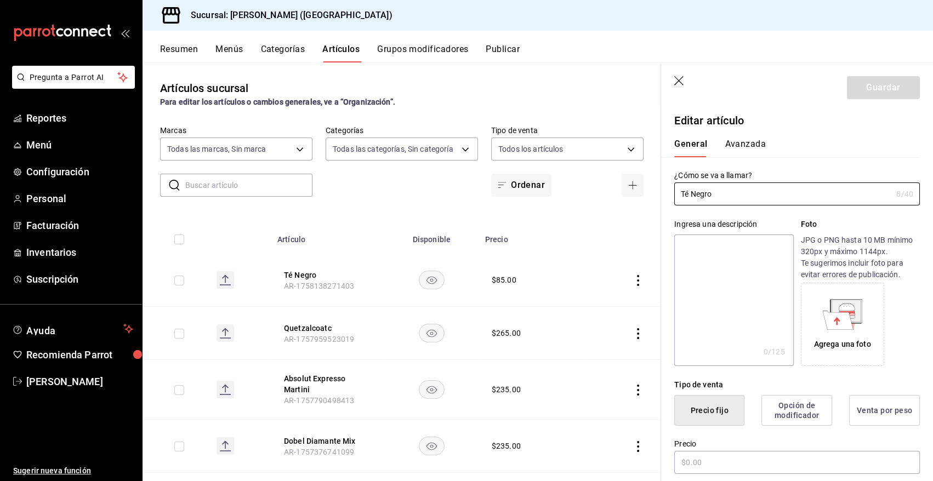
type input "$85.00"
type input "E48"
type input "90101500"
radio input "true"
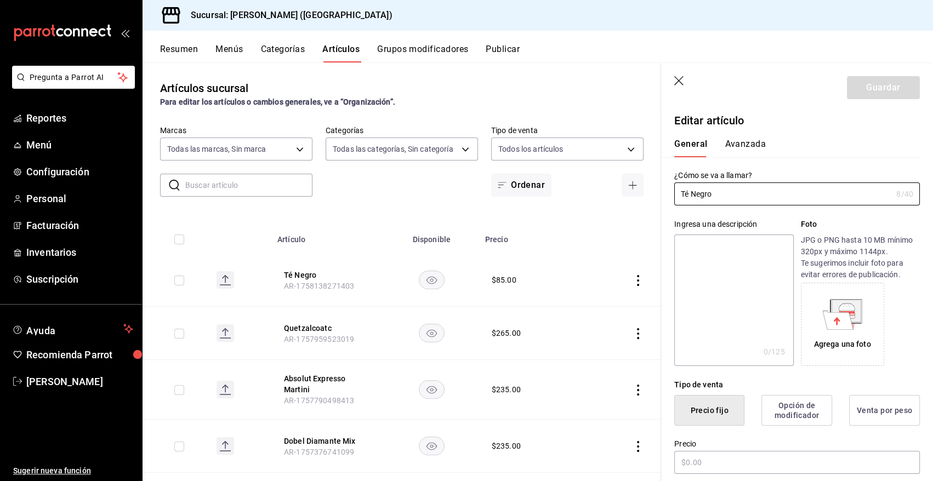
type input "4ae6a6c4-aec2-4155-aad4-8043f9db0fb4"
click at [740, 142] on button "Avanzada" at bounding box center [744, 148] width 41 height 19
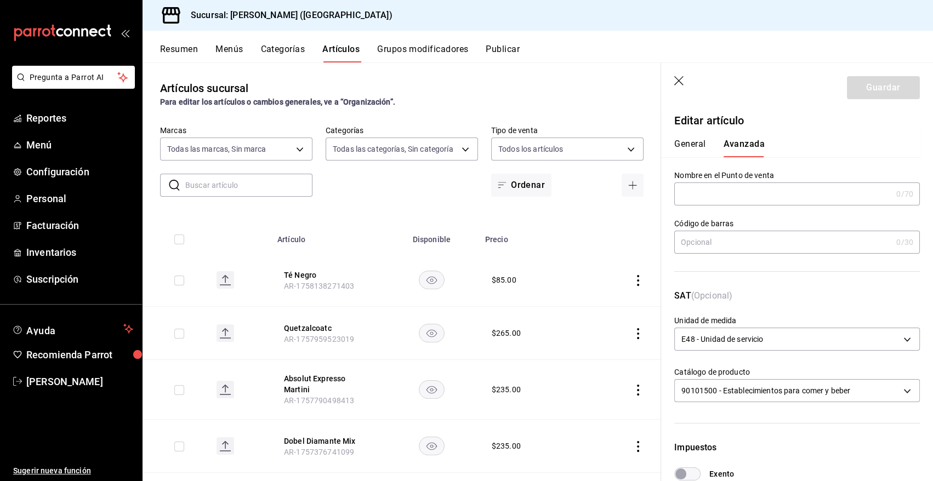
click at [700, 196] on input "text" at bounding box center [783, 194] width 218 height 22
paste input "Té Negro"
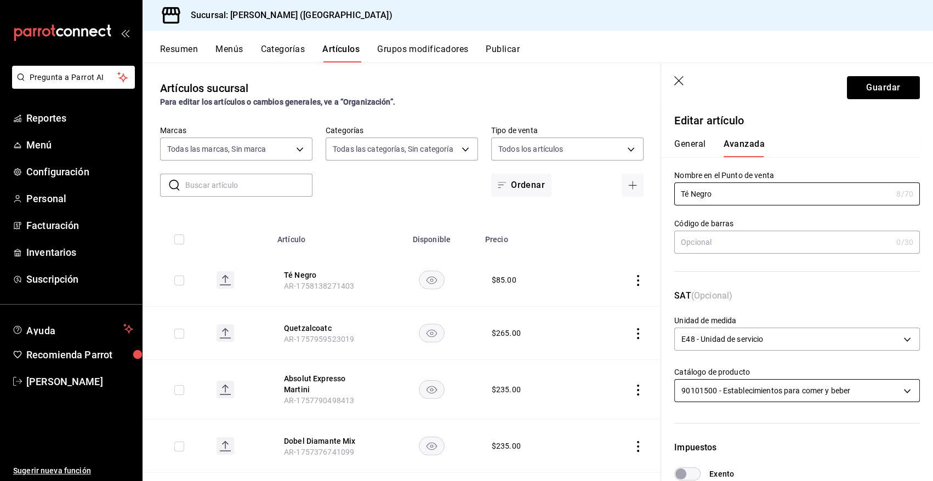
type input "Té Negro"
click at [712, 395] on body "Pregunta a Parrot AI Reportes Menú Configuración Personal Facturación Inventari…" at bounding box center [466, 240] width 933 height 481
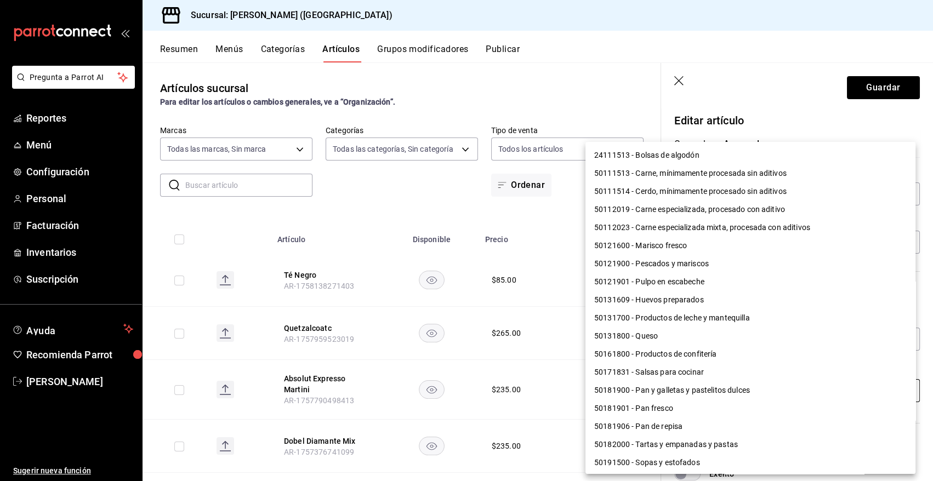
scroll to position [815, 0]
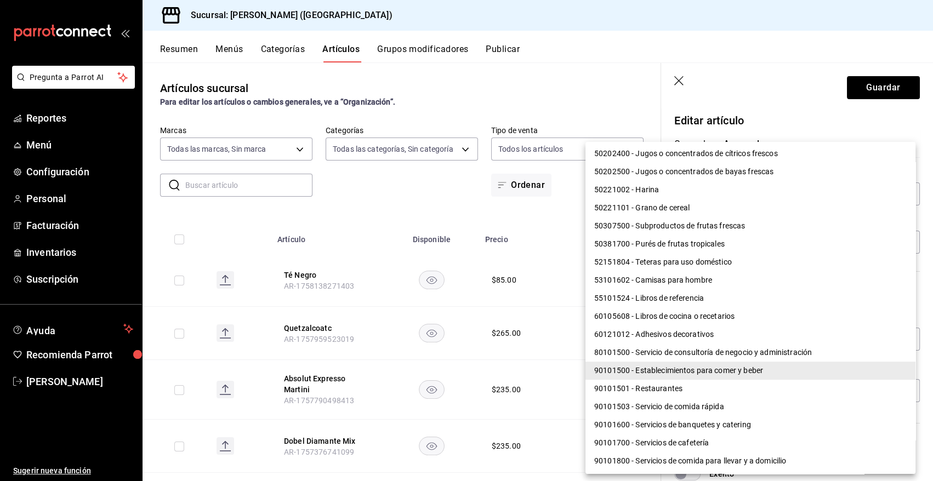
click at [665, 386] on li "90101501 - Restaurantes" at bounding box center [750, 389] width 330 height 18
type input "90101501"
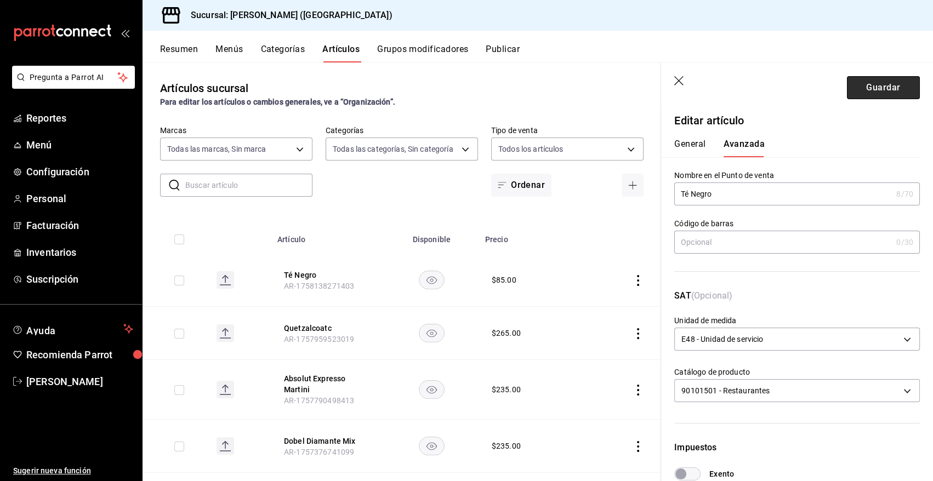
click at [858, 88] on button "Guardar" at bounding box center [883, 87] width 73 height 23
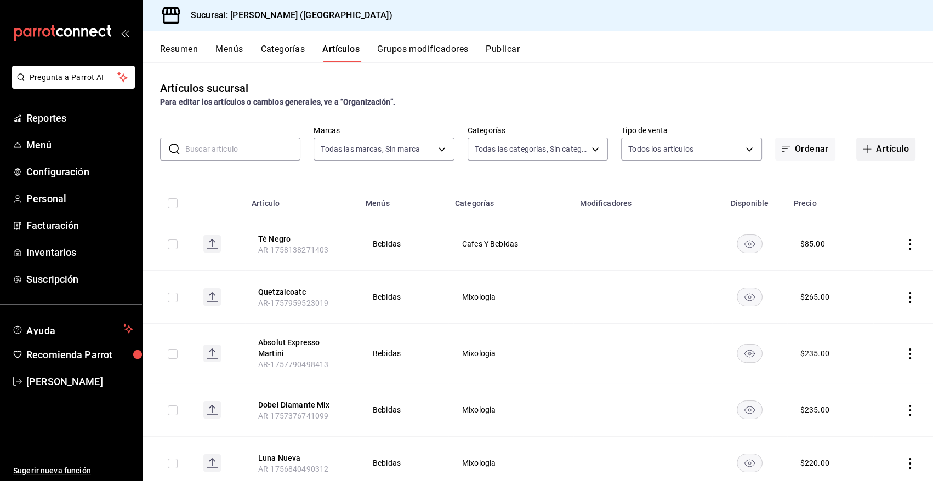
click at [881, 148] on button "Artículo" at bounding box center [885, 149] width 59 height 23
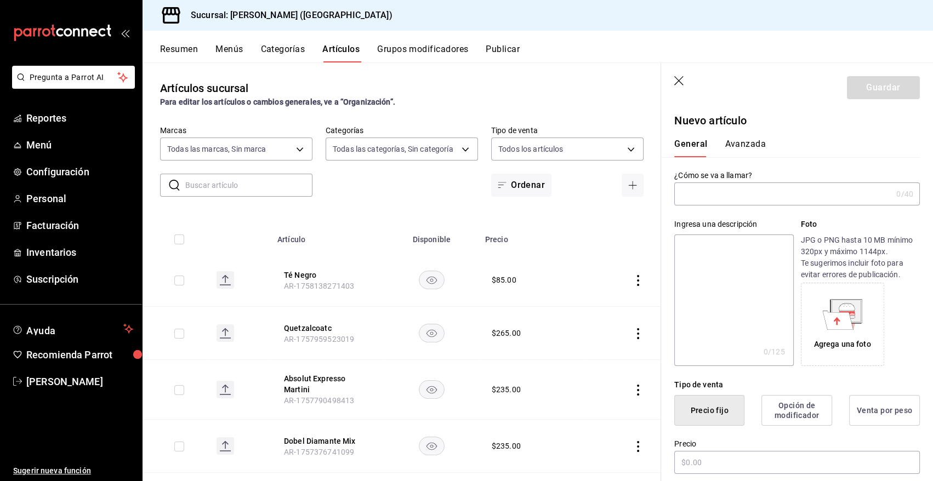
click at [724, 189] on input "text" at bounding box center [783, 194] width 218 height 22
type input "Té Frutas Caribeñas"
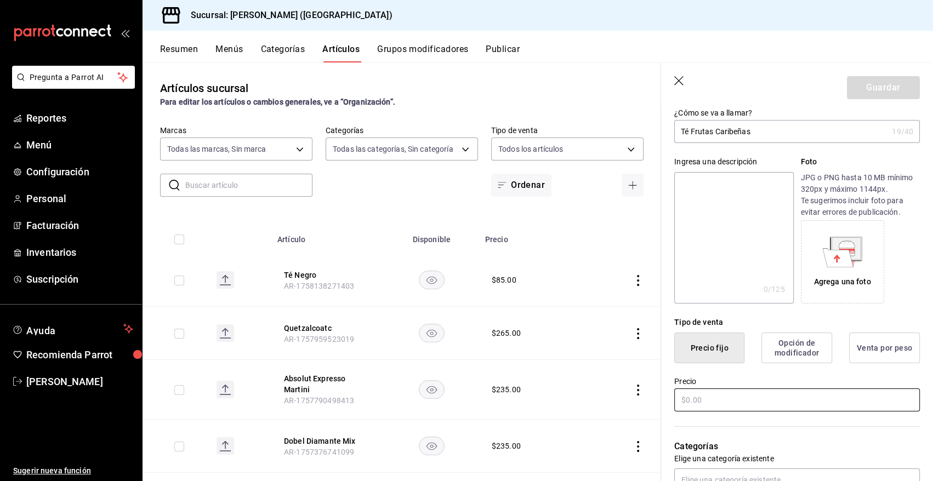
click at [723, 399] on input "text" at bounding box center [796, 400] width 245 height 23
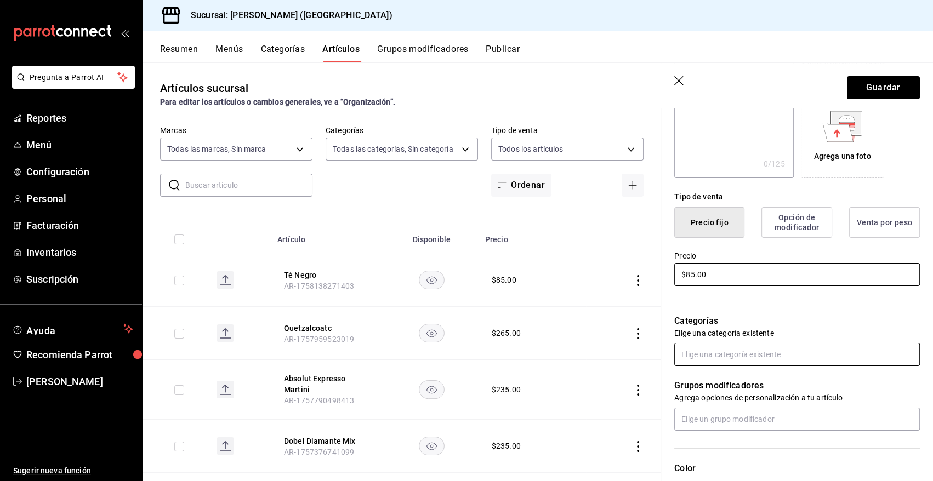
type input "$85.00"
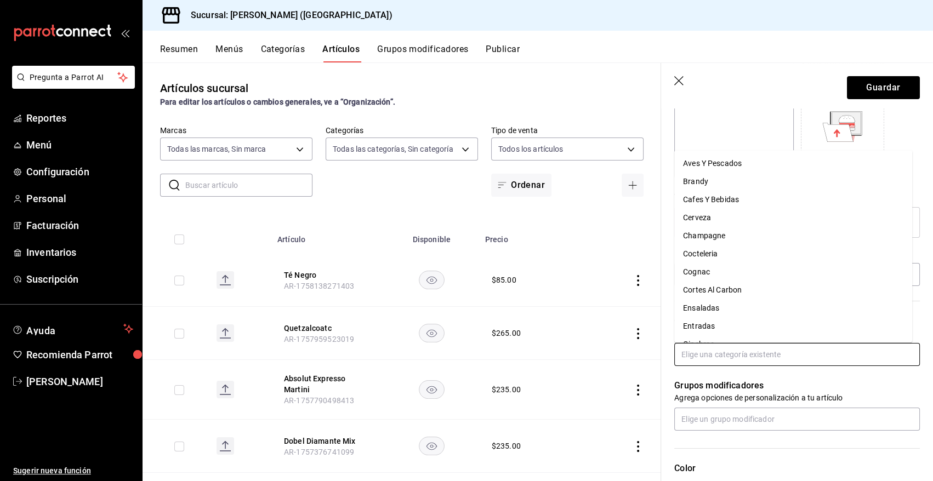
click at [700, 356] on input "text" at bounding box center [796, 354] width 245 height 23
click at [709, 203] on li "Cafes Y Bebidas" at bounding box center [793, 200] width 238 height 18
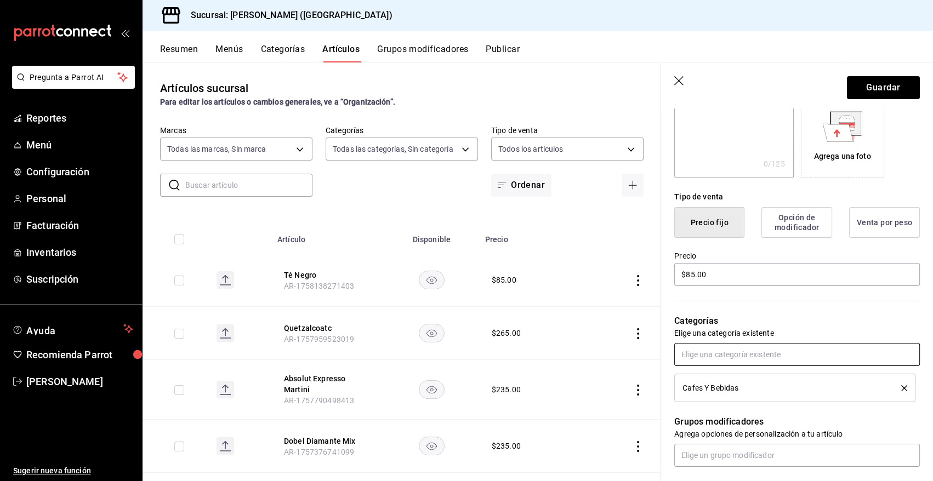
scroll to position [0, 0]
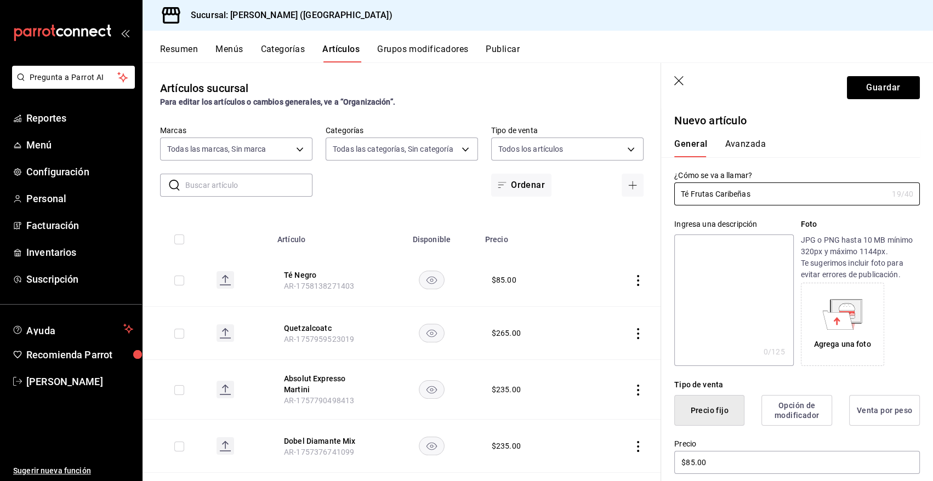
drag, startPoint x: 757, startPoint y: 197, endPoint x: 678, endPoint y: 208, distance: 79.7
click at [873, 88] on button "Guardar" at bounding box center [883, 87] width 73 height 23
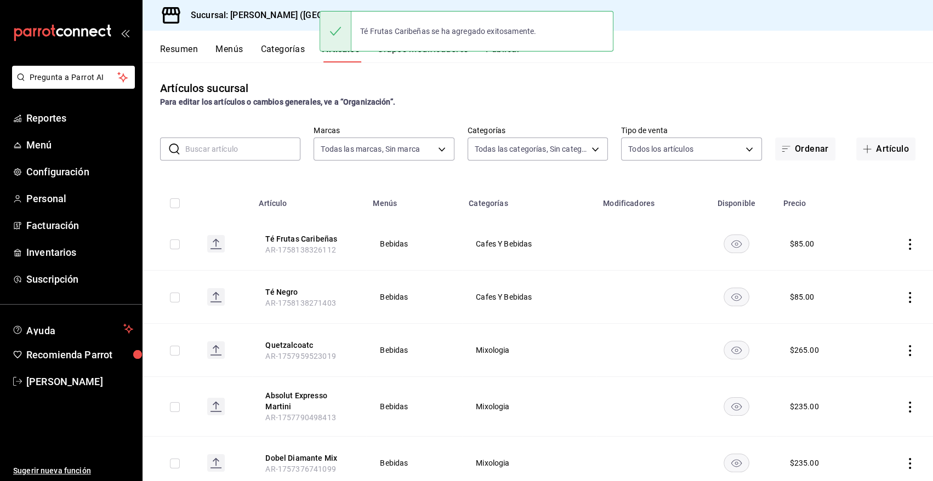
click at [295, 244] on th "Té Frutas Caribeñas AR-1758138326112" at bounding box center [309, 244] width 114 height 53
click at [319, 238] on button "Té Frutas Caribeñas" at bounding box center [309, 238] width 88 height 11
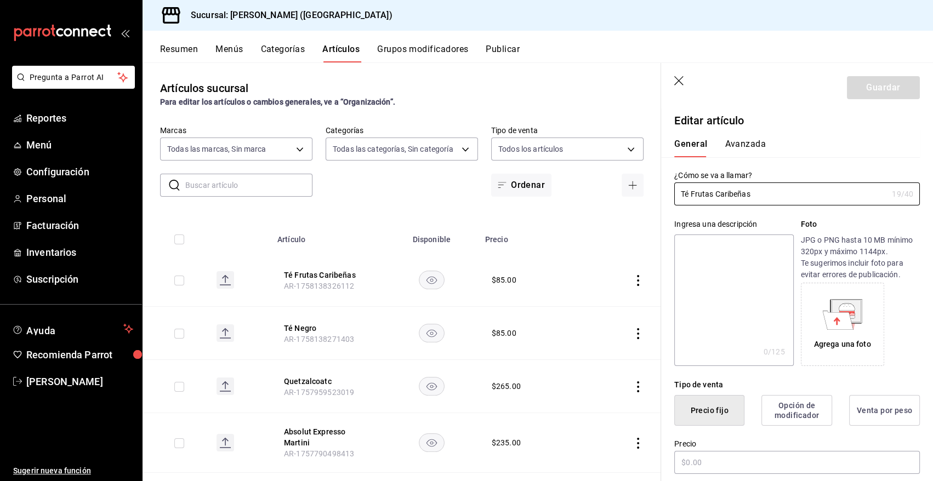
type input "$85.00"
type input "E48"
type input "90101500"
radio input "true"
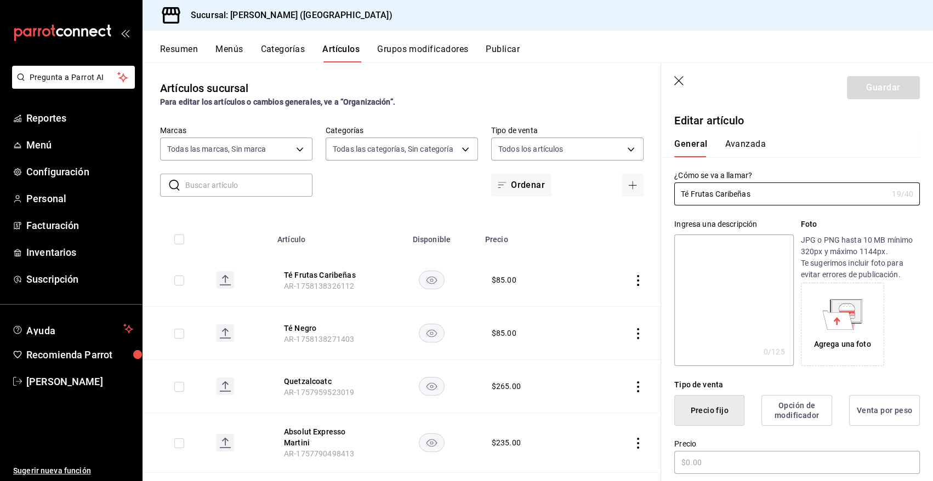
type input "4ae6a6c4-aec2-4155-aad4-8043f9db0fb4"
click at [745, 142] on button "Avanzada" at bounding box center [744, 148] width 41 height 19
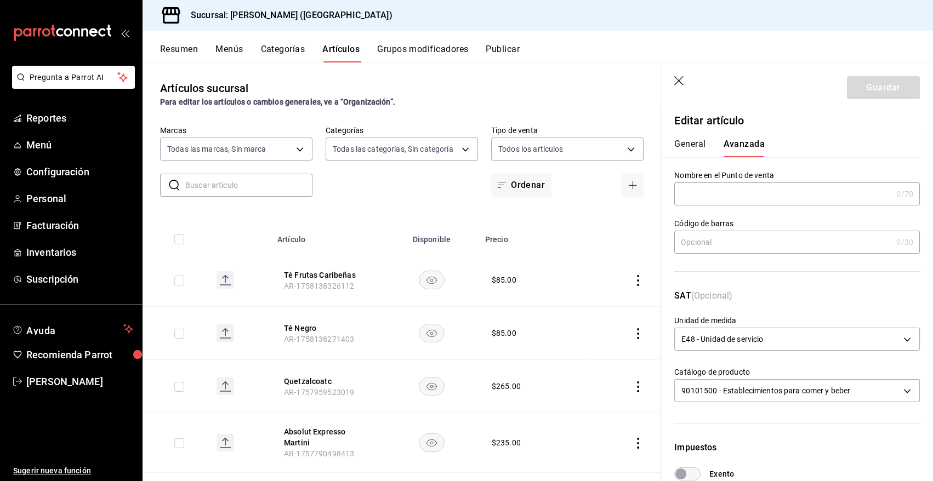
click at [711, 194] on input "text" at bounding box center [783, 194] width 218 height 22
paste input "Té Frutas Caribeñas"
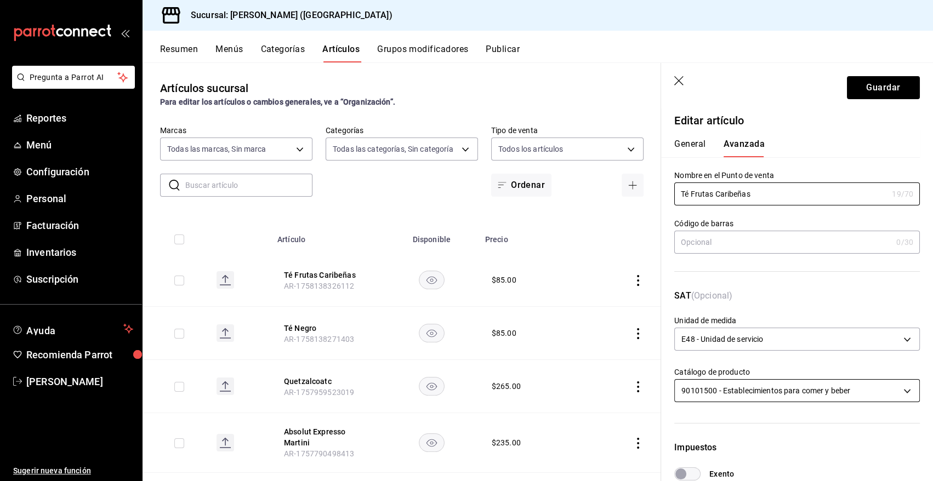
type input "Té Frutas Caribeñas"
click at [738, 393] on body "Pregunta a Parrot AI Reportes Menú Configuración Personal Facturación Inventari…" at bounding box center [466, 240] width 933 height 481
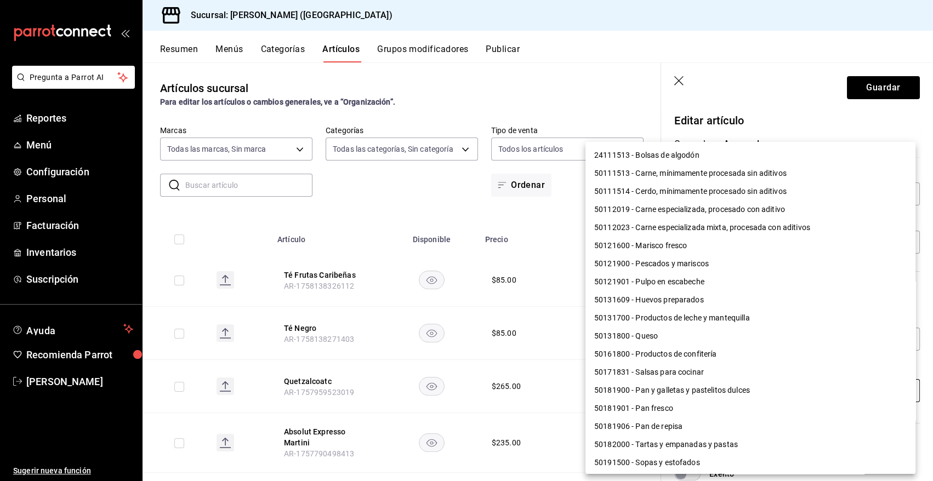
scroll to position [815, 0]
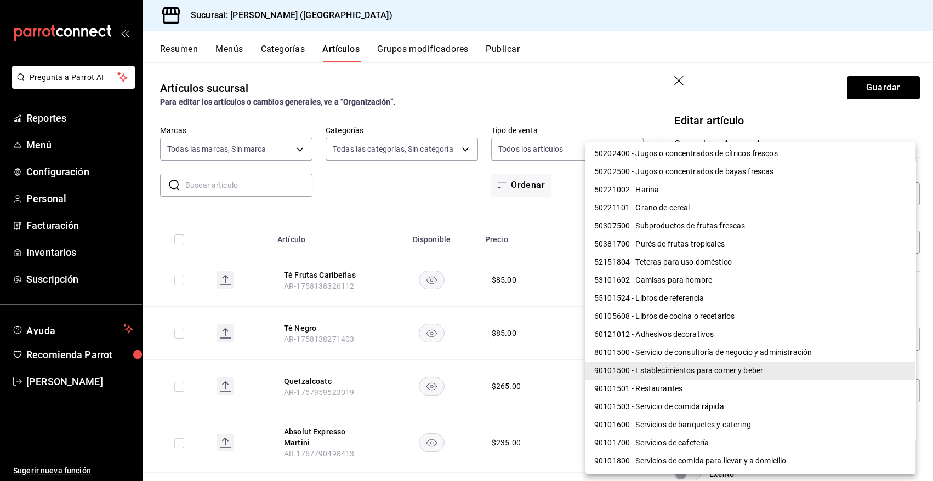
click at [659, 389] on li "90101501 - Restaurantes" at bounding box center [750, 389] width 330 height 18
type input "90101501"
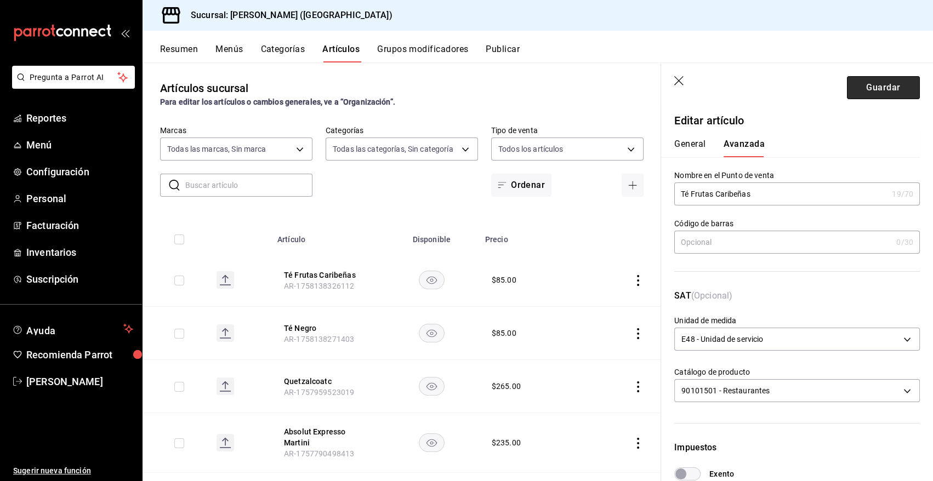
click at [847, 93] on button "Guardar" at bounding box center [883, 87] width 73 height 23
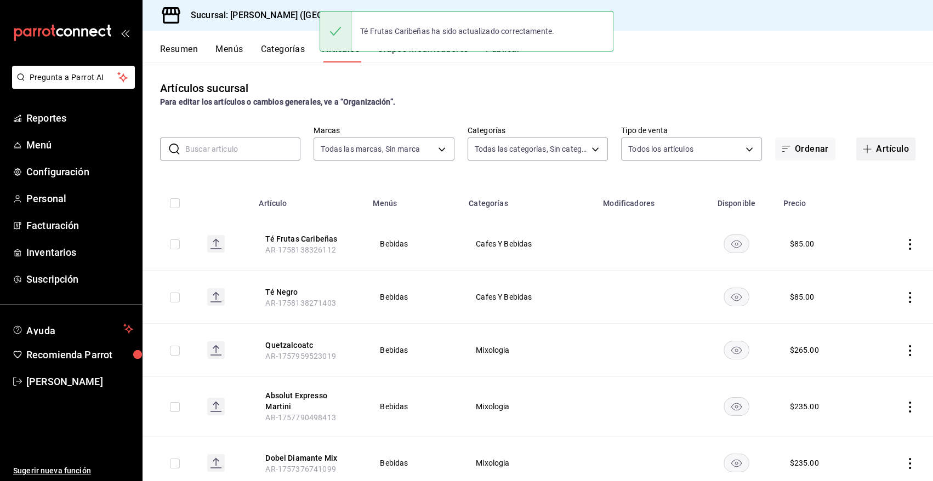
click at [883, 149] on button "Artículo" at bounding box center [885, 149] width 59 height 23
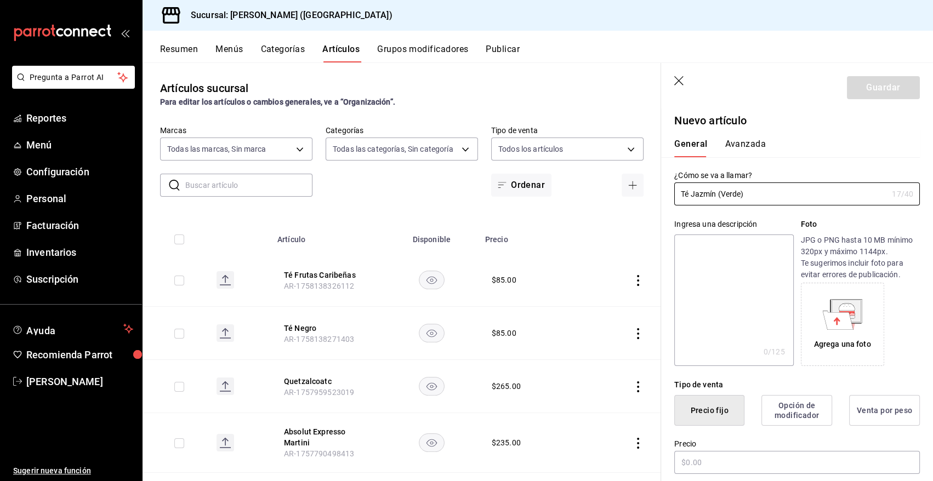
drag, startPoint x: 745, startPoint y: 190, endPoint x: 650, endPoint y: 199, distance: 95.8
click at [650, 199] on main "Artículos sucursal Para editar los artículos o cambios generales, ve a “Organiz…" at bounding box center [537, 271] width 790 height 419
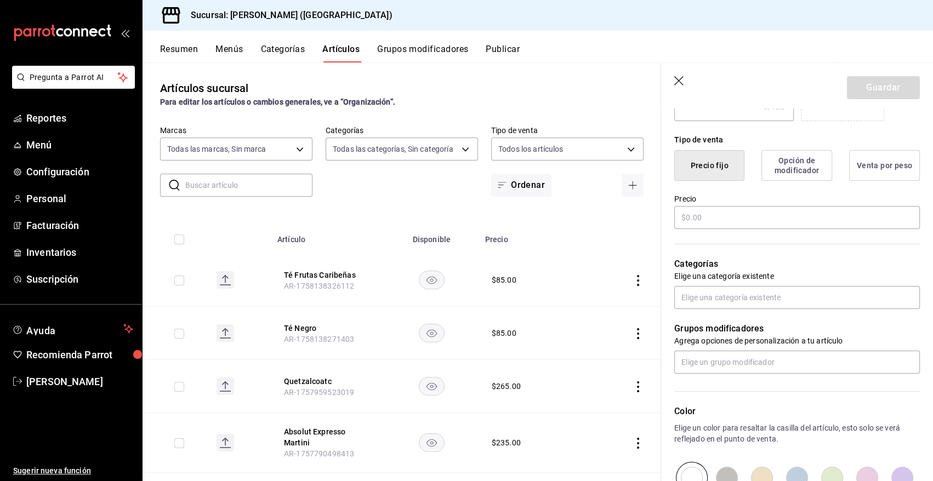
scroll to position [250, 0]
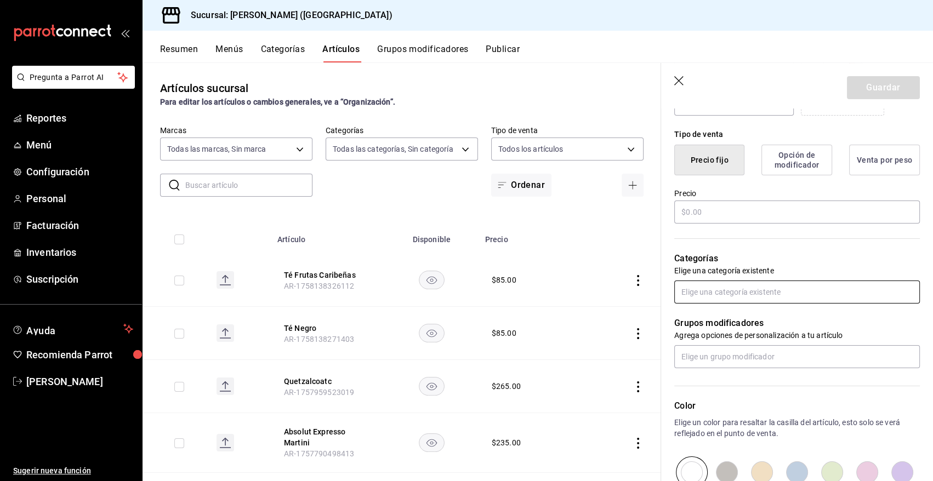
type input "Té Jazmín (Verde)"
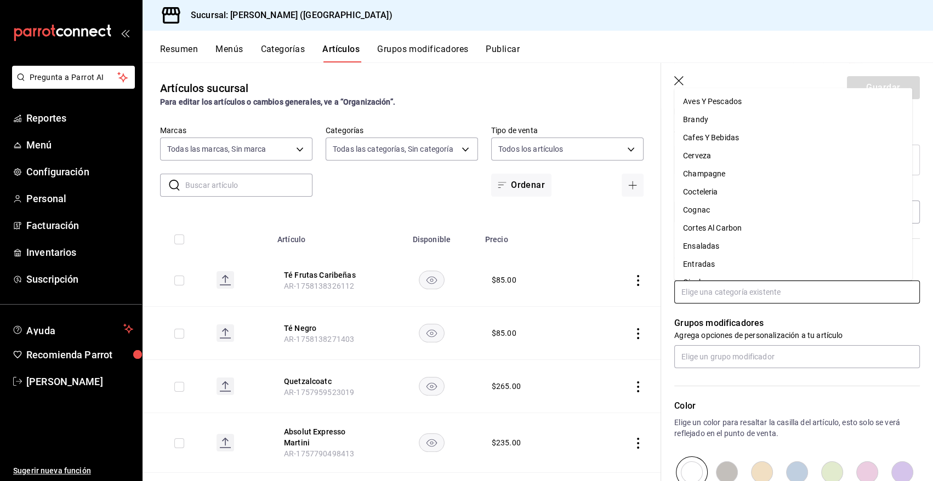
click at [726, 289] on input "text" at bounding box center [796, 292] width 245 height 23
click at [710, 133] on li "Cafes Y Bebidas" at bounding box center [793, 137] width 238 height 18
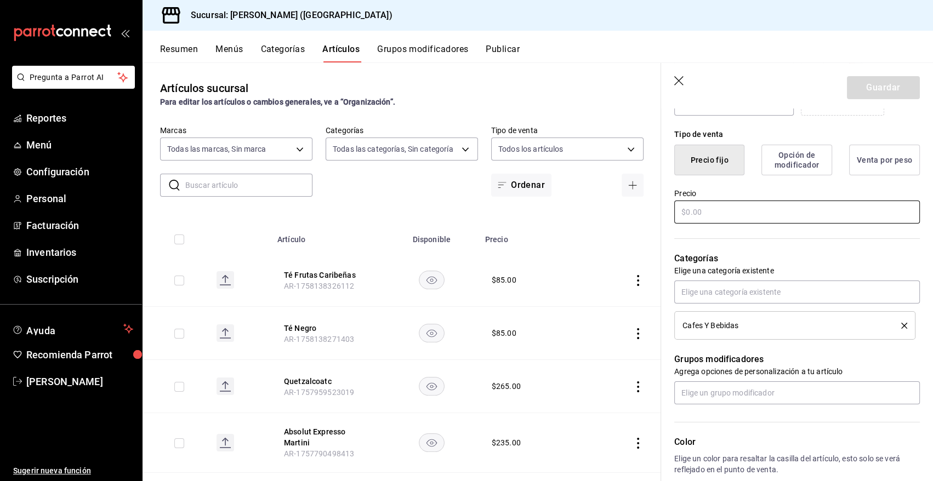
click at [709, 208] on input "text" at bounding box center [796, 212] width 245 height 23
type input "$85.00"
click at [882, 90] on button "Guardar" at bounding box center [883, 87] width 73 height 23
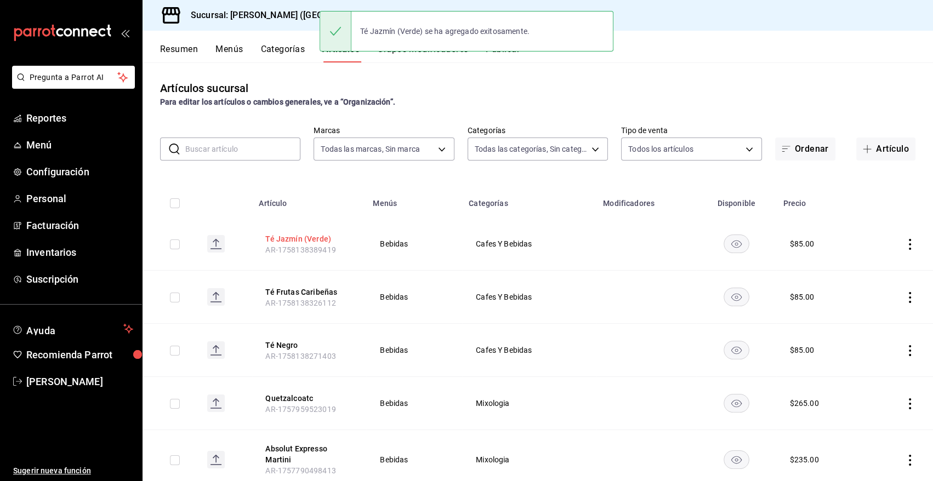
click at [292, 238] on button "Té Jazmín (Verde)" at bounding box center [309, 238] width 88 height 11
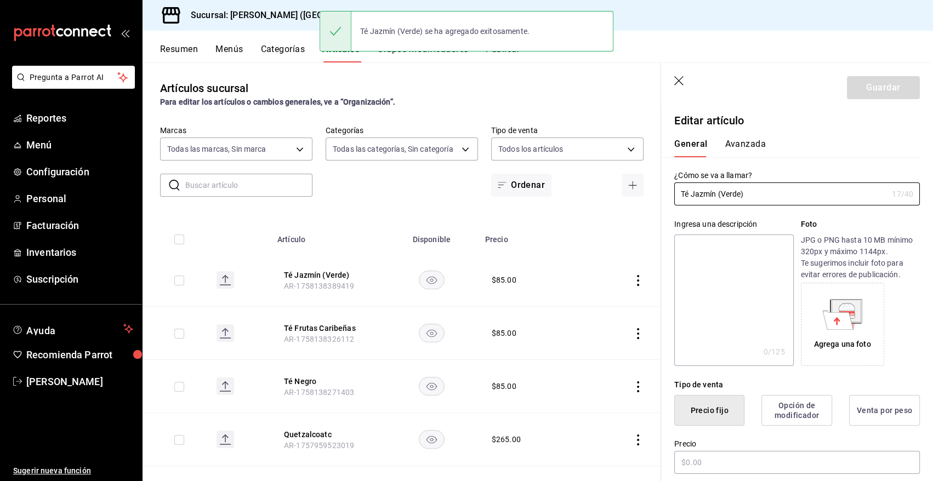
type input "$85.00"
type input "E48"
type input "90101500"
radio input "true"
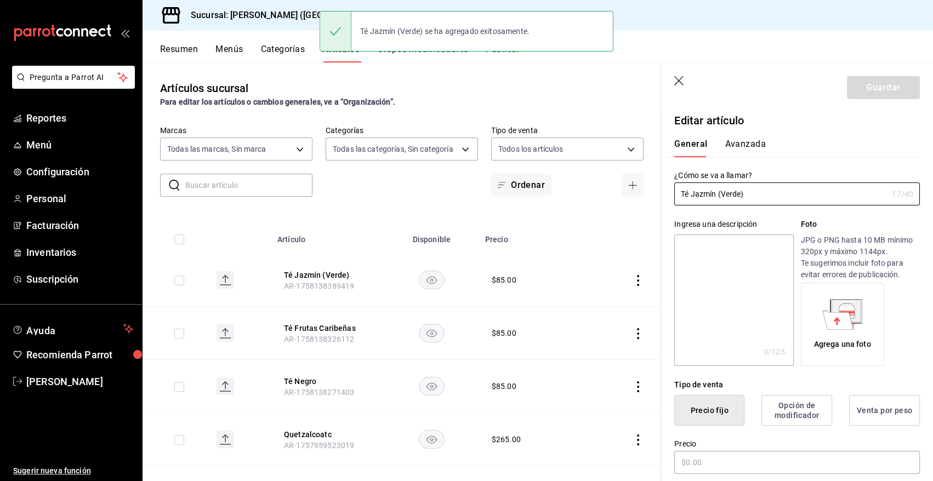
type input "4ae6a6c4-aec2-4155-aad4-8043f9db0fb4"
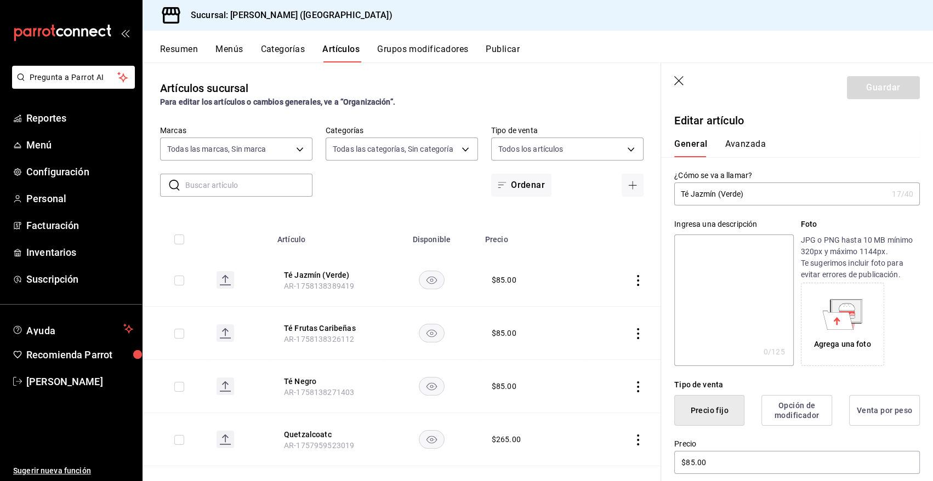
click at [743, 148] on button "Avanzada" at bounding box center [744, 148] width 41 height 19
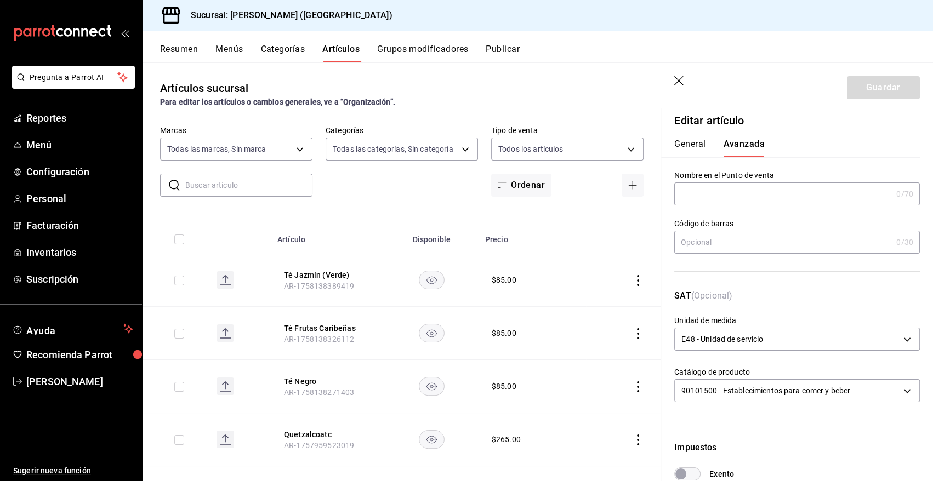
click at [693, 190] on input "text" at bounding box center [783, 194] width 218 height 22
paste input "Té Jazmín (Verde)"
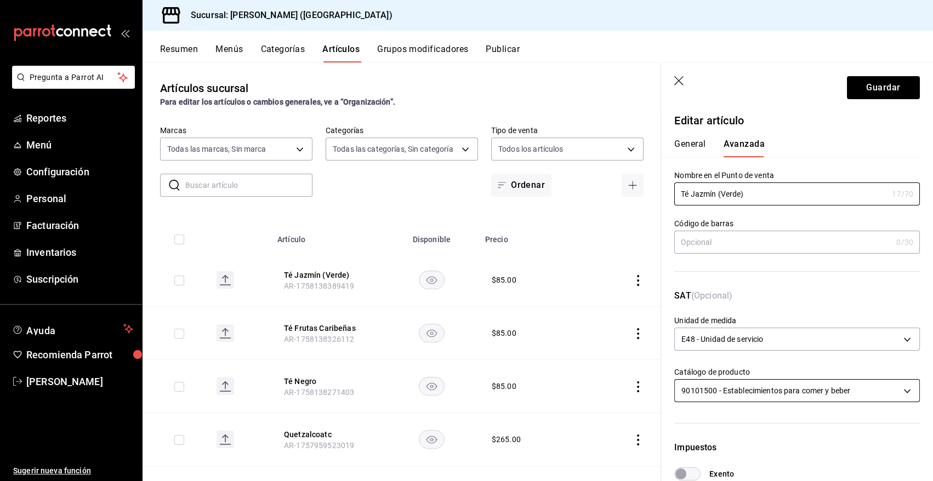
type input "Té Jazmín (Verde)"
click at [730, 389] on body "Pregunta a Parrot AI Reportes Menú Configuración Personal Facturación Inventari…" at bounding box center [466, 240] width 933 height 481
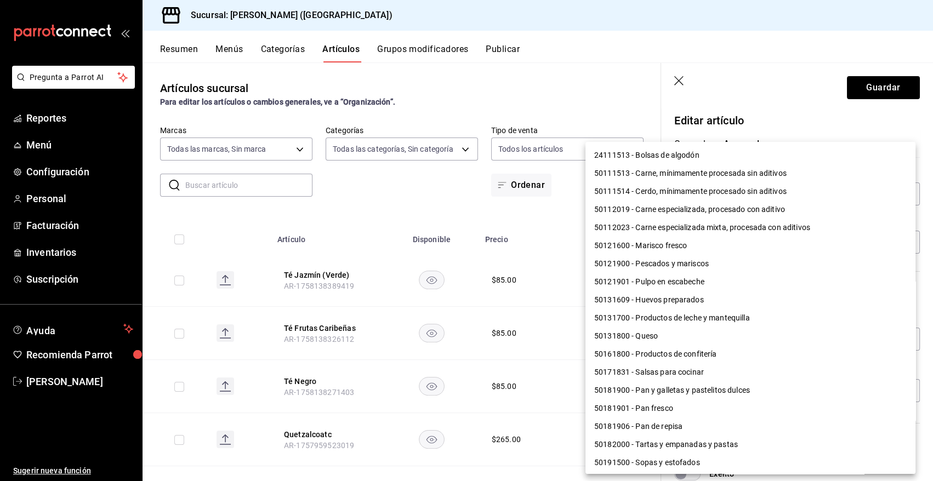
scroll to position [815, 0]
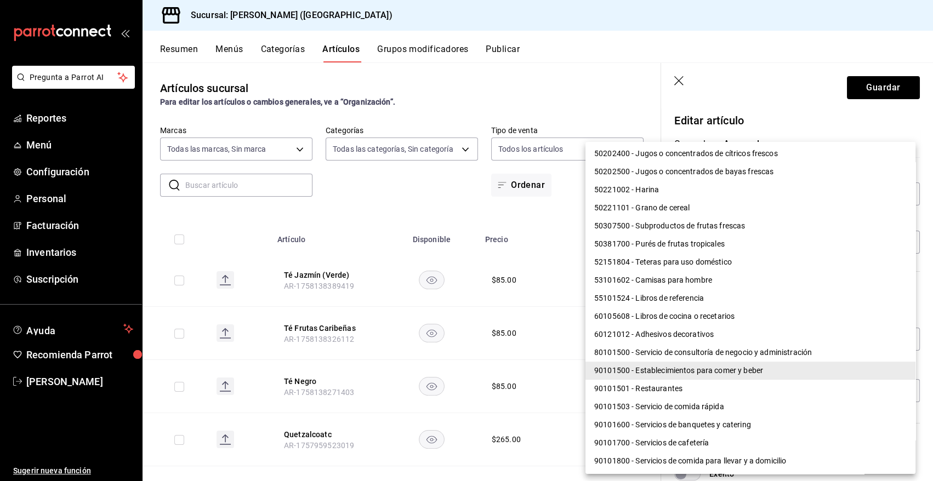
click at [670, 384] on li "90101501 - Restaurantes" at bounding box center [750, 389] width 330 height 18
type input "90101501"
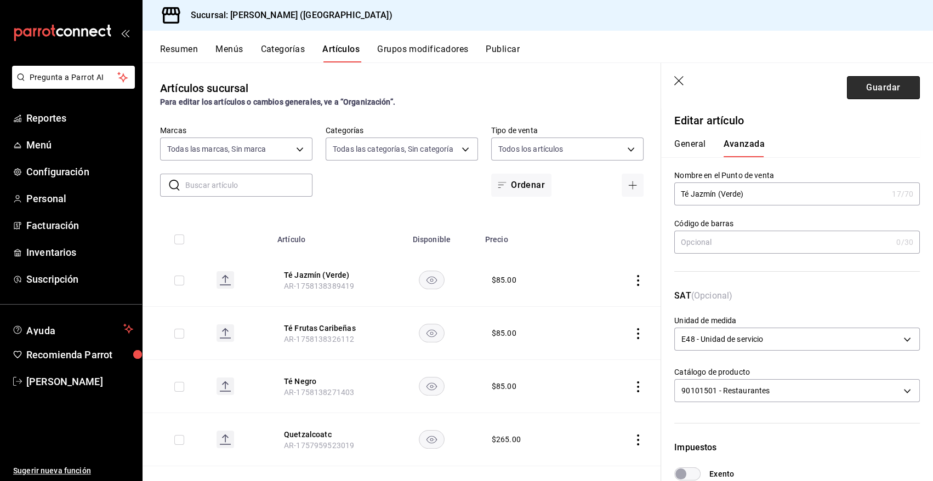
click at [879, 81] on button "Guardar" at bounding box center [883, 87] width 73 height 23
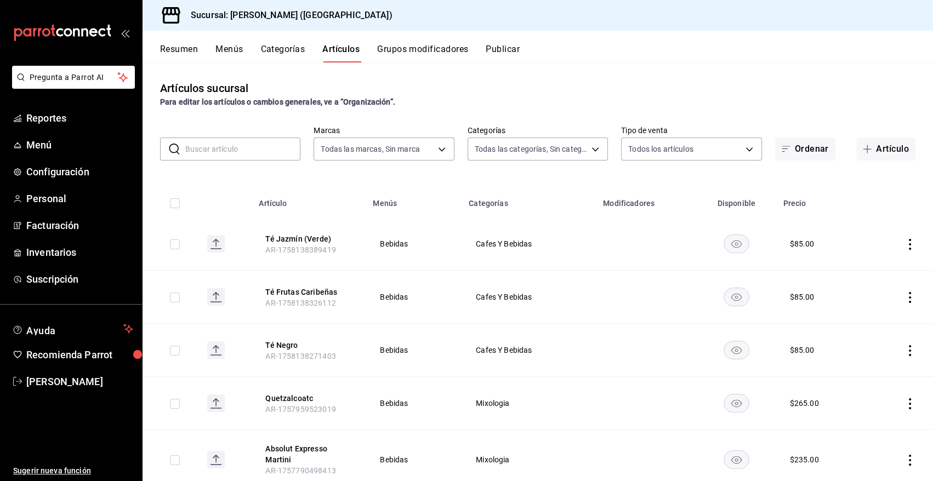
click at [220, 151] on input "text" at bounding box center [242, 149] width 115 height 22
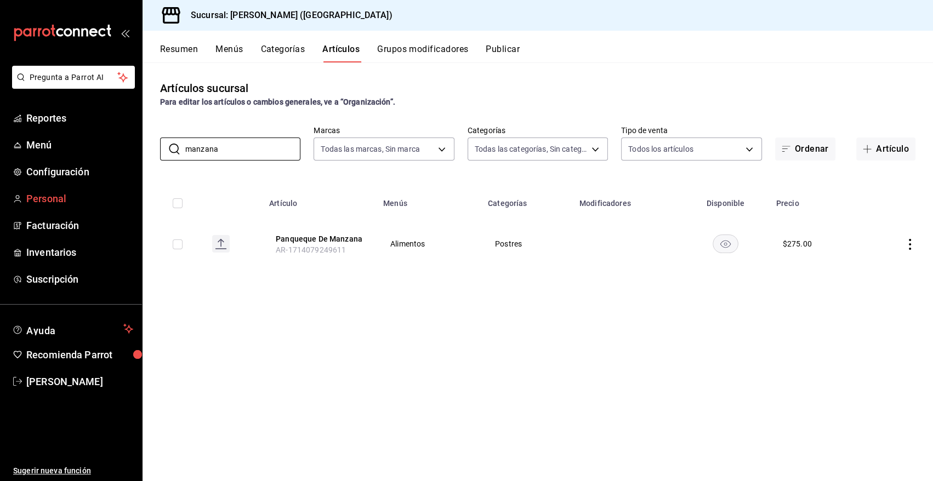
drag, startPoint x: 214, startPoint y: 153, endPoint x: 61, endPoint y: 193, distance: 158.2
click at [61, 193] on div "Pregunta a Parrot AI Reportes Menú Configuración Personal Facturación Inventari…" at bounding box center [466, 240] width 933 height 481
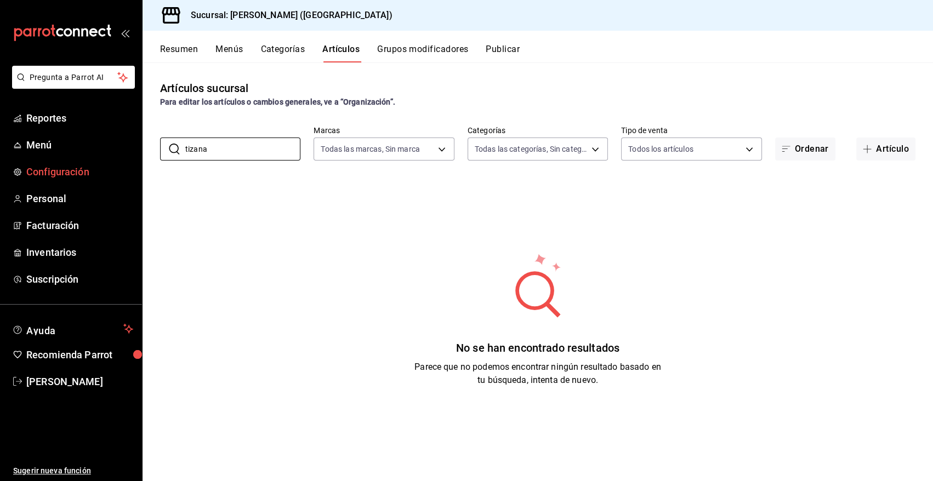
drag, startPoint x: 224, startPoint y: 148, endPoint x: 102, endPoint y: 179, distance: 126.1
click at [102, 179] on div "Pregunta a Parrot AI Reportes Menú Configuración Personal Facturación Inventari…" at bounding box center [466, 240] width 933 height 481
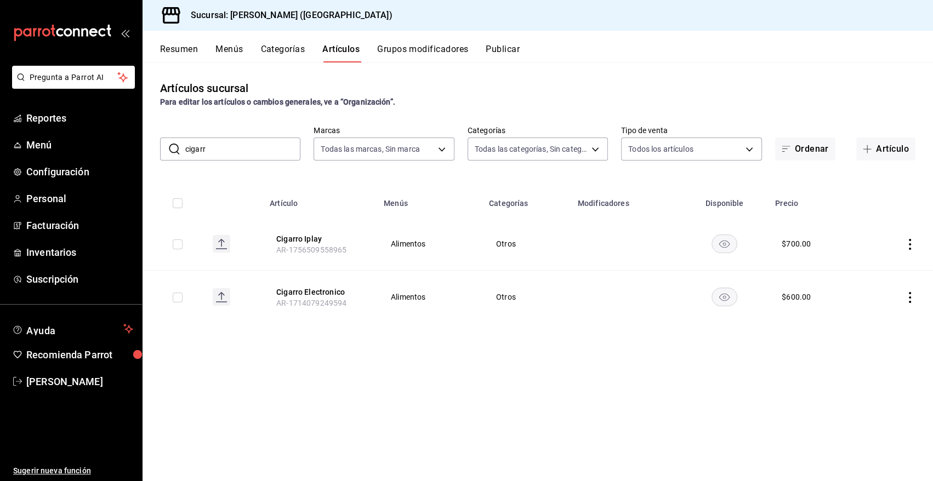
click at [717, 295] on rect "availability-product" at bounding box center [724, 297] width 25 height 18
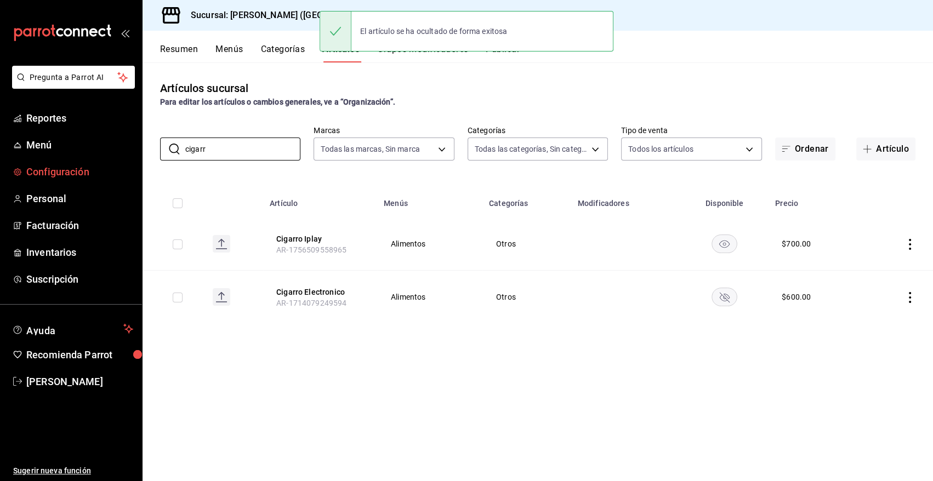
drag, startPoint x: 219, startPoint y: 152, endPoint x: 110, endPoint y: 179, distance: 113.0
click at [110, 179] on div "Pregunta a Parrot AI Reportes Menú Configuración Personal Facturación Inventari…" at bounding box center [466, 240] width 933 height 481
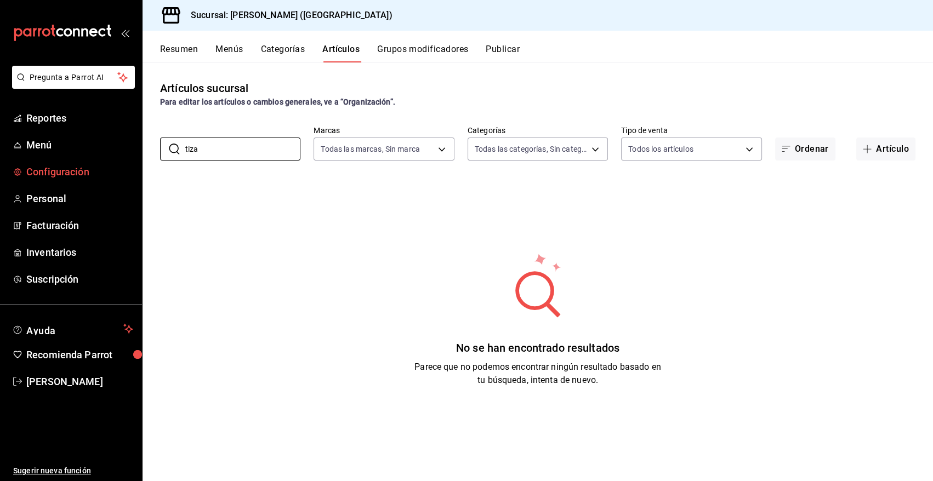
drag, startPoint x: 201, startPoint y: 152, endPoint x: 96, endPoint y: 165, distance: 104.9
click at [96, 165] on div "Pregunta a Parrot AI Reportes Menú Configuración Personal Facturación Inventari…" at bounding box center [466, 240] width 933 height 481
type input "arandano"
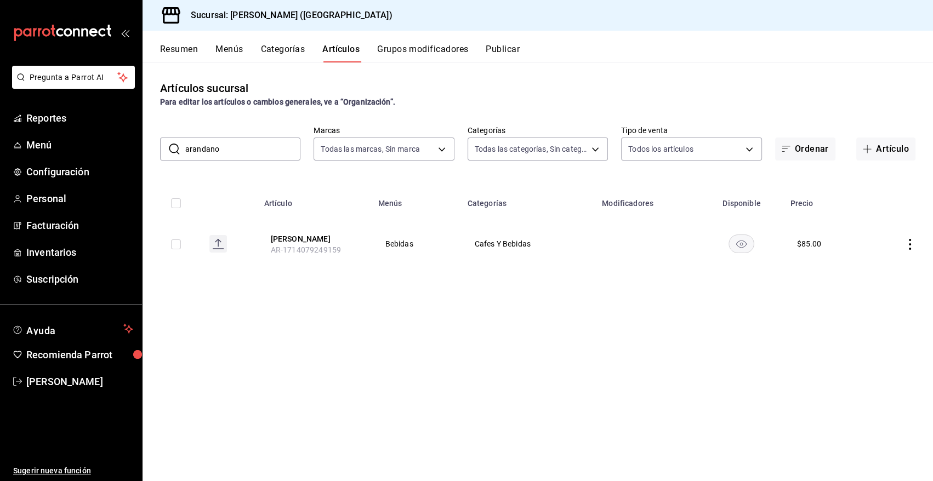
drag, startPoint x: 739, startPoint y: 249, endPoint x: 636, endPoint y: 275, distance: 106.3
click at [738, 249] on rect "availability-product" at bounding box center [741, 244] width 25 height 18
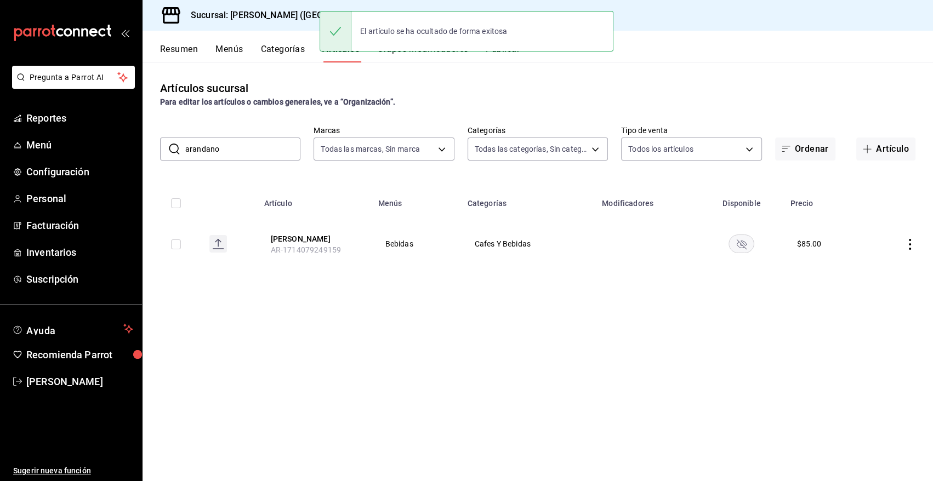
click at [410, 383] on div "Artículos sucursal Para editar los artículos o cambios generales, ve a “Organiz…" at bounding box center [537, 271] width 790 height 418
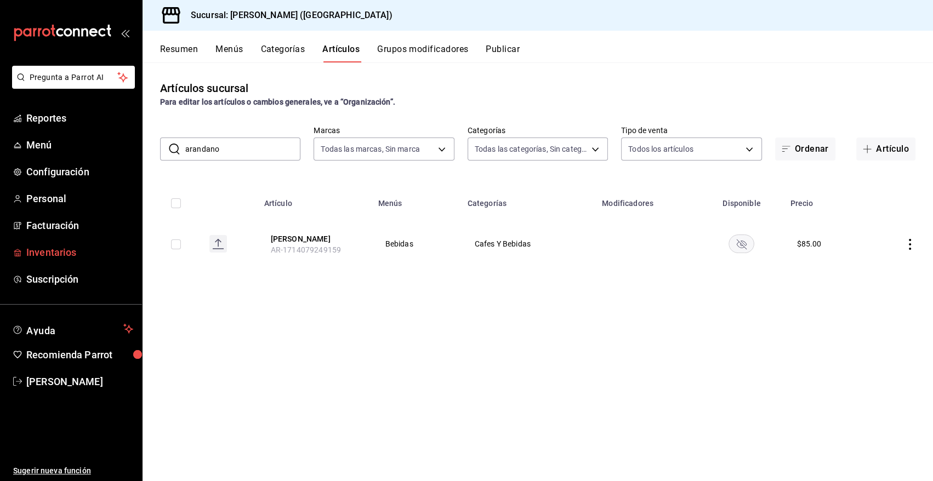
click at [57, 254] on span "Inventarios" at bounding box center [79, 252] width 107 height 15
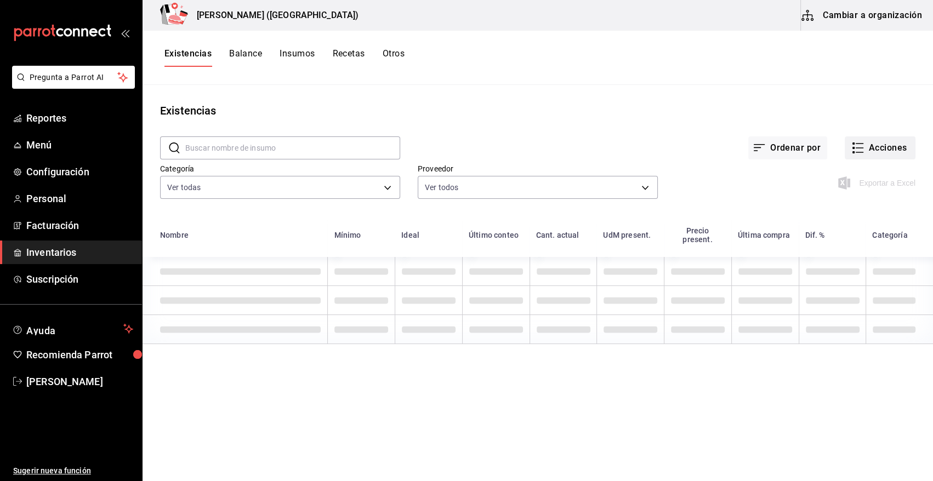
click at [883, 145] on button "Acciones" at bounding box center [879, 147] width 71 height 23
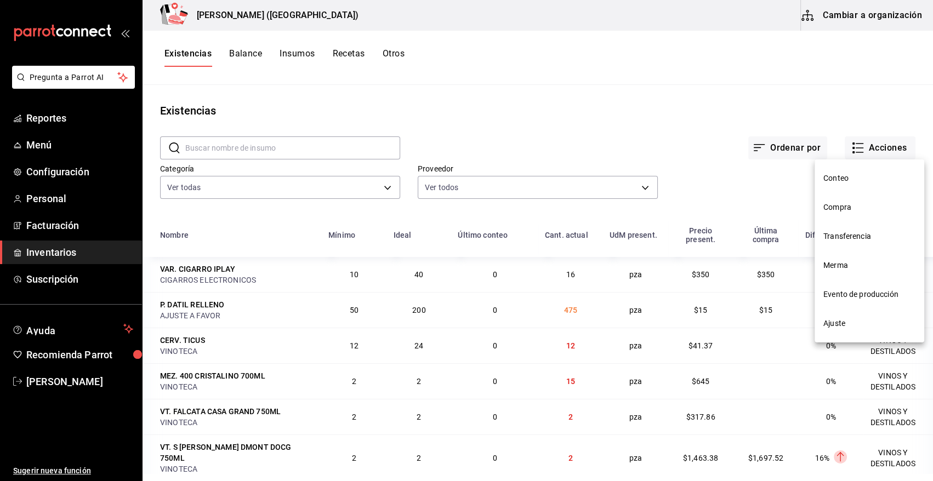
click at [730, 95] on div at bounding box center [466, 240] width 933 height 481
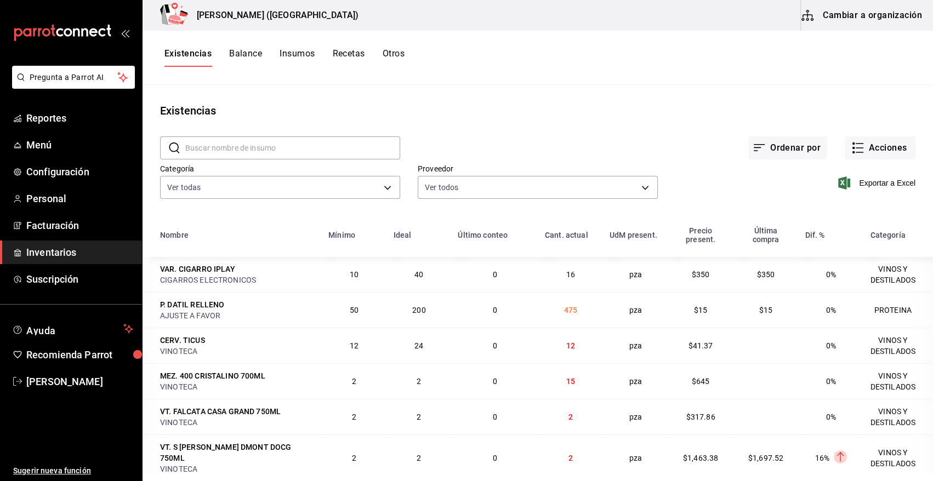
click at [852, 6] on button "Cambiar a organización" at bounding box center [862, 15] width 123 height 31
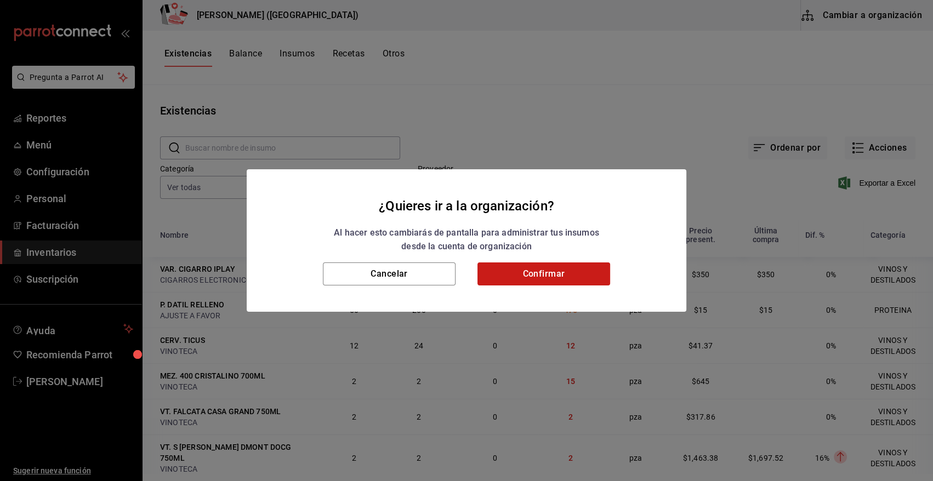
click at [526, 270] on button "Confirmar" at bounding box center [543, 273] width 133 height 23
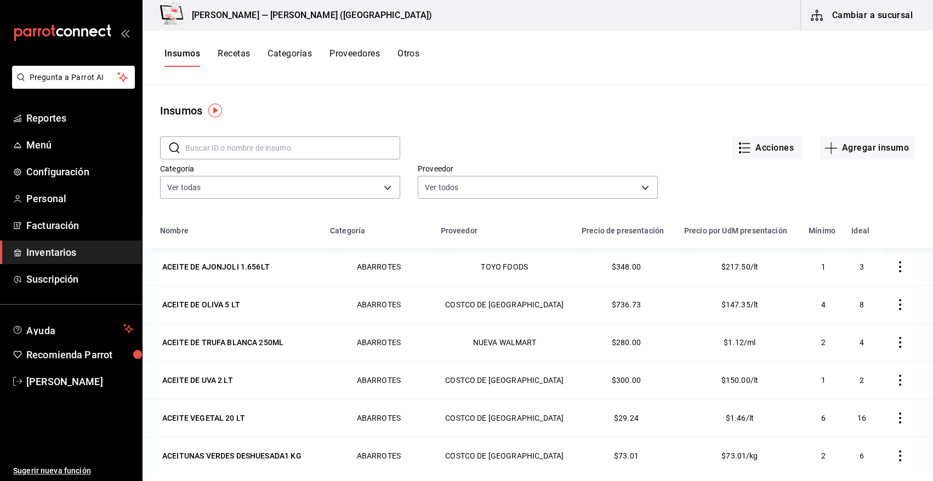
click at [232, 54] on button "Recetas" at bounding box center [234, 57] width 32 height 19
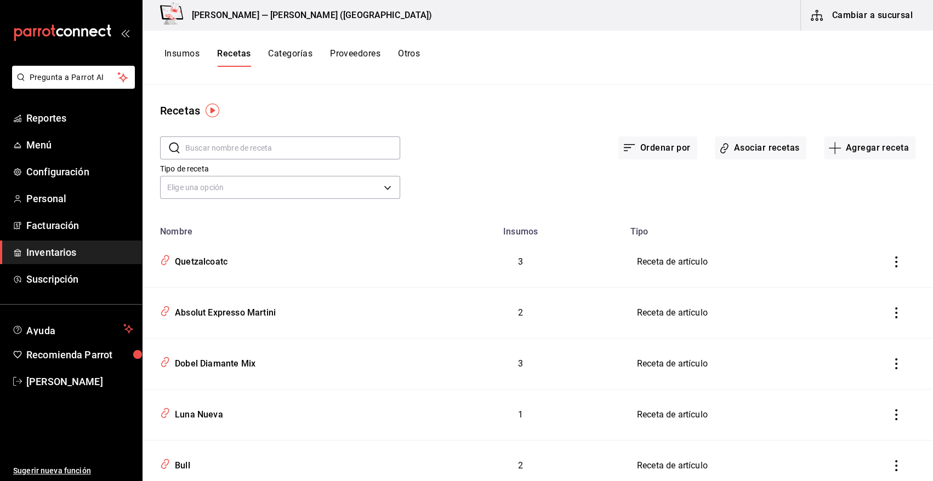
click at [253, 150] on input "text" at bounding box center [292, 148] width 215 height 22
click at [198, 152] on input "té" at bounding box center [292, 148] width 215 height 22
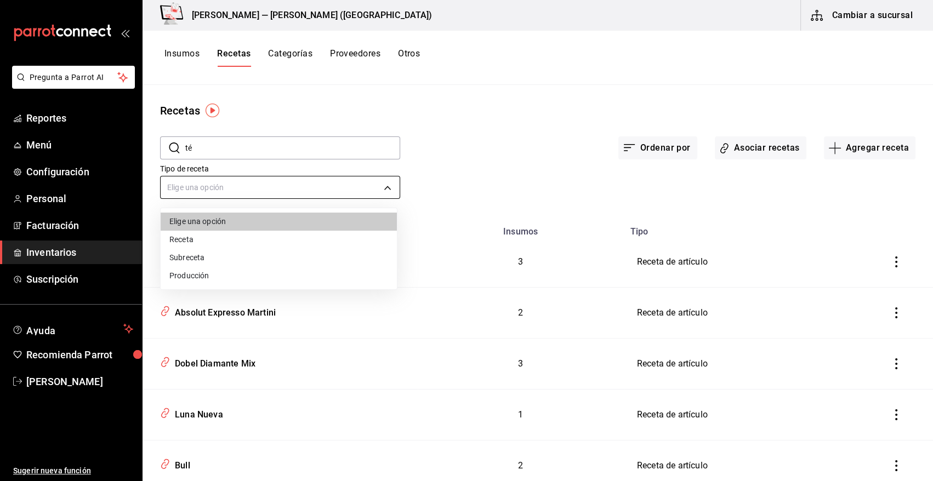
click at [203, 184] on body "Pregunta a Parrot AI Reportes Menú Configuración Personal Facturación Inventari…" at bounding box center [466, 236] width 933 height 473
click at [203, 184] on div at bounding box center [466, 240] width 933 height 481
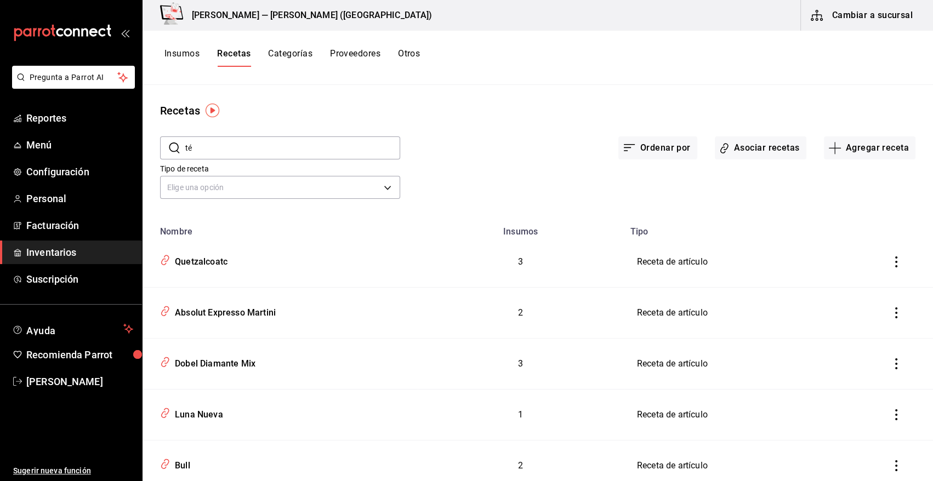
click at [227, 149] on input "té" at bounding box center [292, 148] width 215 height 22
type input "t"
click at [467, 127] on div "Ordenar por Asociar recetas Agregar receta" at bounding box center [657, 139] width 515 height 41
click at [854, 101] on div "Recetas ​ t ​ Ordenar por Asociar recetas Agregar receta Tipo de receta Elige u…" at bounding box center [537, 279] width 790 height 389
click at [866, 149] on button "Agregar receta" at bounding box center [870, 147] width 92 height 23
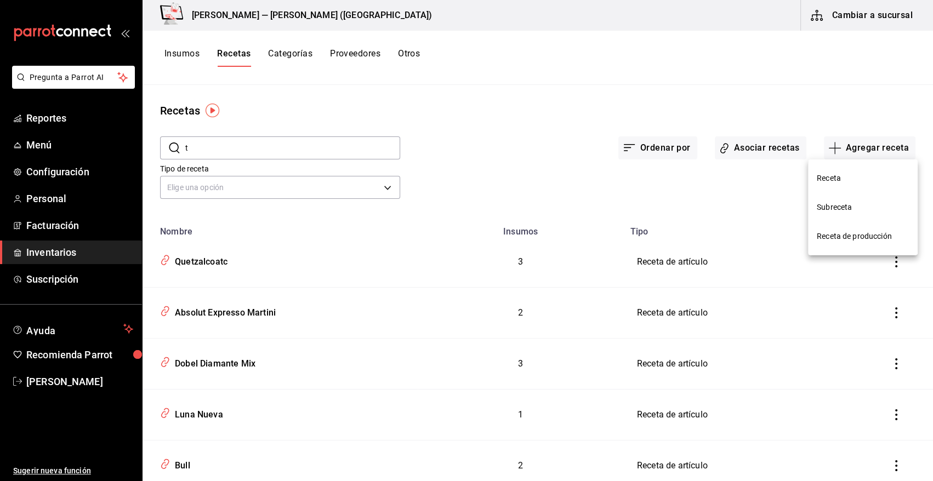
click at [786, 99] on div at bounding box center [466, 240] width 933 height 481
click at [855, 150] on button "Agregar receta" at bounding box center [870, 147] width 92 height 23
click at [220, 156] on div at bounding box center [466, 240] width 933 height 481
click at [219, 150] on input "t" at bounding box center [292, 148] width 215 height 22
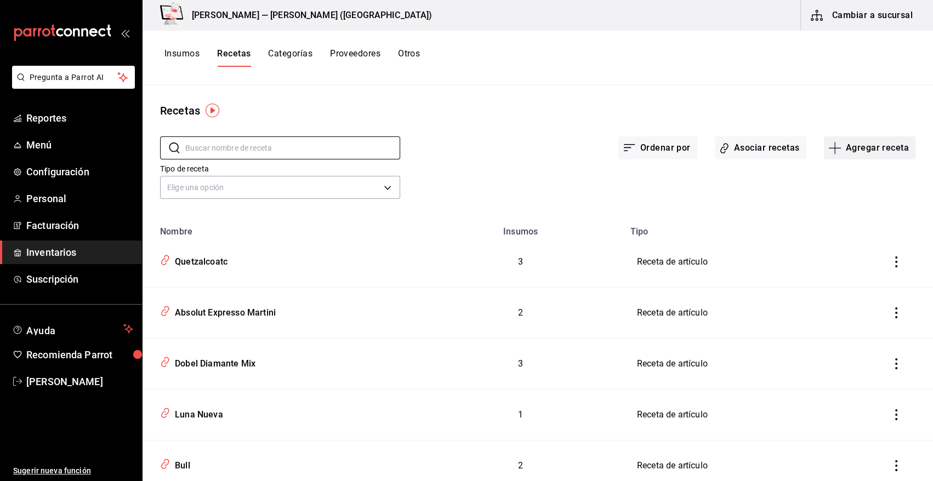
click at [850, 147] on button "Agregar receta" at bounding box center [870, 147] width 92 height 23
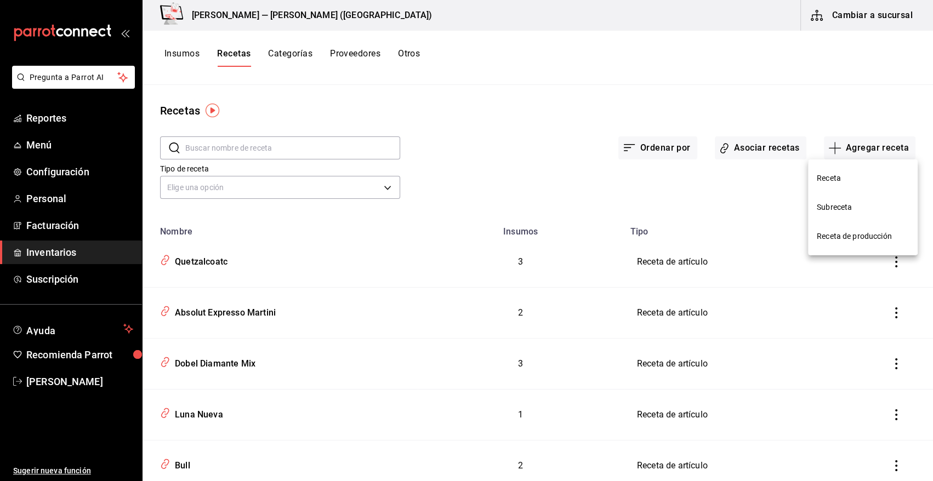
click at [817, 180] on span "Receta" at bounding box center [862, 179] width 92 height 12
click at [800, 93] on div "Recetas ​ ​ Ordenar por Asociar recetas Agregar receta Tipo de receta Elige una…" at bounding box center [537, 279] width 790 height 389
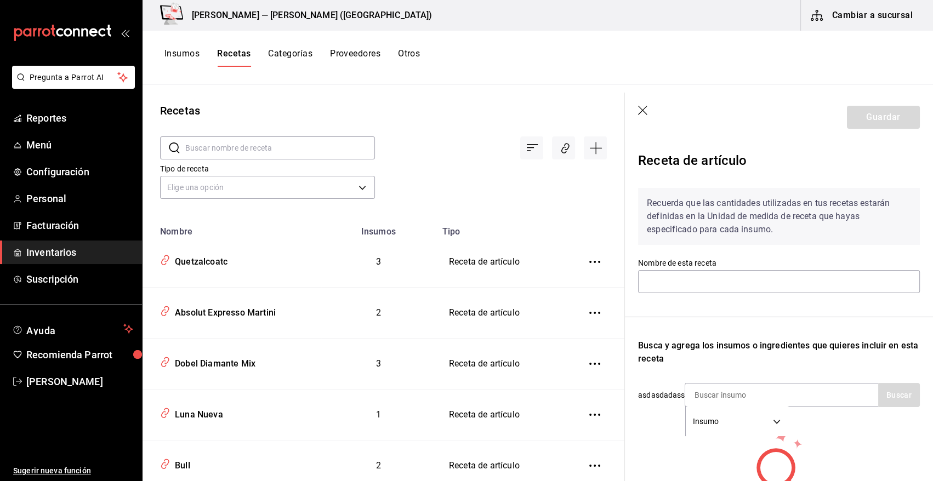
click at [643, 110] on icon "button" at bounding box center [643, 111] width 11 height 11
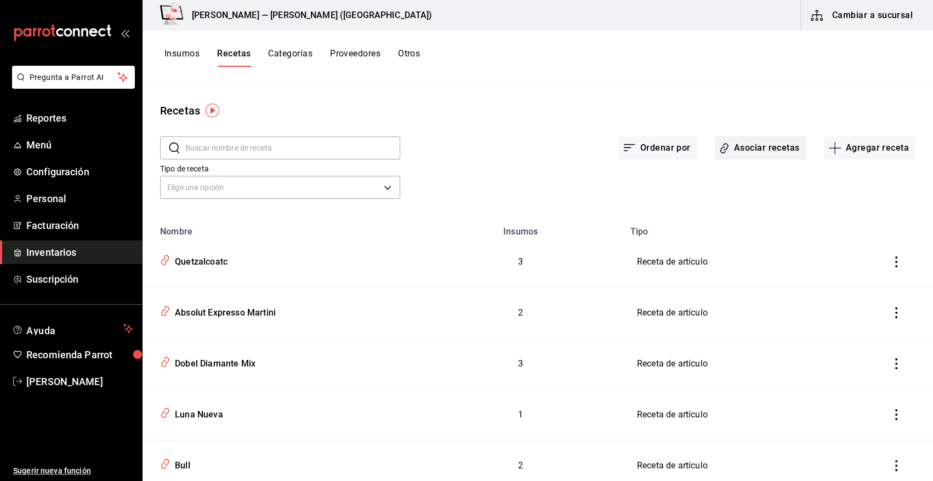
click at [770, 147] on button "Asociar recetas" at bounding box center [761, 147] width 92 height 23
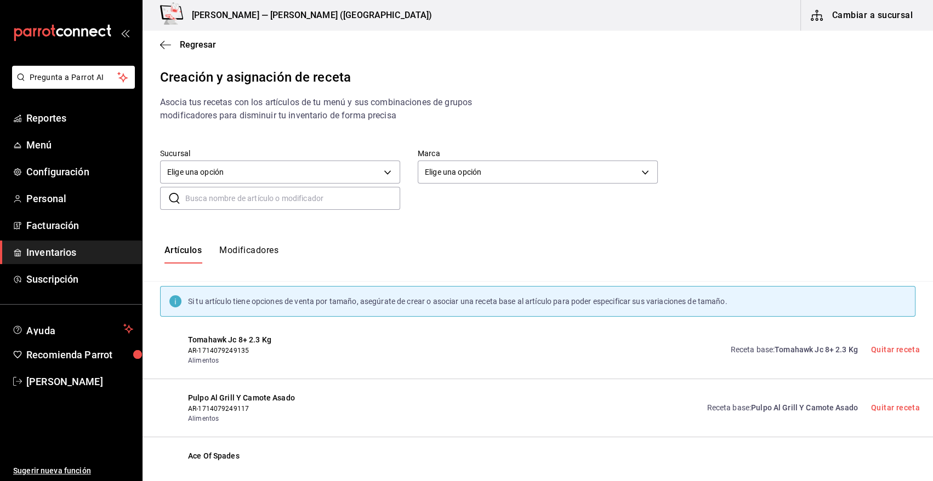
click at [305, 201] on input "text" at bounding box center [292, 198] width 215 height 22
type input "t"
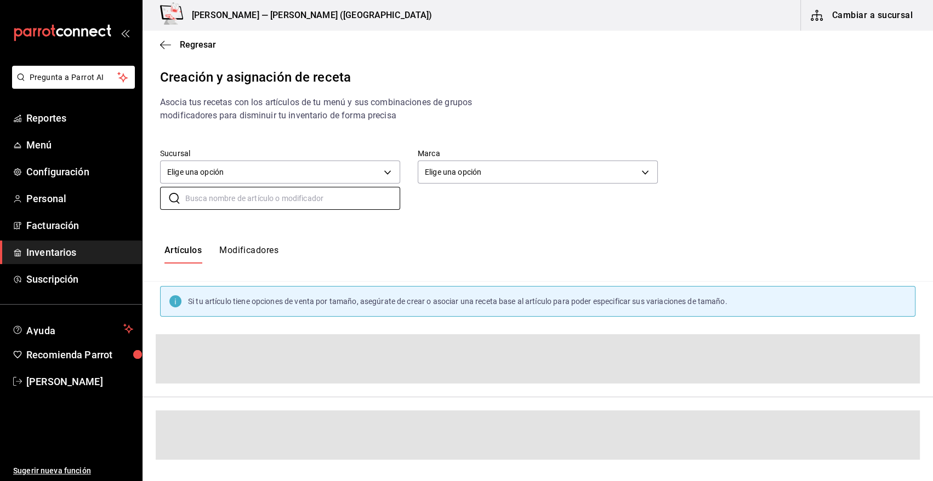
click at [824, 210] on div "Sucursal Elige una opción default Marca Elige una opción default ​ ​" at bounding box center [537, 179] width 790 height 96
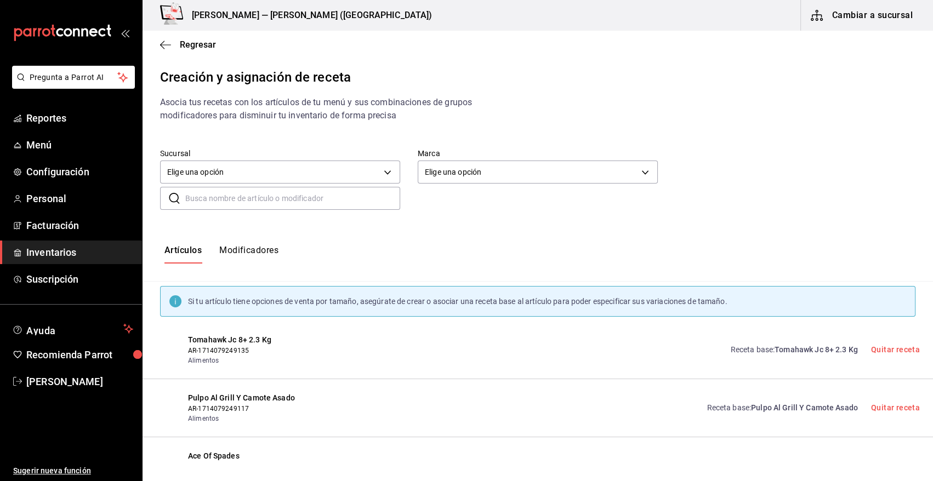
click at [50, 196] on span "Personal" at bounding box center [79, 198] width 107 height 15
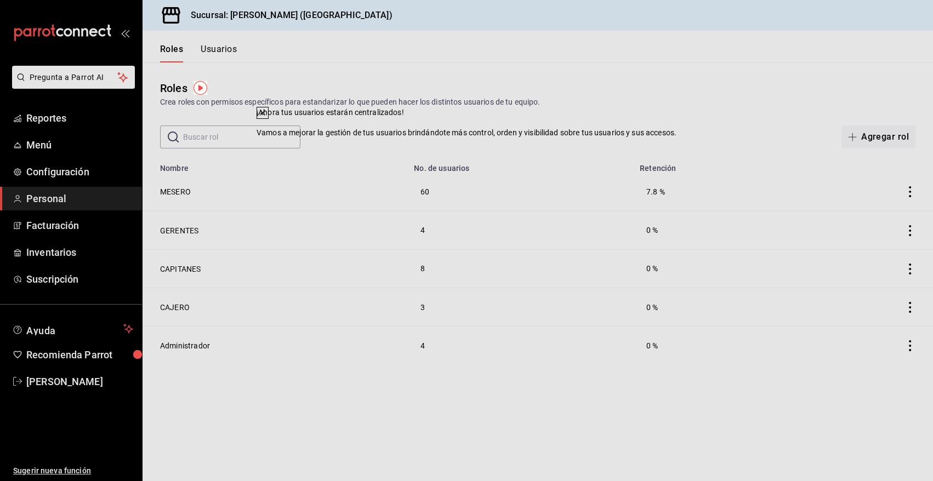
click at [590, 147] on div "​ ​ Agregar rol" at bounding box center [537, 136] width 790 height 23
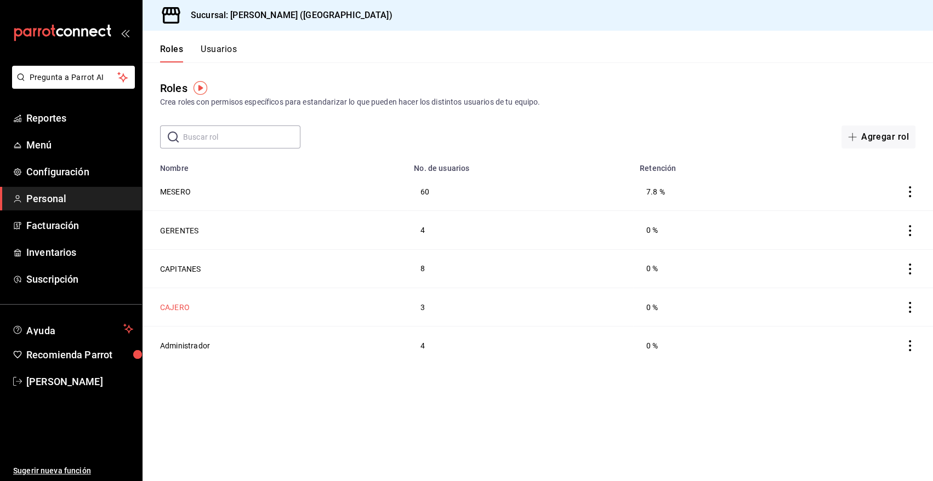
click at [180, 308] on button "CAJERO" at bounding box center [175, 307] width 30 height 11
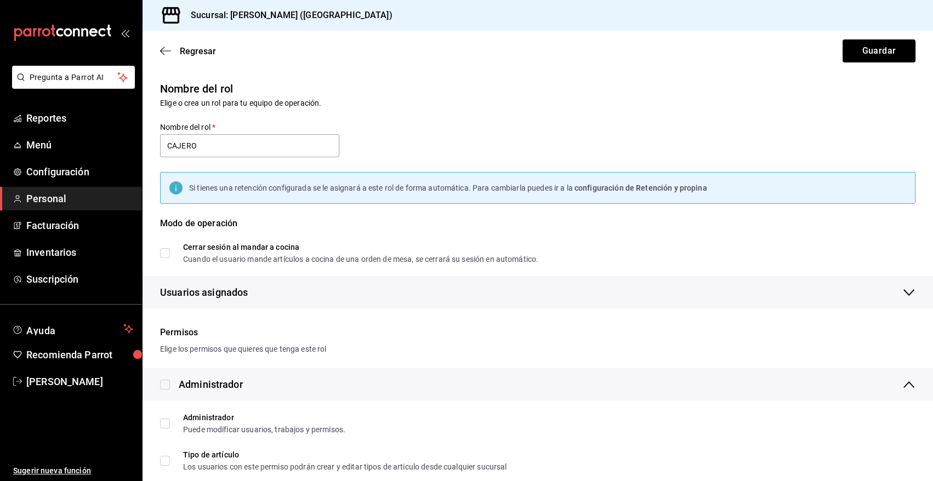
click at [123, 34] on icon "open_drawer_menu" at bounding box center [125, 32] width 9 height 9
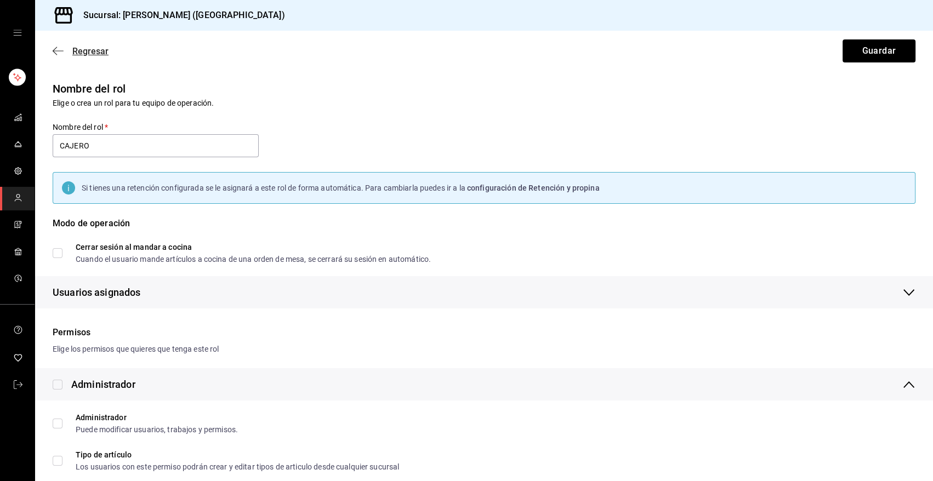
click at [56, 48] on icon "button" at bounding box center [58, 51] width 11 height 10
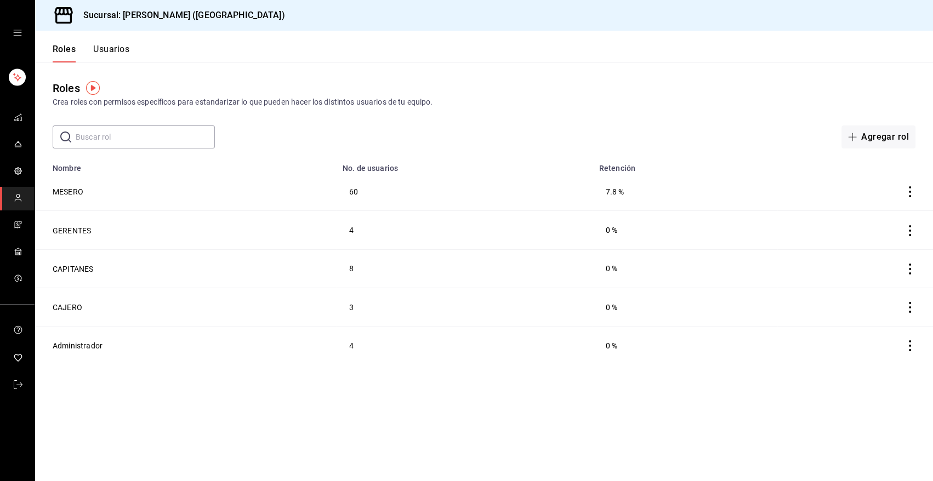
click at [16, 32] on icon "open drawer" at bounding box center [17, 32] width 9 height 9
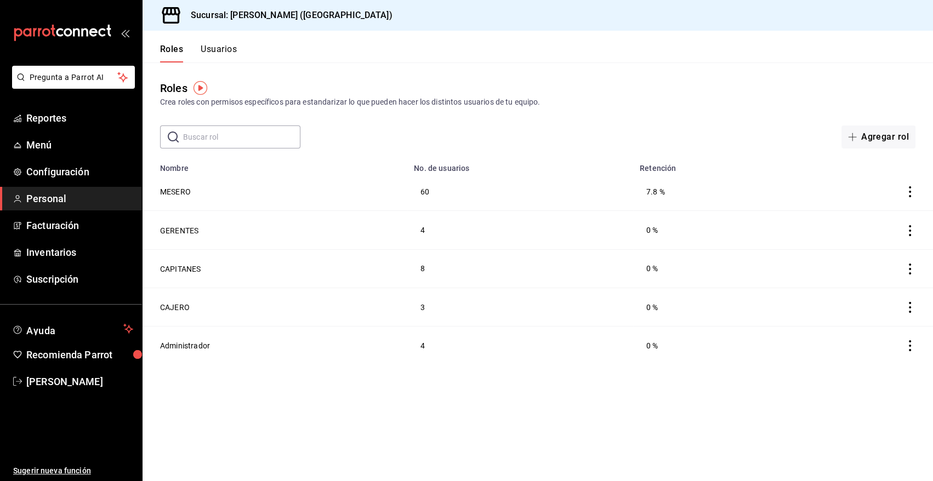
click at [62, 197] on span "Personal" at bounding box center [79, 198] width 107 height 15
click at [216, 47] on button "Usuarios" at bounding box center [219, 53] width 36 height 19
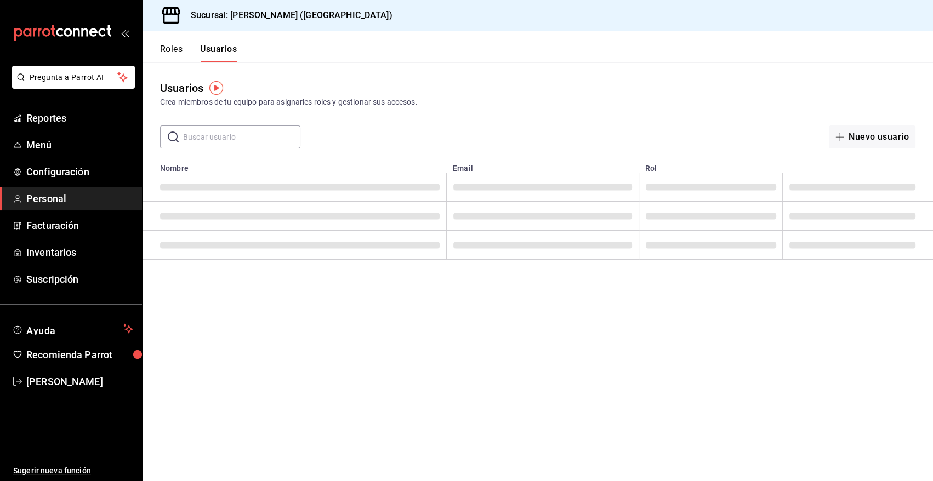
click at [250, 139] on input "text" at bounding box center [241, 137] width 117 height 22
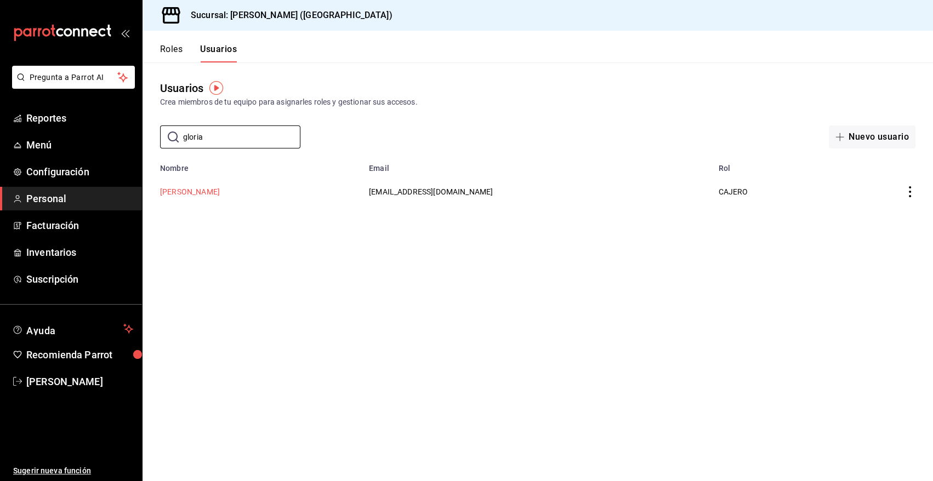
type input "gloria"
click at [197, 192] on button "Gloria Rodríguez" at bounding box center [190, 191] width 60 height 11
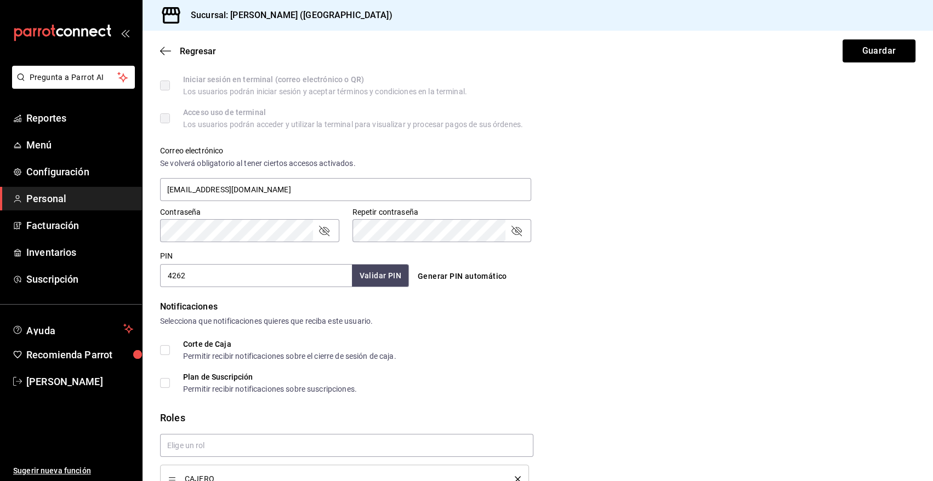
scroll to position [397, 0]
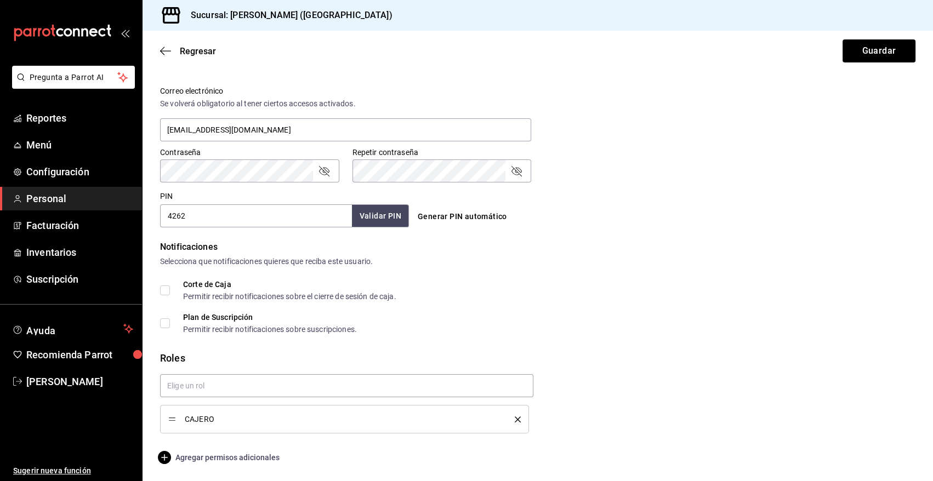
click at [233, 456] on span "Agregar permisos adicionales" at bounding box center [219, 457] width 119 height 13
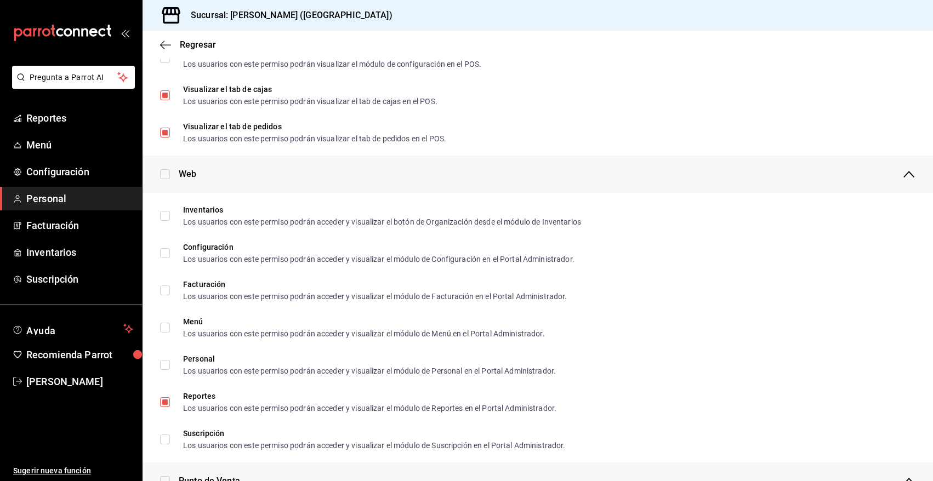
scroll to position [179, 0]
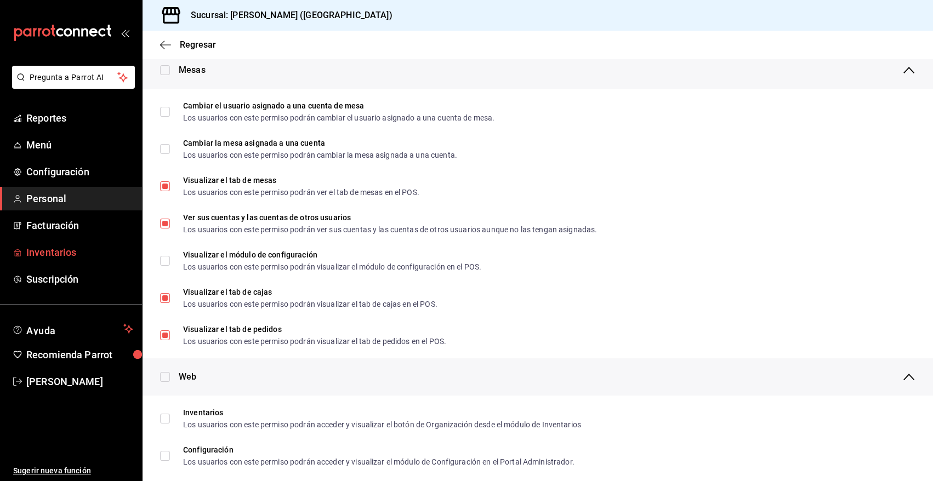
click at [73, 251] on span "Inventarios" at bounding box center [79, 252] width 107 height 15
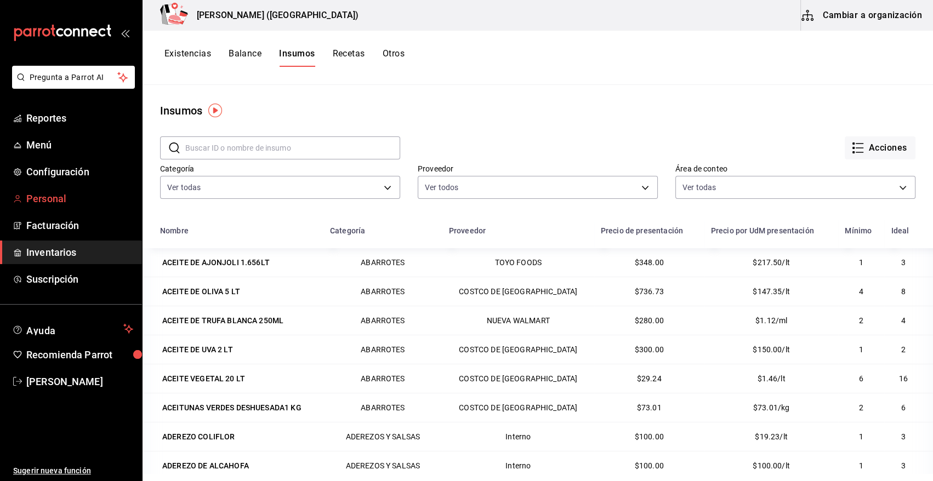
click at [49, 198] on span "Personal" at bounding box center [79, 198] width 107 height 15
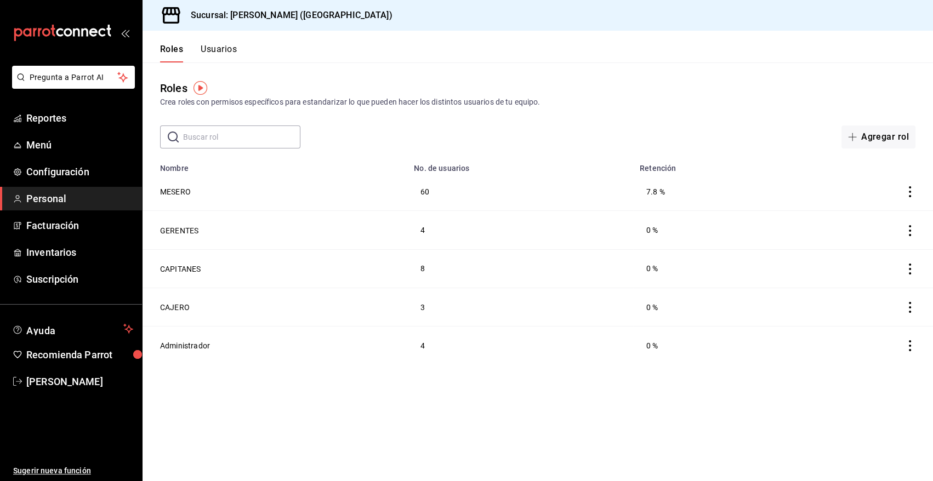
click at [212, 48] on button "Usuarios" at bounding box center [219, 53] width 36 height 19
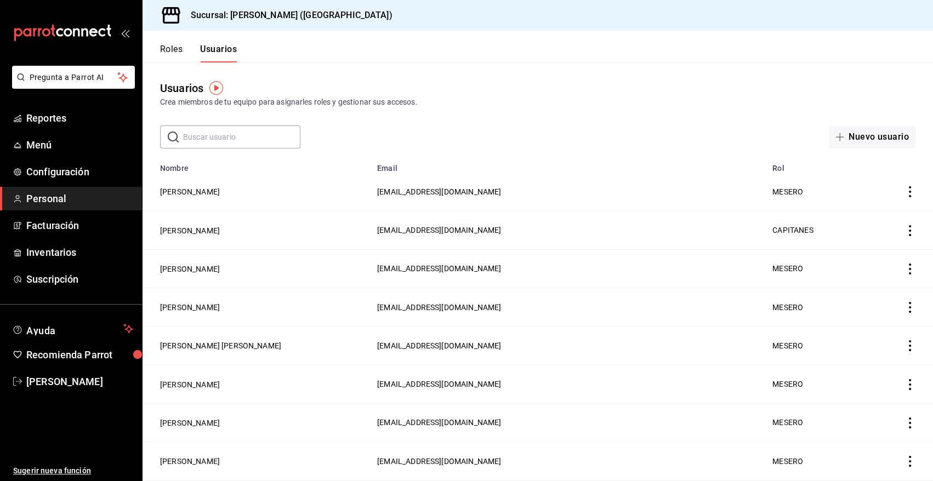
click at [203, 135] on input "text" at bounding box center [241, 137] width 117 height 22
type input "gloria"
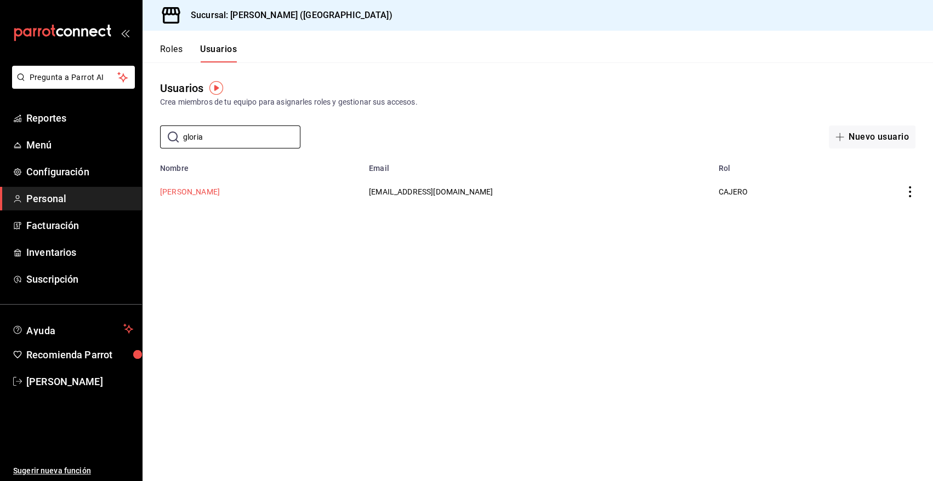
click at [202, 192] on button "Gloria Rodríguez" at bounding box center [190, 191] width 60 height 11
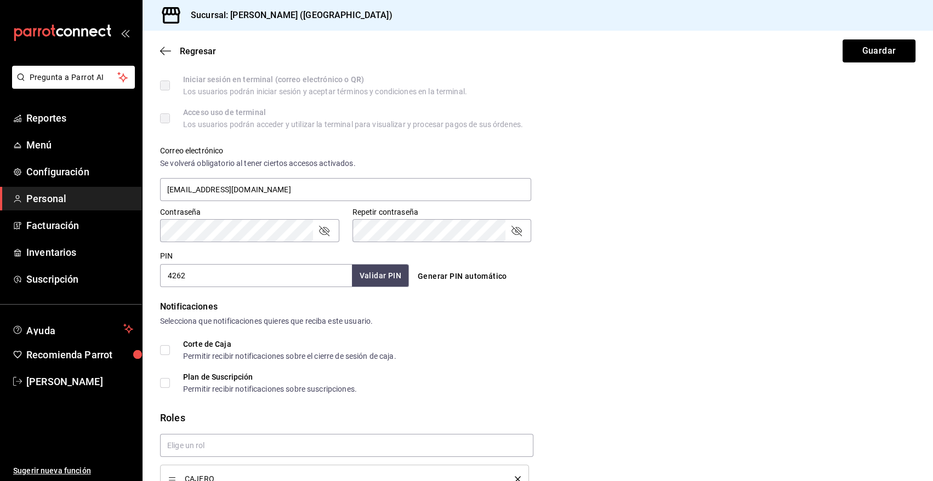
scroll to position [397, 0]
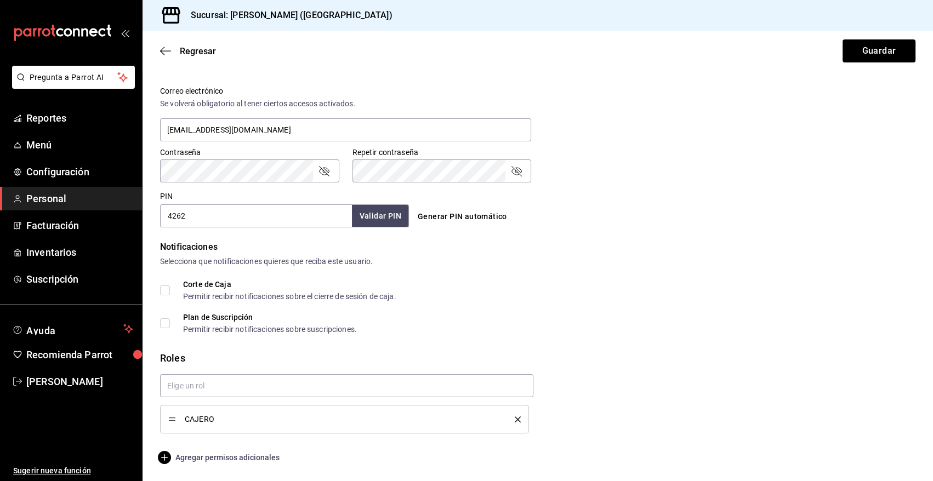
click at [224, 459] on span "Agregar permisos adicionales" at bounding box center [219, 457] width 119 height 13
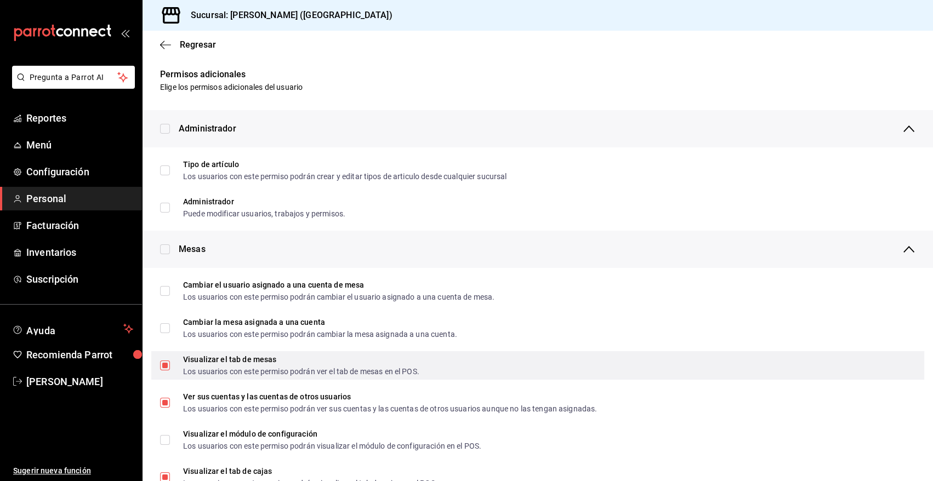
scroll to position [67, 0]
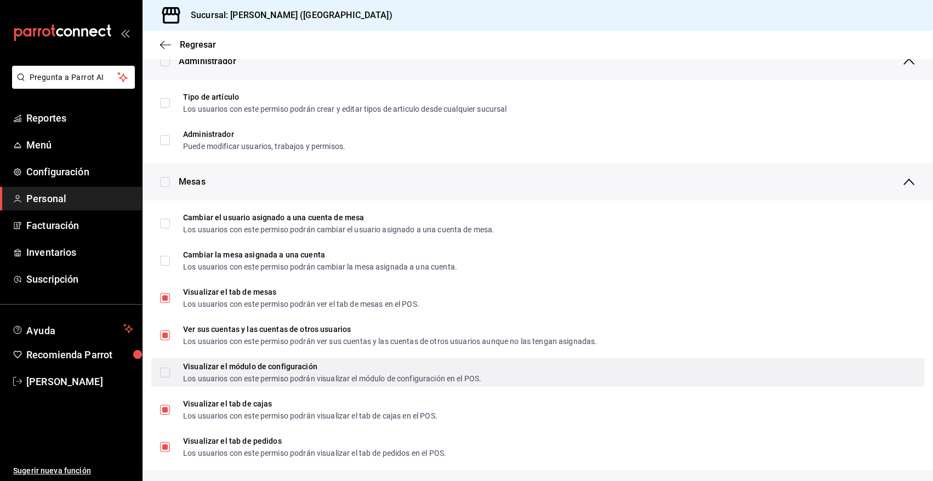
click at [165, 374] on input "Visualizar el módulo de configuración Los usuarios con este permiso podrán visu…" at bounding box center [165, 373] width 10 height 10
checkbox input "true"
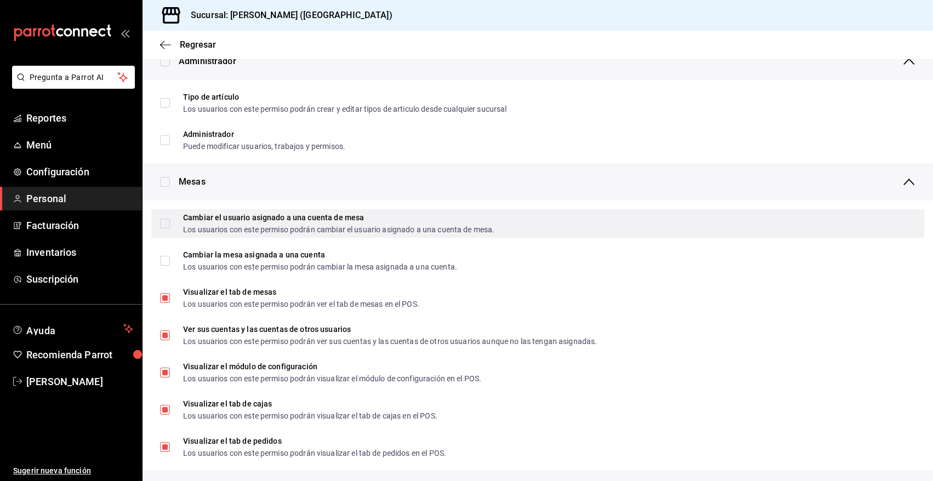
scroll to position [0, 0]
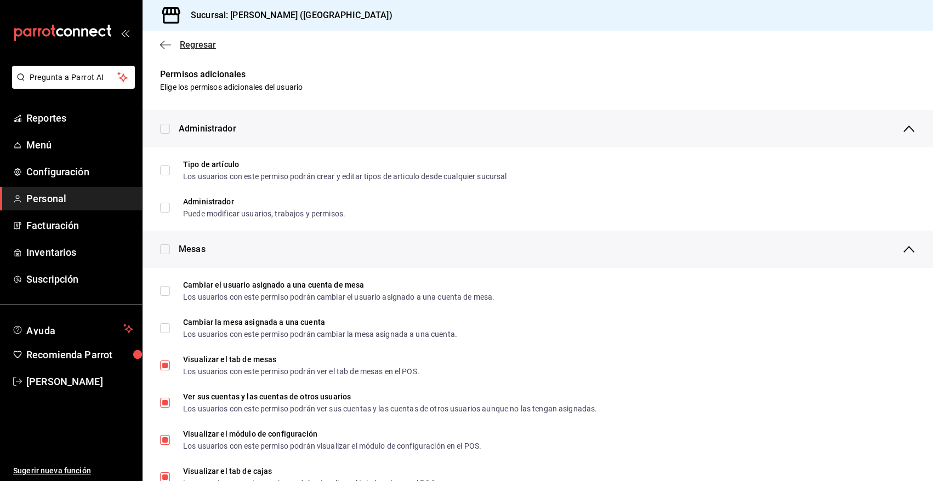
click at [206, 42] on span "Regresar" at bounding box center [198, 44] width 36 height 10
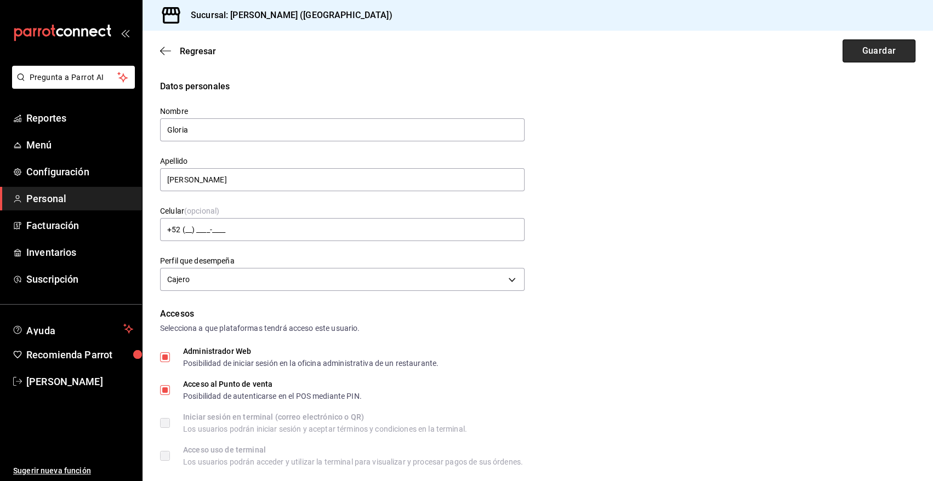
click at [882, 48] on button "Guardar" at bounding box center [878, 50] width 73 height 23
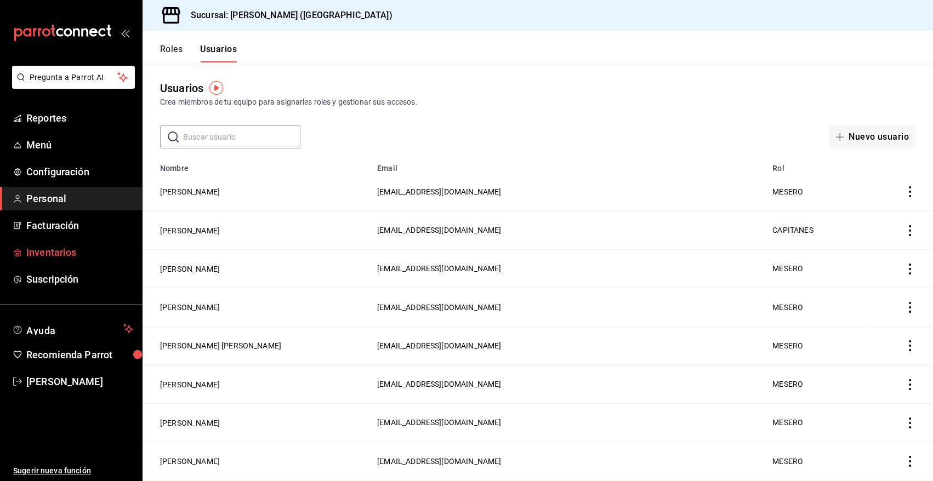
click at [55, 253] on span "Inventarios" at bounding box center [79, 252] width 107 height 15
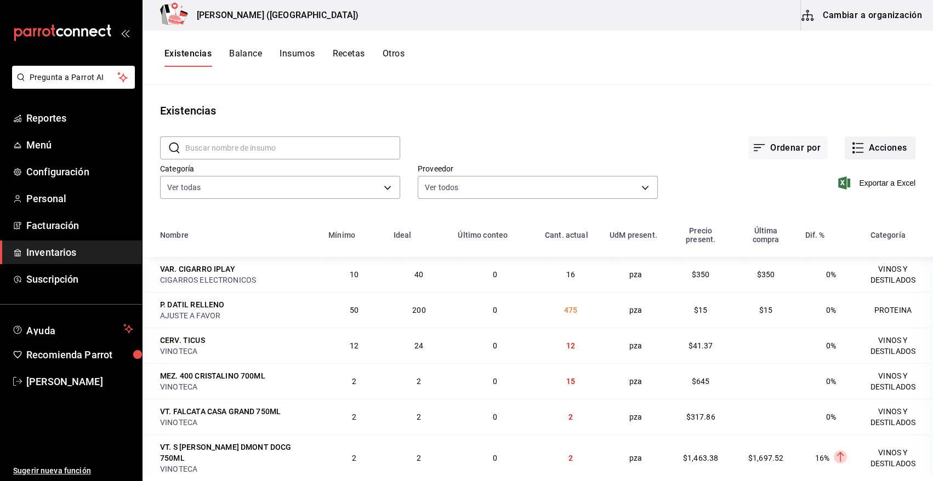
click at [881, 156] on button "Acciones" at bounding box center [879, 147] width 71 height 23
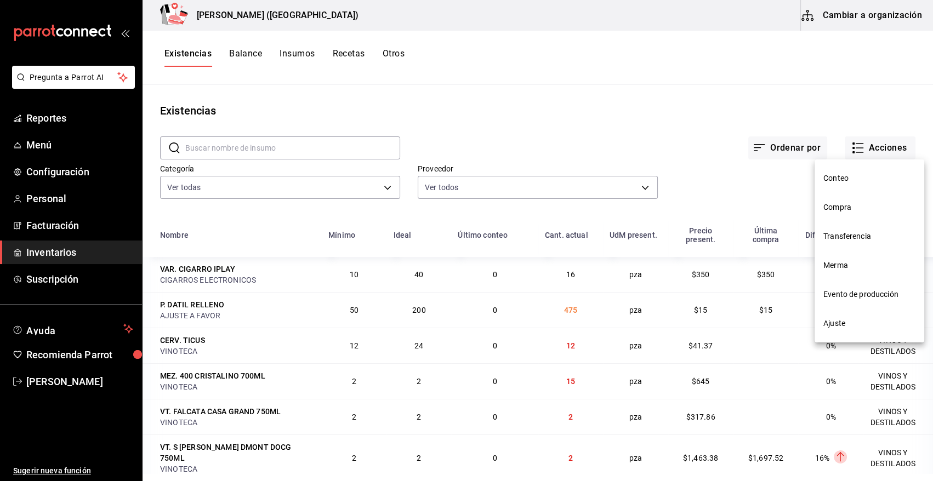
click at [841, 214] on li "Compra" at bounding box center [869, 207] width 110 height 29
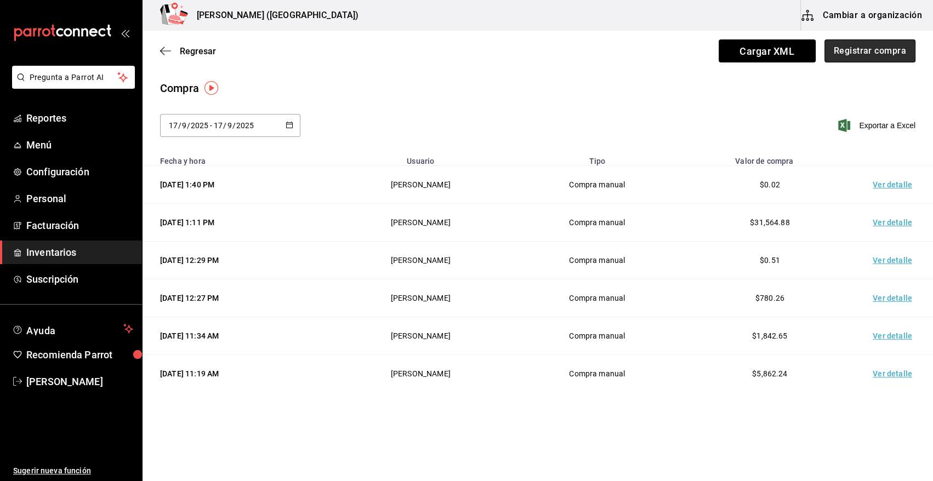
click at [861, 58] on button "Registrar compra" at bounding box center [869, 50] width 91 height 23
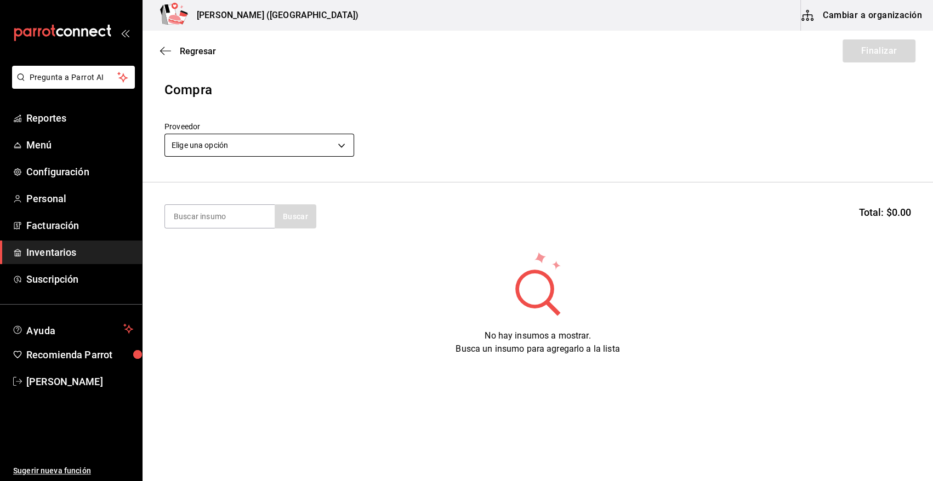
click at [218, 148] on body "Pregunta a Parrot AI Reportes Menú Configuración Personal Facturación Inventari…" at bounding box center [466, 209] width 933 height 419
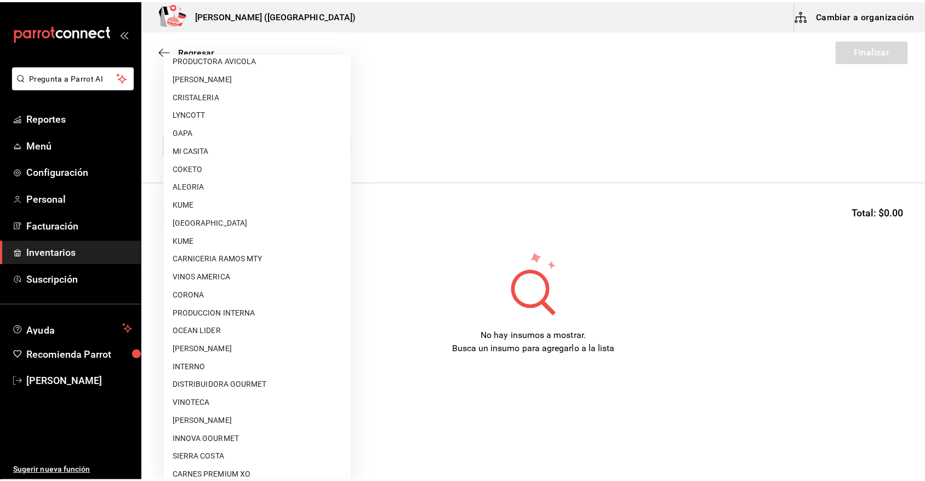
scroll to position [576, 0]
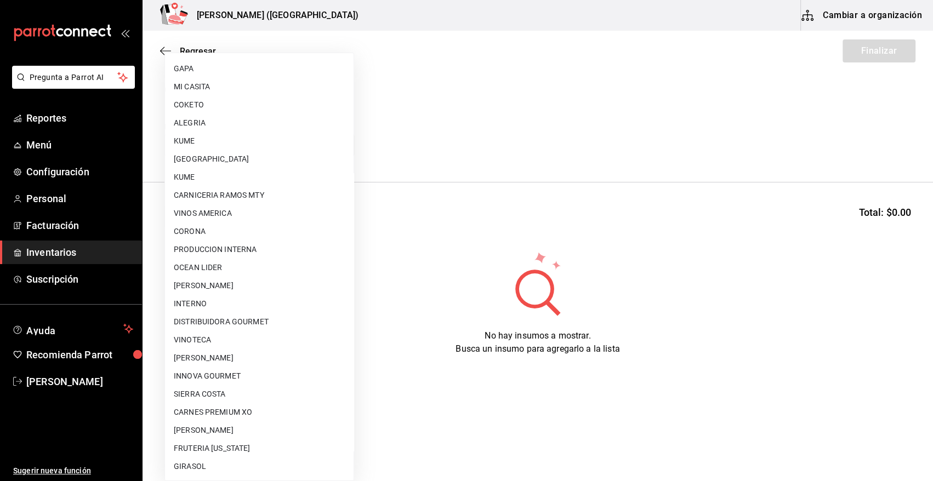
click at [212, 335] on li "VINOTECA" at bounding box center [259, 340] width 189 height 18
type input "bbec6e95-03ab-4cbc-bdec-5aafdfde0467"
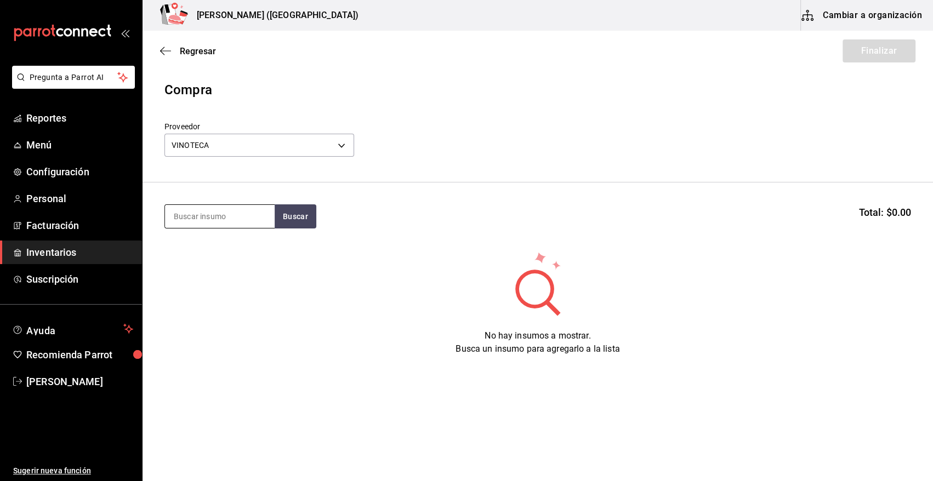
drag, startPoint x: 218, startPoint y: 202, endPoint x: 219, endPoint y: 219, distance: 17.1
click at [218, 205] on section "Buscar Total: $0.00" at bounding box center [537, 216] width 790 height 68
click at [219, 219] on input at bounding box center [220, 216] width 110 height 23
type input "x r"
click at [204, 242] on div "LIC. X RATED 750ML" at bounding box center [215, 248] width 82 height 13
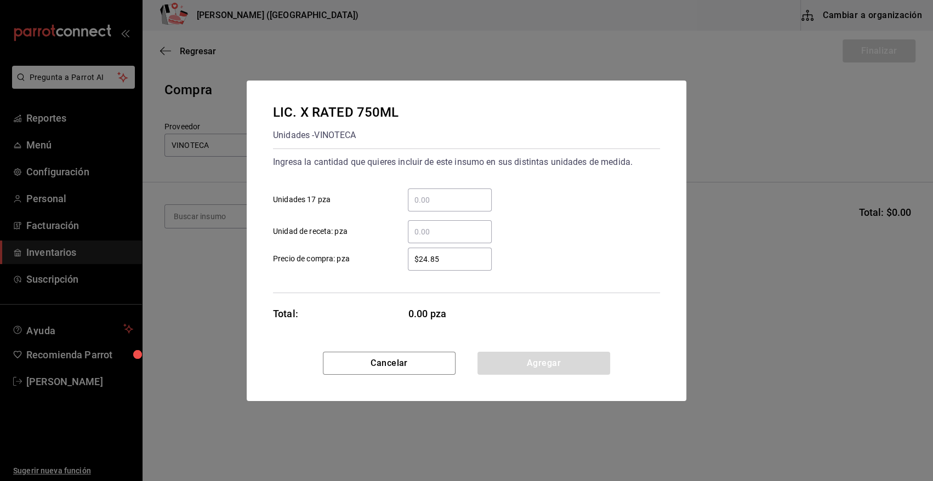
click at [428, 197] on input "​ Unidades 17 pza" at bounding box center [450, 199] width 84 height 13
type input "3"
type input "$491.4"
click at [591, 362] on button "Agregar" at bounding box center [543, 363] width 133 height 23
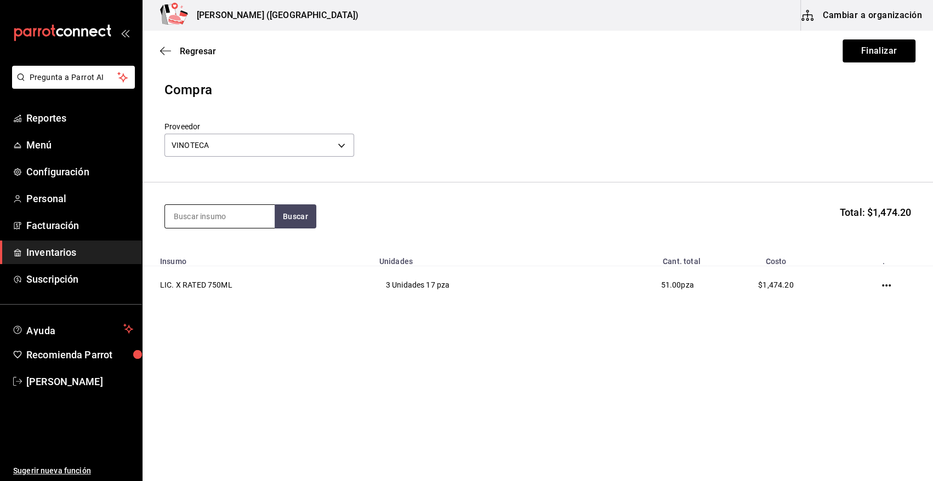
click at [244, 211] on input at bounding box center [220, 216] width 110 height 23
type input "1800"
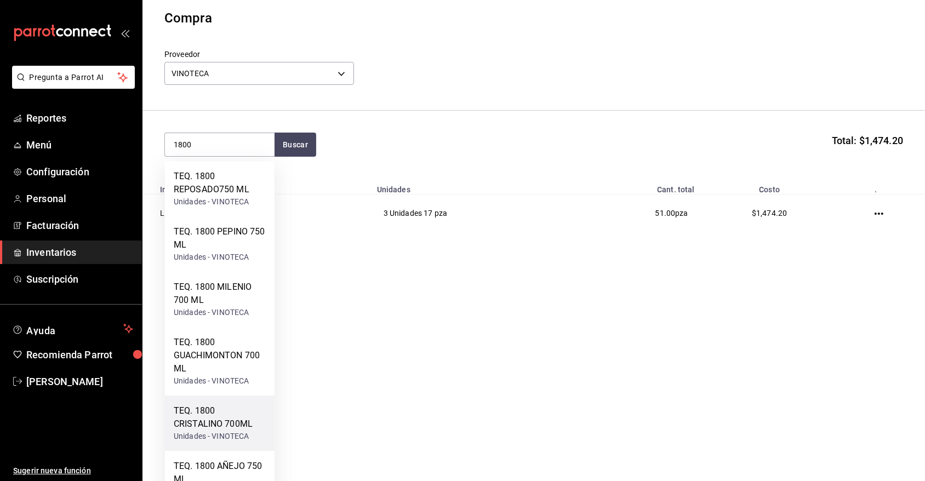
scroll to position [101, 0]
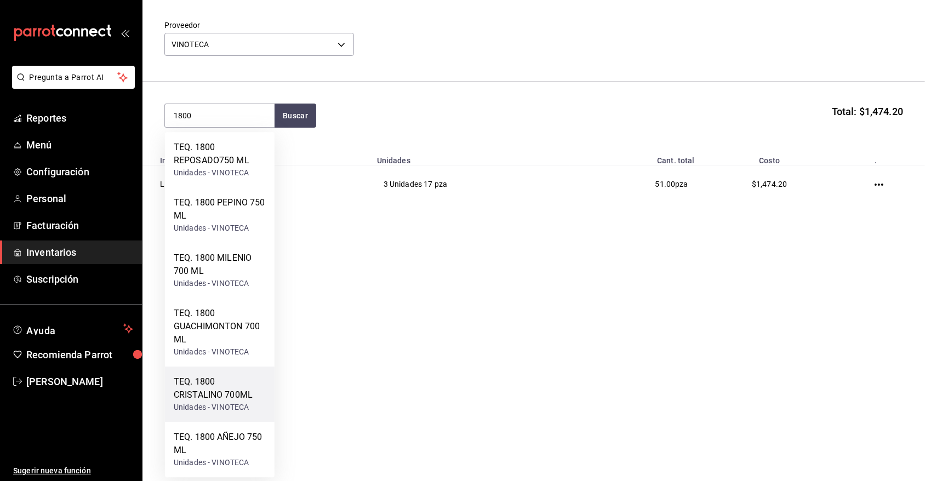
click at [210, 403] on div "Unidades - VINOTECA" at bounding box center [220, 408] width 92 height 12
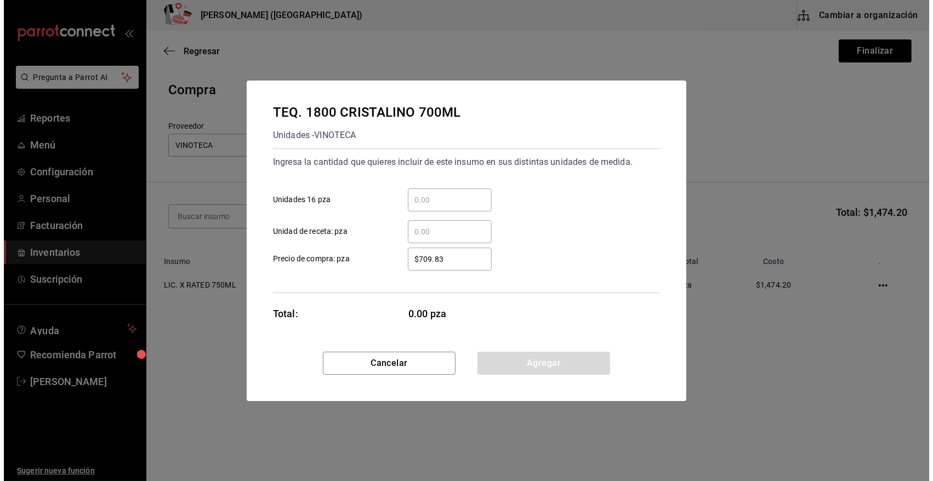
scroll to position [0, 0]
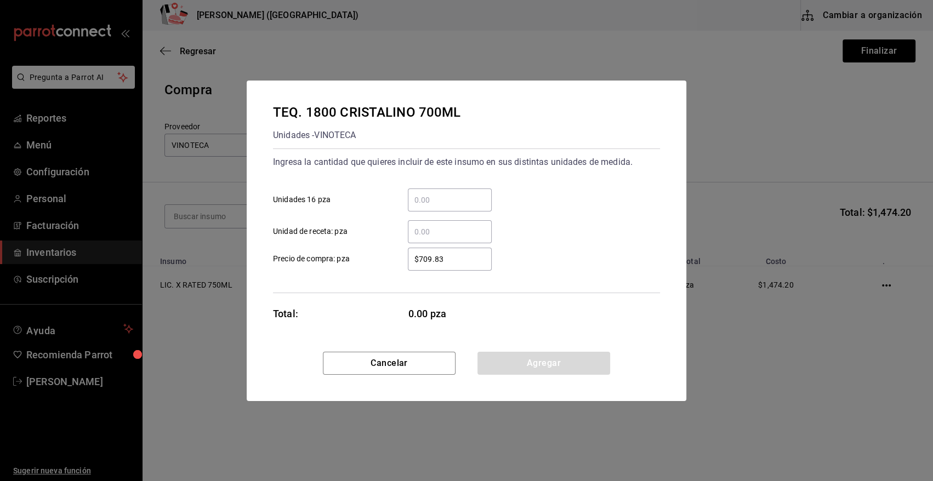
click at [439, 204] on input "​ Unidades 16 pza" at bounding box center [450, 199] width 84 height 13
type input "6"
type input "$649"
click at [493, 356] on button "Agregar" at bounding box center [543, 363] width 133 height 23
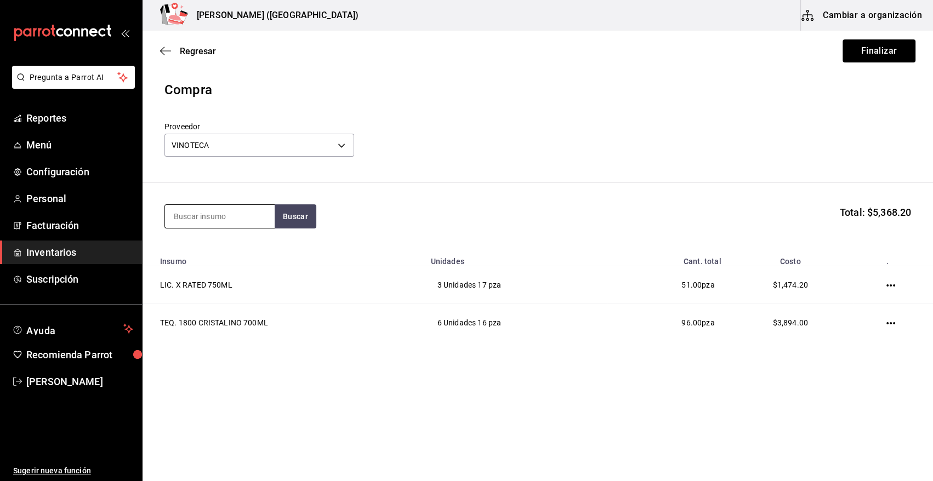
click at [182, 219] on input at bounding box center [220, 216] width 110 height 23
type input "MACALL"
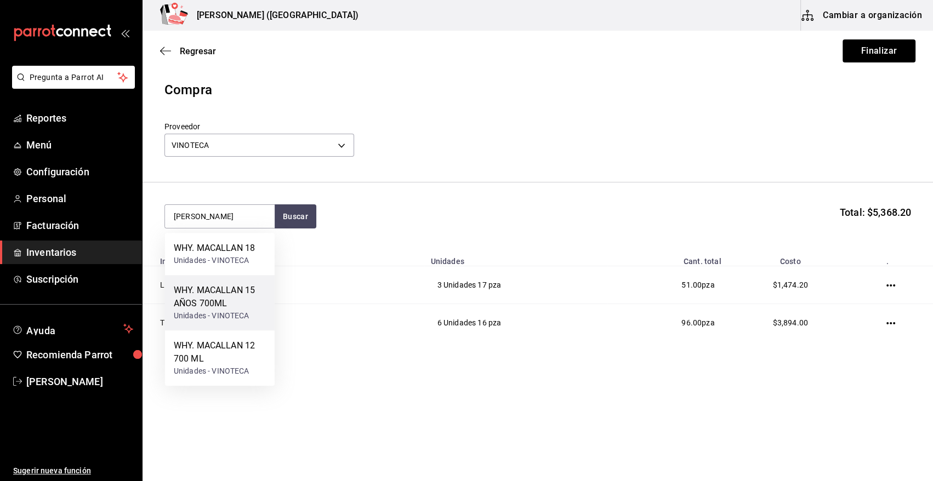
click at [203, 296] on div "WHY. MACALLAN 15 AÑOS 700ML" at bounding box center [220, 297] width 92 height 26
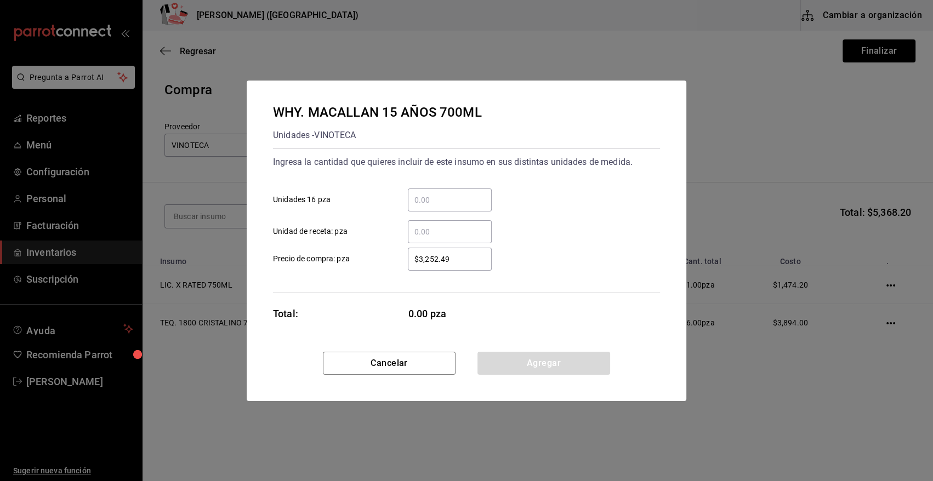
click at [419, 197] on input "​ Unidades 16 pza" at bounding box center [450, 199] width 84 height 13
type input "1"
type input "$3,433.34"
click at [550, 360] on button "Agregar" at bounding box center [543, 363] width 133 height 23
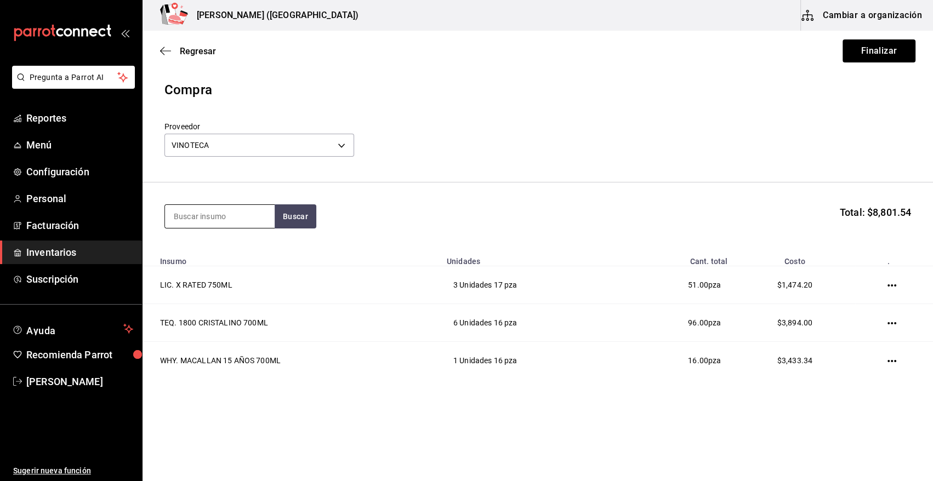
click at [234, 217] on input at bounding box center [220, 216] width 110 height 23
type input "MADERO"
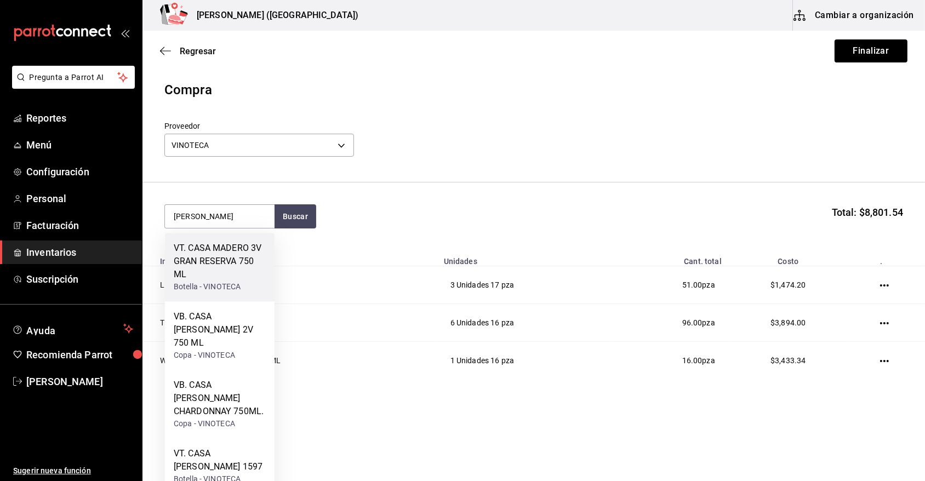
click at [214, 272] on div "VT. CASA MADERO 3V GRAN RESERVA 750 ML" at bounding box center [220, 261] width 92 height 39
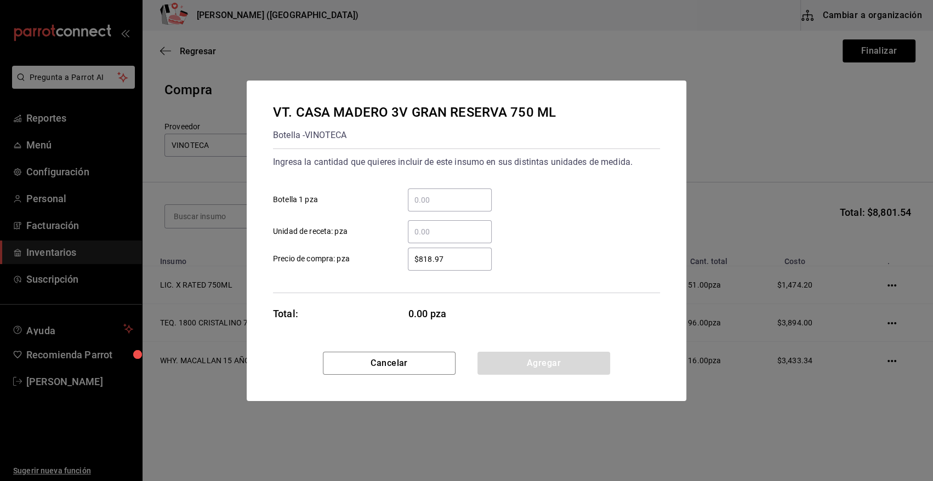
click at [414, 205] on input "​ Botella 1 pza" at bounding box center [450, 199] width 84 height 13
click at [446, 200] on input "72" at bounding box center [450, 199] width 84 height 13
type input "7"
drag, startPoint x: 470, startPoint y: 254, endPoint x: 341, endPoint y: 280, distance: 130.8
click at [356, 279] on div "Ingresa la cantidad que quieres incluir de este insumo en sus distintas unidade…" at bounding box center [466, 221] width 387 height 145
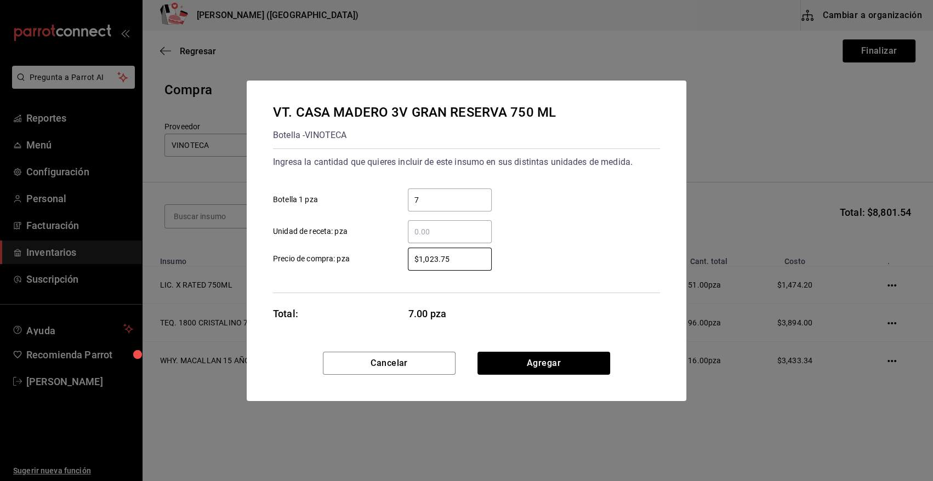
type input "$1,023.75"
click at [512, 366] on button "Agregar" at bounding box center [543, 363] width 133 height 23
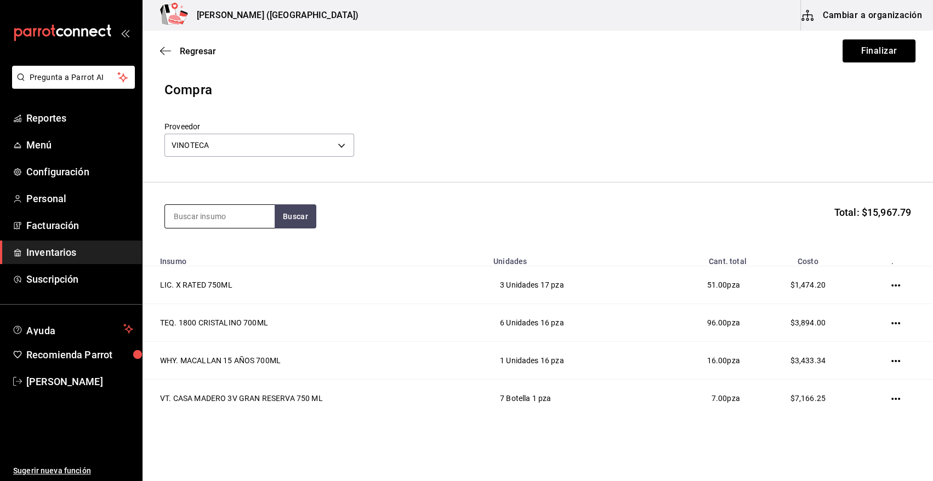
click at [220, 215] on input at bounding box center [220, 216] width 110 height 23
click at [237, 208] on input at bounding box center [220, 216] width 110 height 23
type input "31.8"
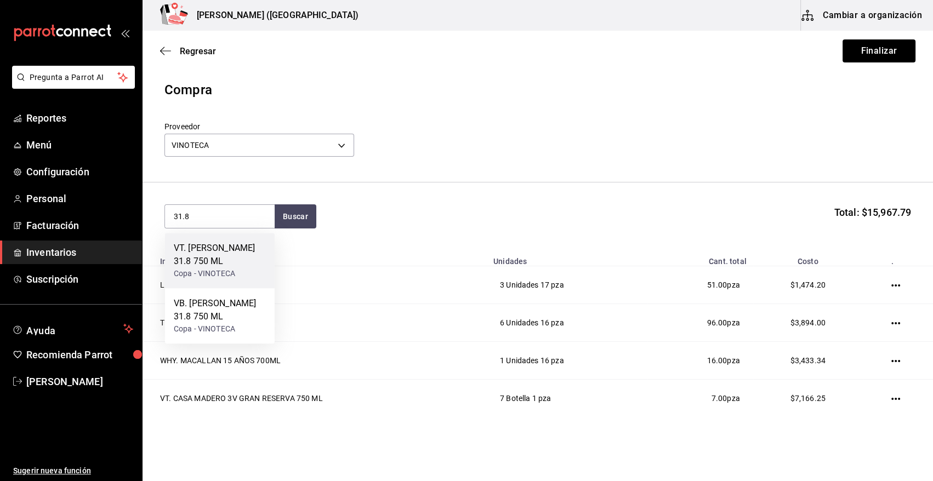
click at [228, 262] on div "VT. SANTO TOMAS 31.8 750 ML" at bounding box center [220, 255] width 92 height 26
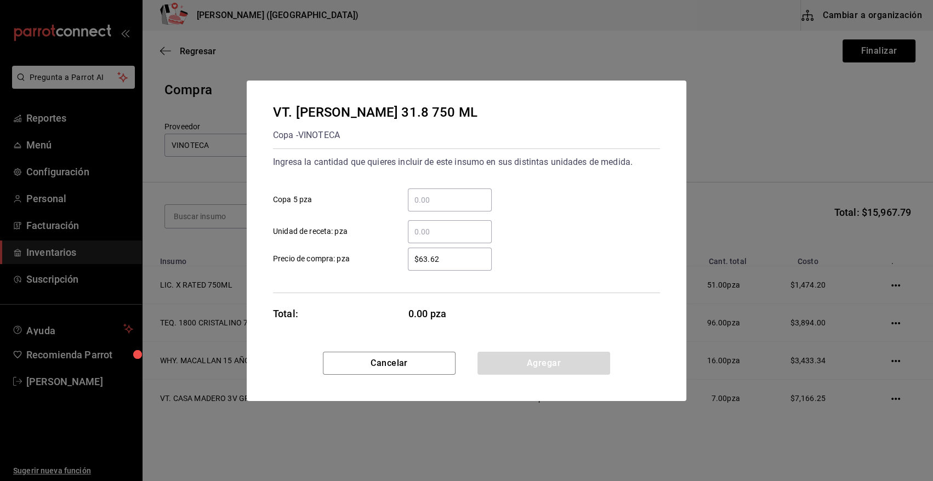
click at [438, 196] on input "​ Copa 5 pza" at bounding box center [450, 199] width 84 height 13
type input "7"
type input "$306"
click at [532, 361] on button "Agregar" at bounding box center [543, 363] width 133 height 23
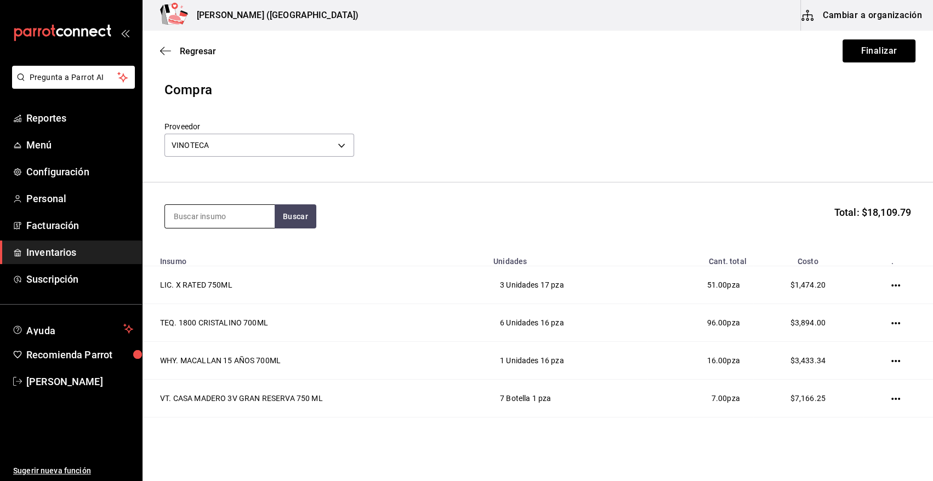
click at [200, 213] on input at bounding box center [220, 216] width 110 height 23
type input "CHIVAS"
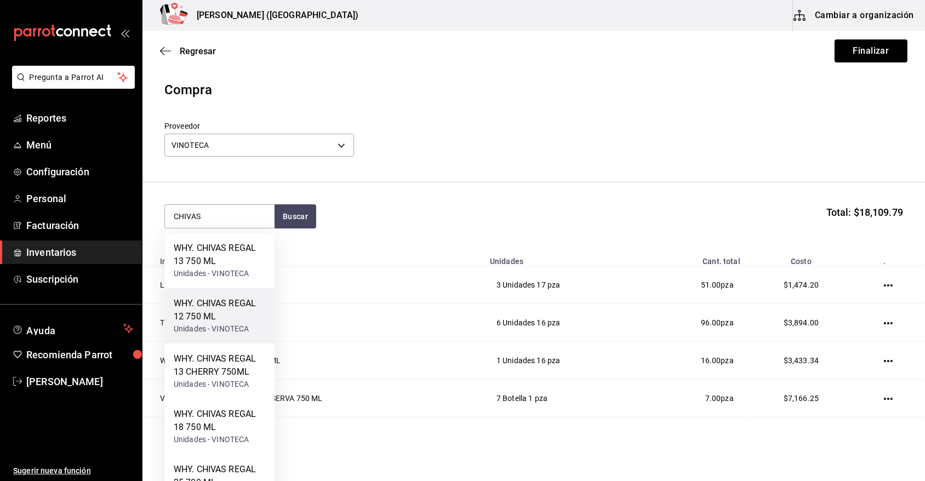
click at [230, 315] on div "WHY. CHIVAS REGAL 12 750 ML" at bounding box center [220, 310] width 92 height 26
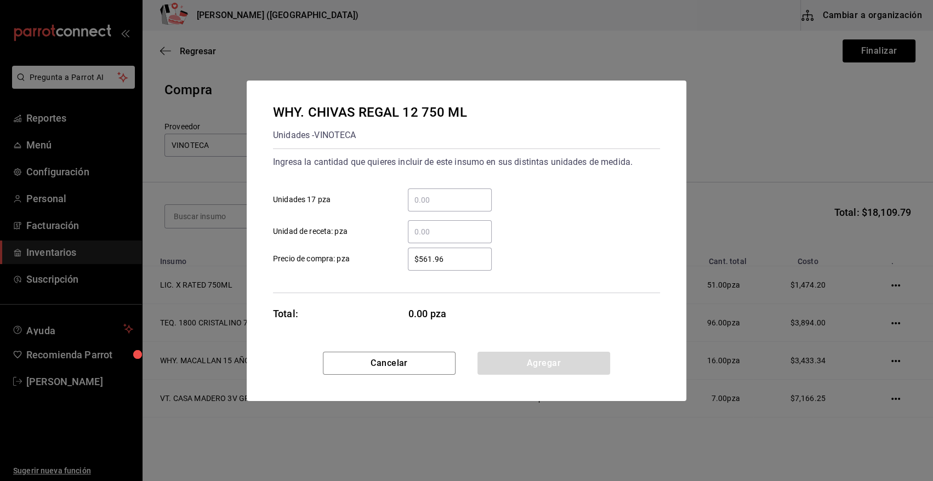
click at [434, 203] on input "​ Unidades 17 pza" at bounding box center [450, 199] width 84 height 13
type input "5"
type input "1"
type input "$640"
click at [541, 370] on button "Agregar" at bounding box center [543, 363] width 133 height 23
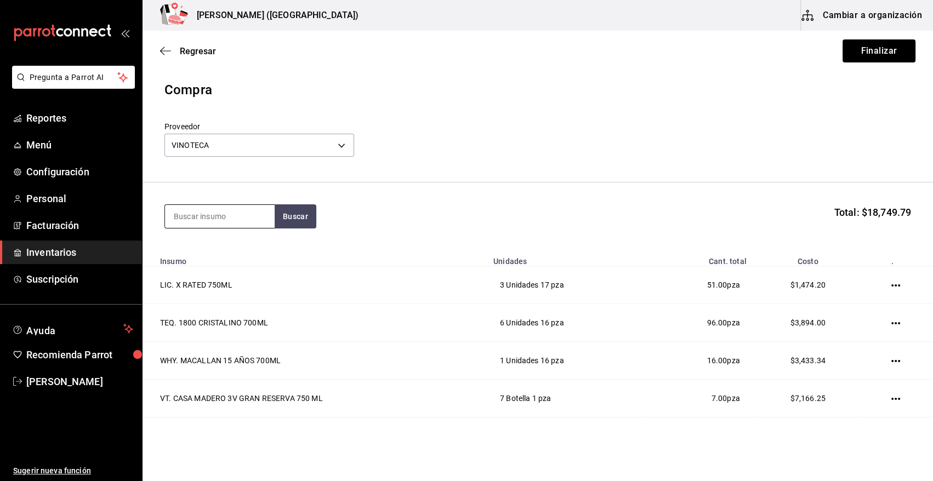
click at [245, 213] on input at bounding box center [220, 216] width 110 height 23
type input "AMADO"
click at [237, 260] on div "Botella - VINOTECA" at bounding box center [214, 261] width 81 height 12
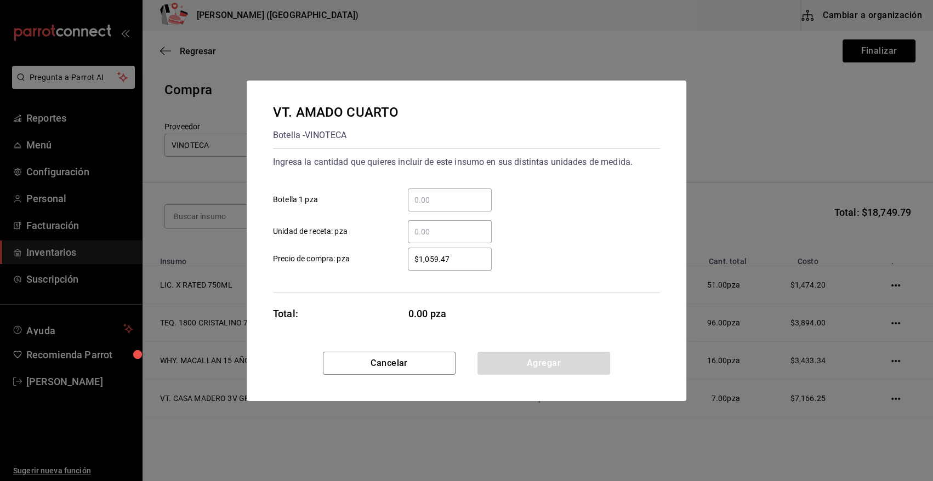
click at [439, 201] on input "​ Botella 1 pza" at bounding box center [450, 199] width 84 height 13
type input "1"
type input "$1,217.58"
click at [518, 367] on button "Agregar" at bounding box center [543, 363] width 133 height 23
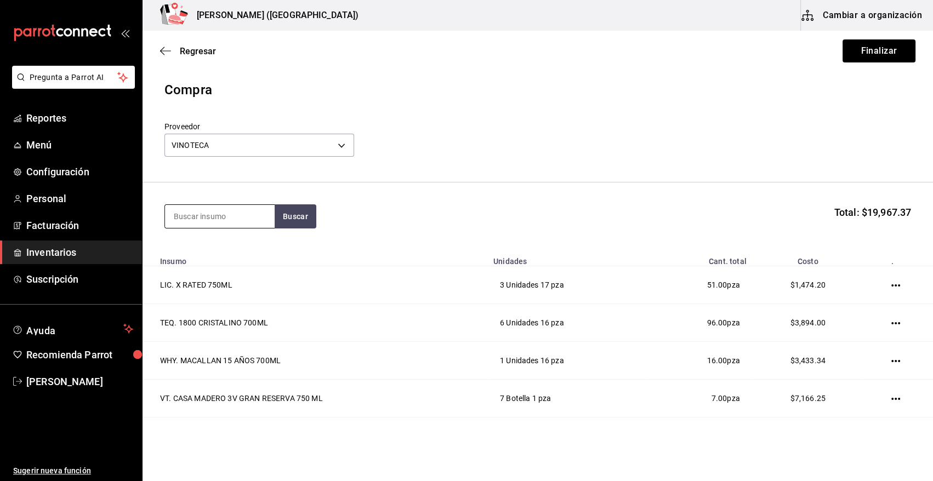
click at [186, 214] on input at bounding box center [220, 216] width 110 height 23
type input "CASCABEL"
click at [211, 270] on div "Botella - VINOTECA" at bounding box center [220, 274] width 92 height 12
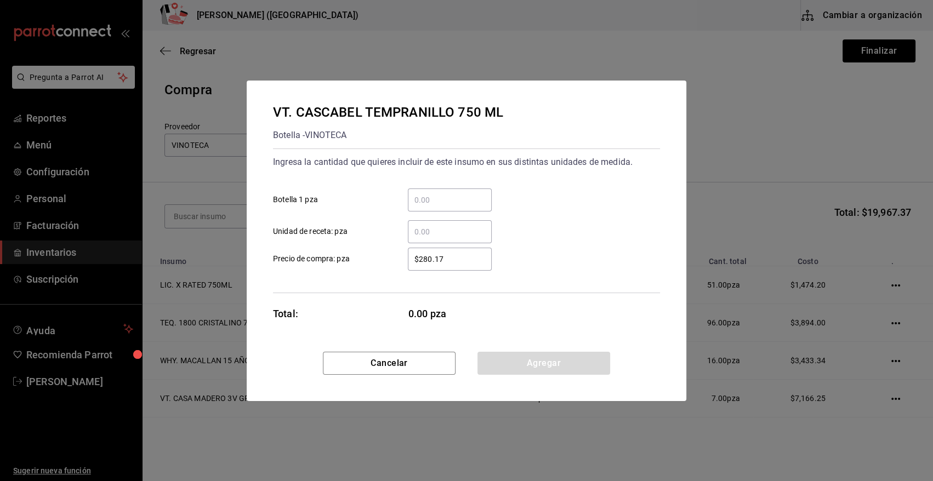
click at [447, 236] on input "​ Unidad de receta: pza" at bounding box center [450, 231] width 84 height 13
click at [435, 191] on div "​" at bounding box center [450, 200] width 84 height 23
click at [435, 193] on input "​ Botella 1 pza" at bounding box center [450, 199] width 84 height 13
type input "1"
type input "$744.38"
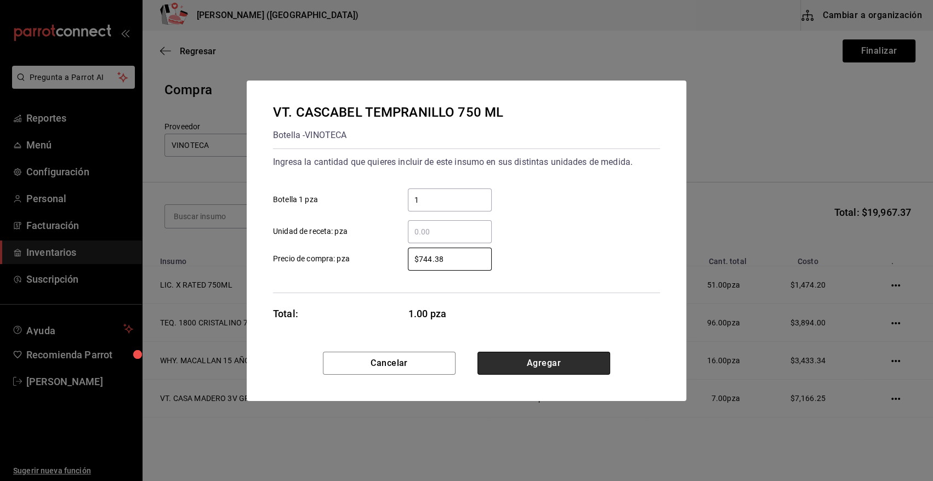
click at [545, 364] on button "Agregar" at bounding box center [543, 363] width 133 height 23
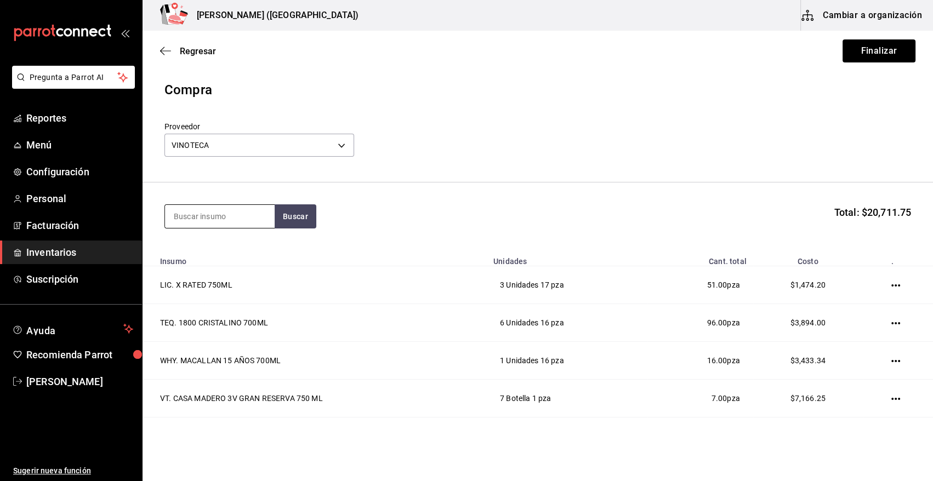
click at [225, 218] on input at bounding box center [220, 216] width 110 height 23
type input "PRIS"
click at [227, 252] on div "VT. PRISONER 750 ml" at bounding box center [217, 248] width 86 height 13
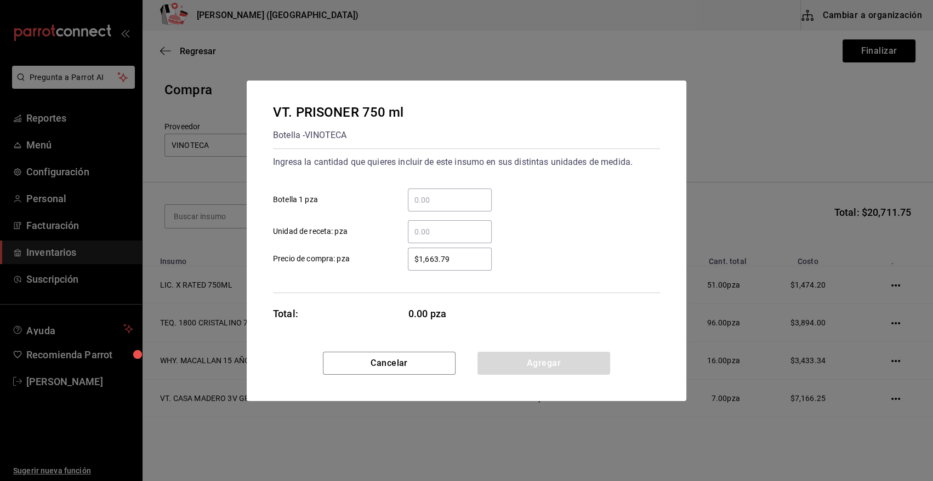
click at [455, 217] on div "​ Unidad de receta: pza" at bounding box center [462, 228] width 396 height 32
click at [449, 204] on input "​ Botella 1 pza" at bounding box center [450, 199] width 84 height 13
type input "2"
type input "$1,756.30"
click at [521, 368] on button "Agregar" at bounding box center [543, 363] width 133 height 23
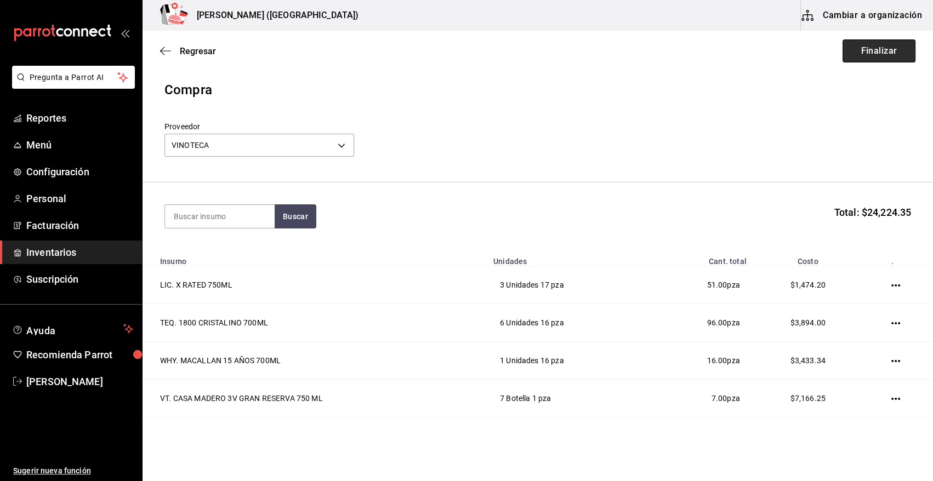
click at [869, 51] on button "Finalizar" at bounding box center [878, 50] width 73 height 23
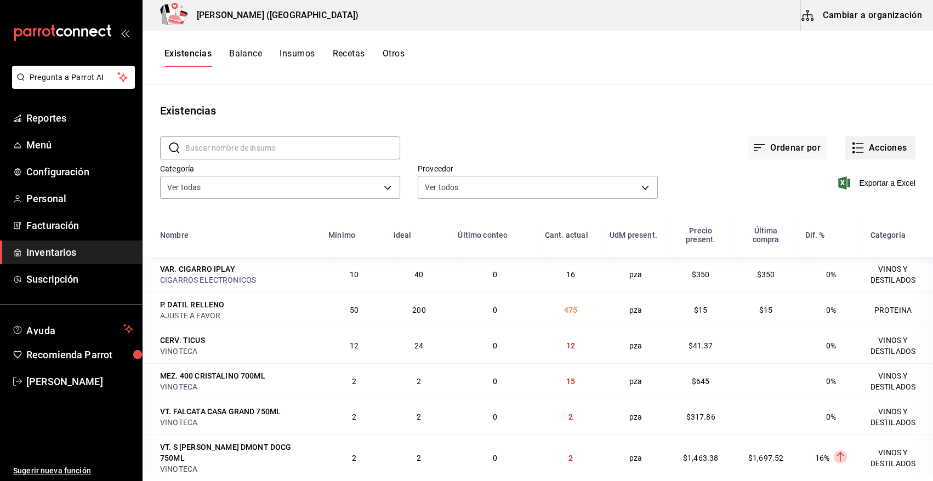
click at [889, 148] on button "Acciones" at bounding box center [879, 147] width 71 height 23
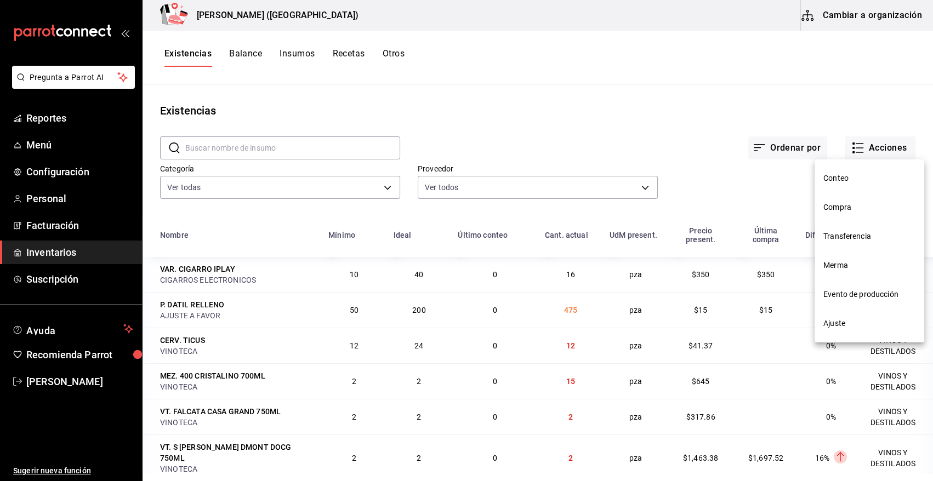
click at [850, 203] on span "Compra" at bounding box center [869, 208] width 92 height 12
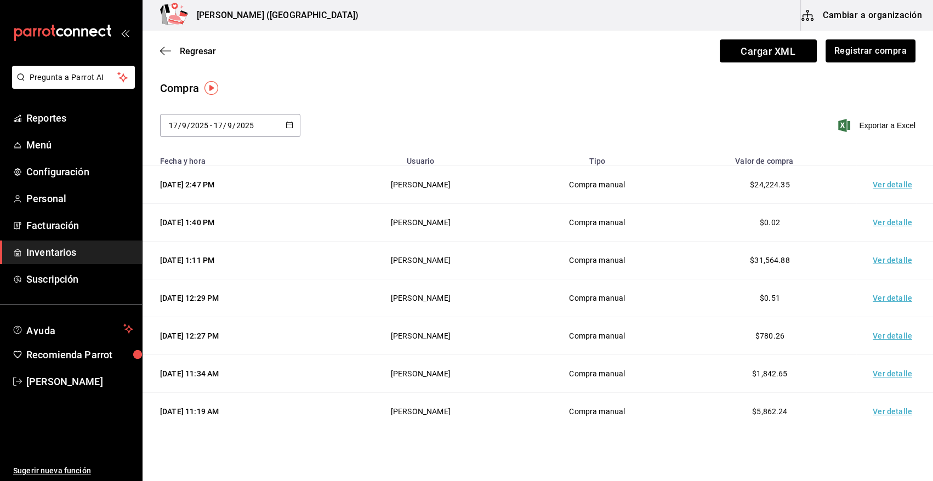
click at [876, 189] on td "Ver detalle" at bounding box center [894, 185] width 77 height 38
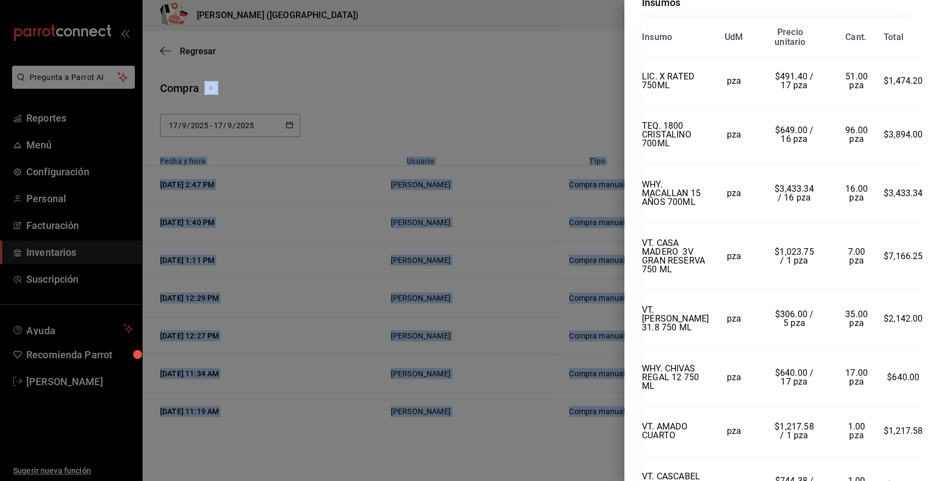
scroll to position [389, 0]
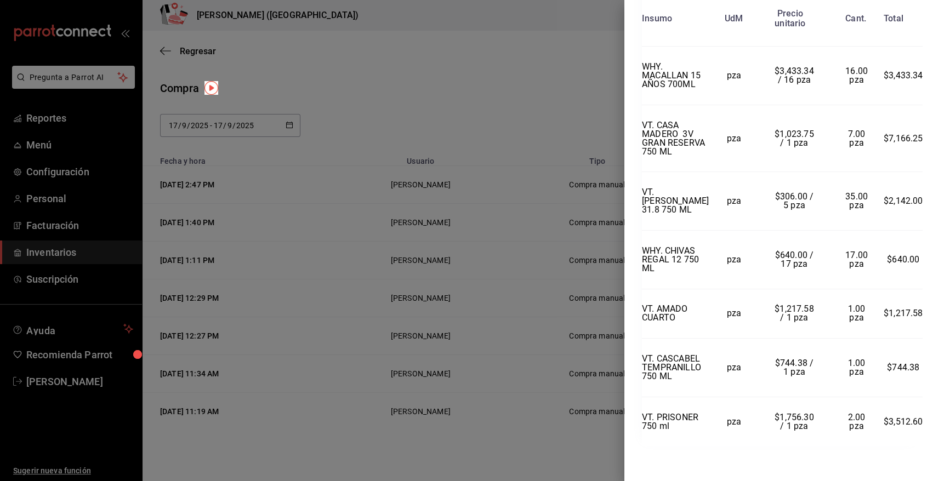
drag, startPoint x: 641, startPoint y: 25, endPoint x: 929, endPoint y: 434, distance: 499.9
click at [929, 434] on div "Compra Proveedor VINOTECA Usuario Angy Madalena Fecha y hora 17/09/2025 2:47:09…" at bounding box center [778, 240] width 309 height 481
copy div "Compra Proveedor VINOTECA Usuario Angy Madalena Fecha y hora 17/09/2025 2:47:09…"
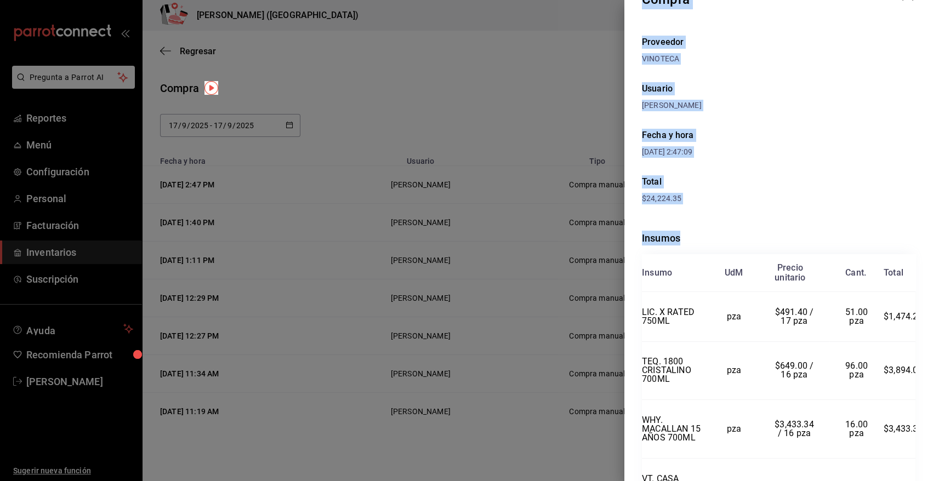
scroll to position [0, 0]
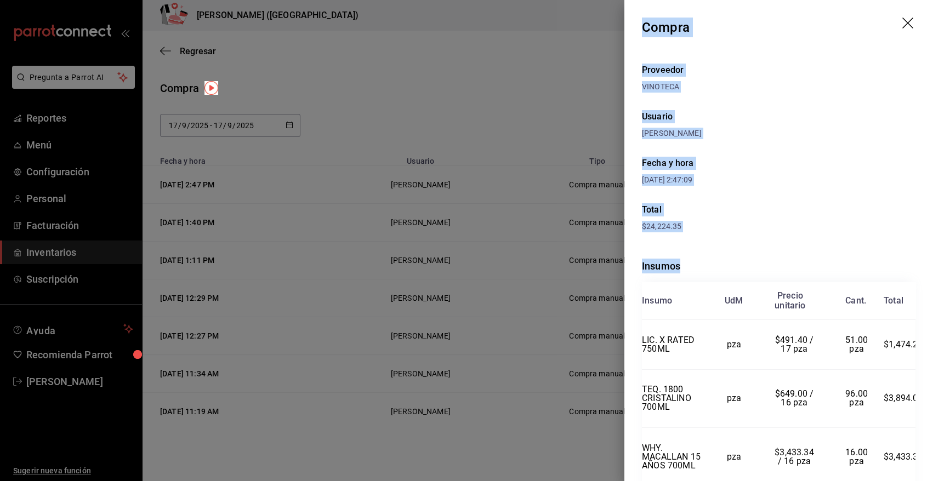
click at [902, 19] on icon "drag" at bounding box center [908, 24] width 13 height 13
